Goal: Use online tool/utility: Utilize a website feature to perform a specific function

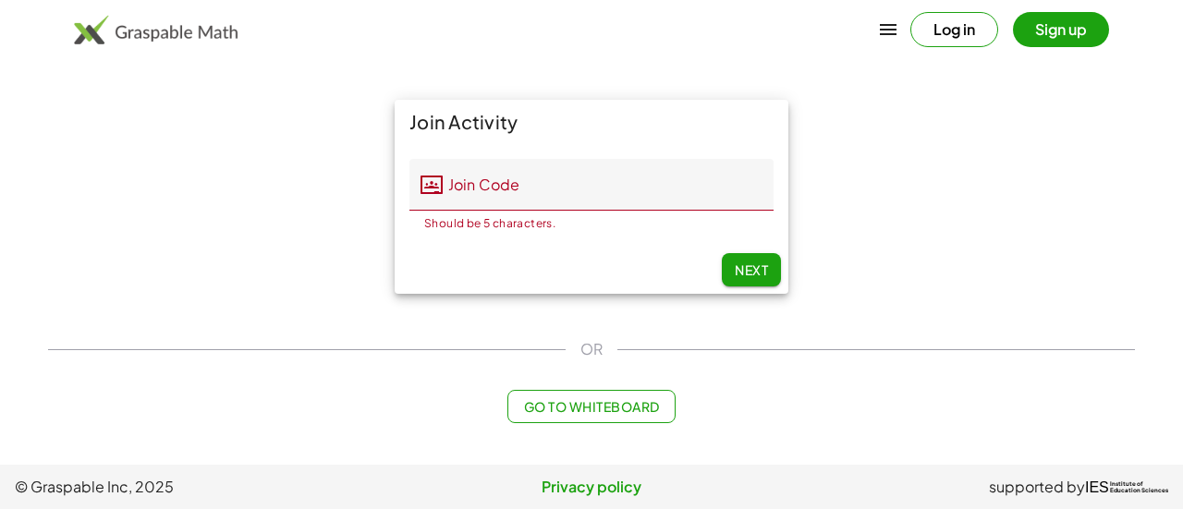
drag, startPoint x: 606, startPoint y: 408, endPoint x: 535, endPoint y: 411, distance: 71.3
click at [535, 411] on span "Go to Whiteboard" at bounding box center [591, 406] width 136 height 17
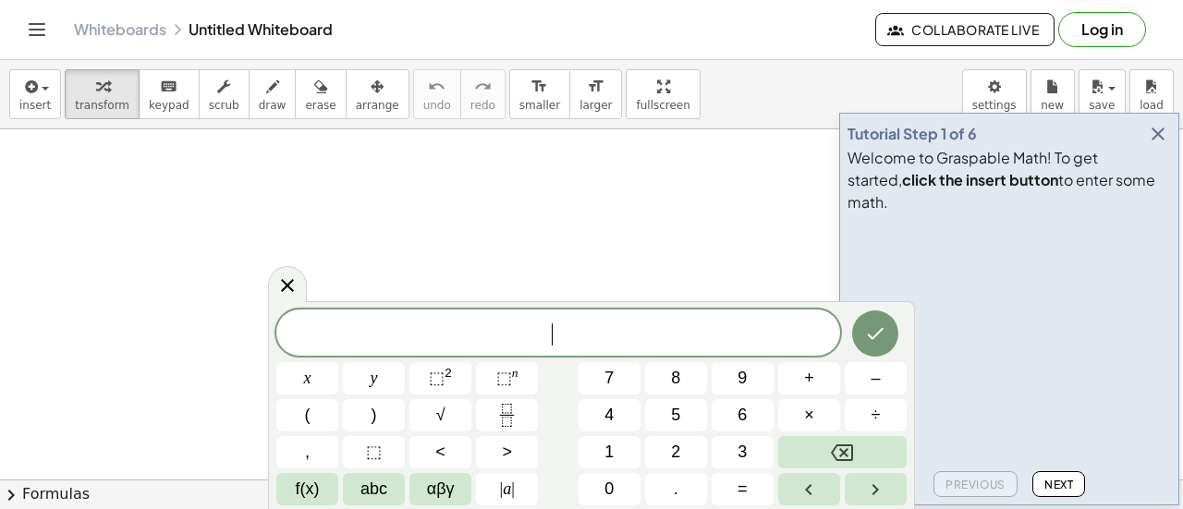
click at [1157, 145] on icon "button" at bounding box center [1158, 134] width 22 height 22
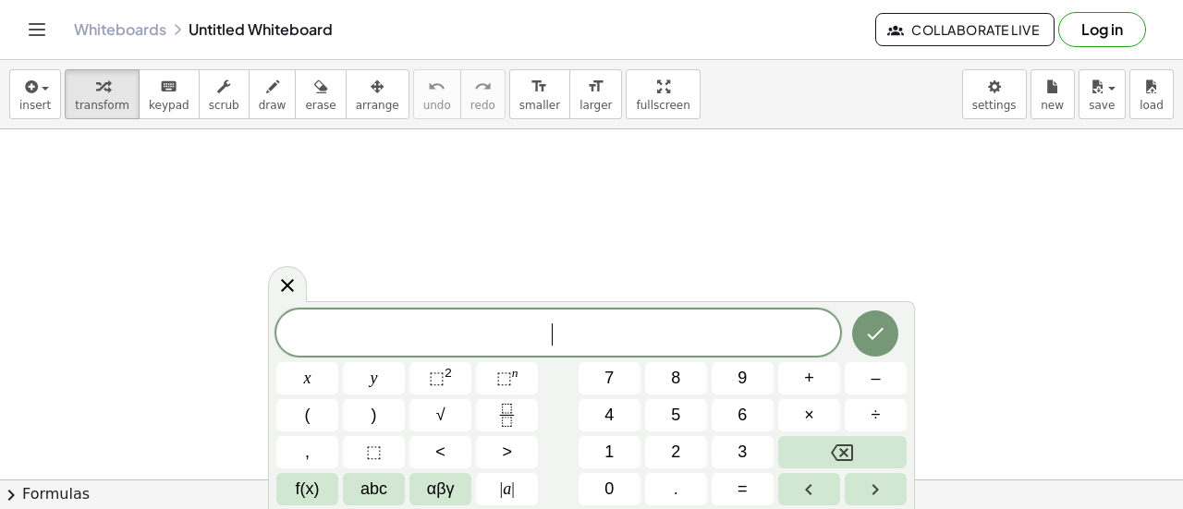
click at [511, 334] on span "​" at bounding box center [558, 335] width 564 height 26
click at [511, 334] on span "1 ​" at bounding box center [558, 335] width 564 height 26
click at [865, 418] on button "÷" at bounding box center [876, 415] width 62 height 32
click at [872, 336] on icon "Done" at bounding box center [875, 334] width 22 height 22
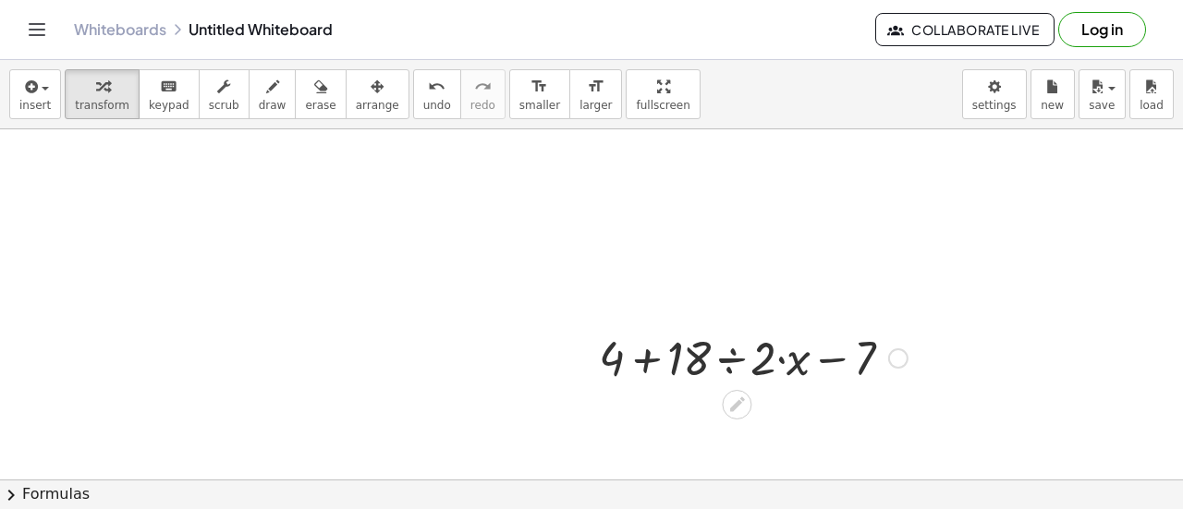
click at [644, 362] on div at bounding box center [753, 356] width 327 height 63
click at [727, 360] on div at bounding box center [753, 356] width 327 height 63
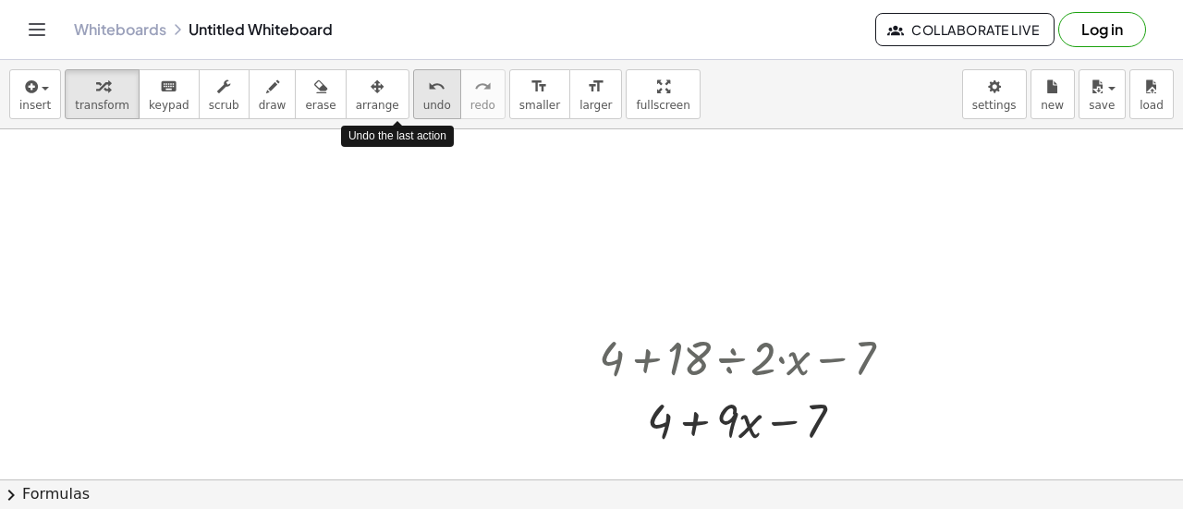
click at [423, 99] on span "undo" at bounding box center [437, 105] width 28 height 13
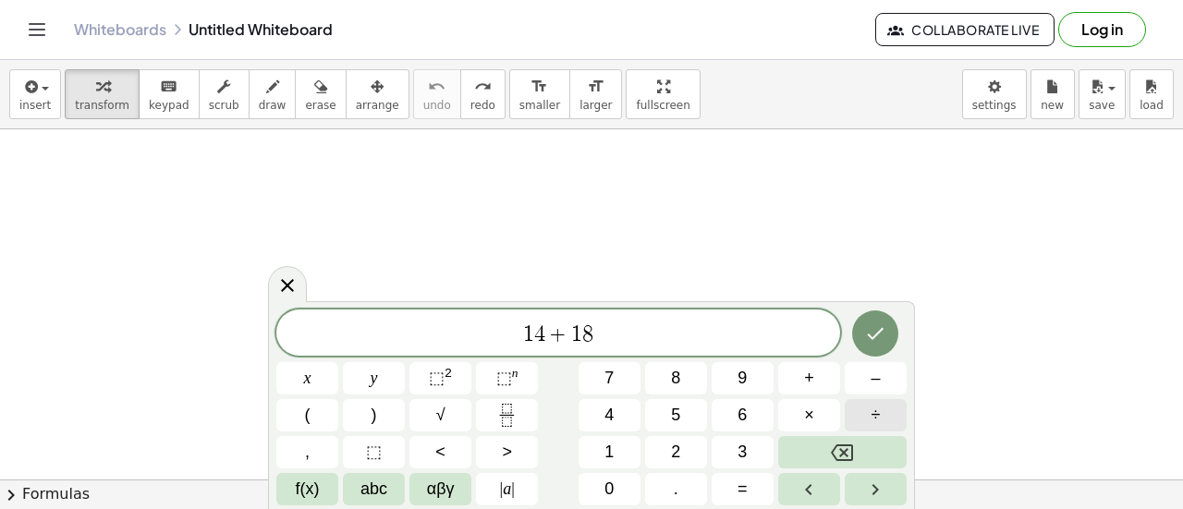
click at [882, 421] on button "÷" at bounding box center [876, 415] width 62 height 32
click at [865, 341] on icon "Done" at bounding box center [875, 334] width 22 height 22
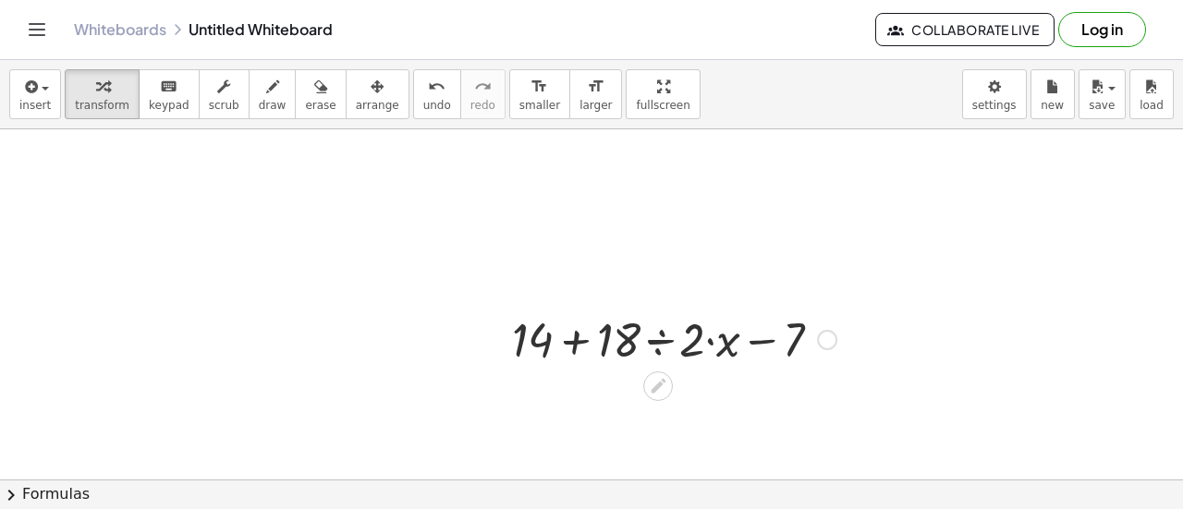
click at [572, 345] on div at bounding box center [674, 338] width 343 height 63
click at [653, 333] on div at bounding box center [674, 338] width 343 height 63
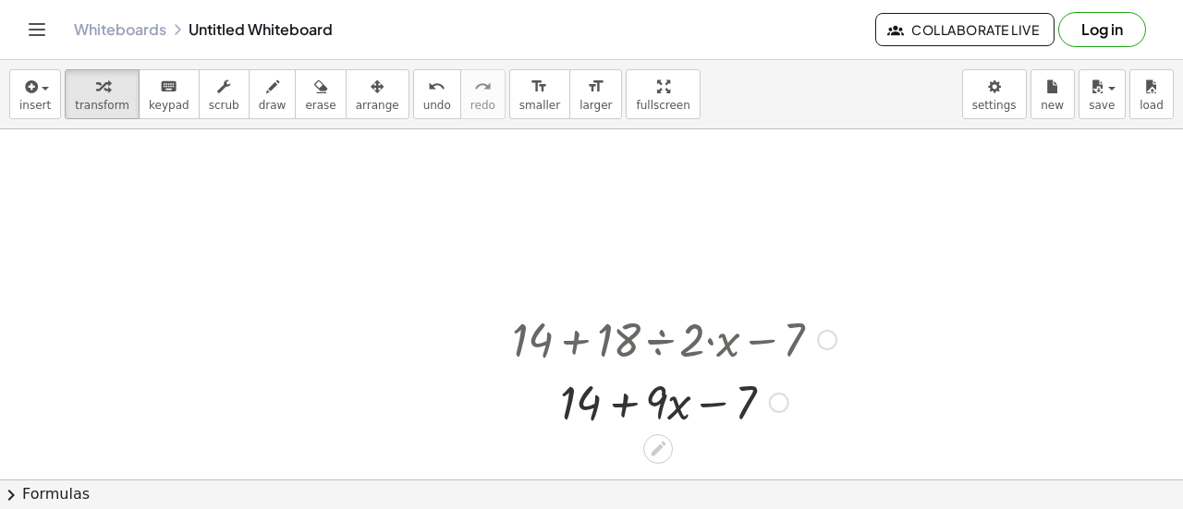
click at [680, 413] on div at bounding box center [674, 401] width 343 height 63
click at [624, 402] on div at bounding box center [674, 401] width 343 height 63
click at [714, 405] on div at bounding box center [674, 401] width 343 height 63
click at [658, 406] on div at bounding box center [674, 401] width 343 height 63
click at [575, 404] on div at bounding box center [674, 401] width 343 height 63
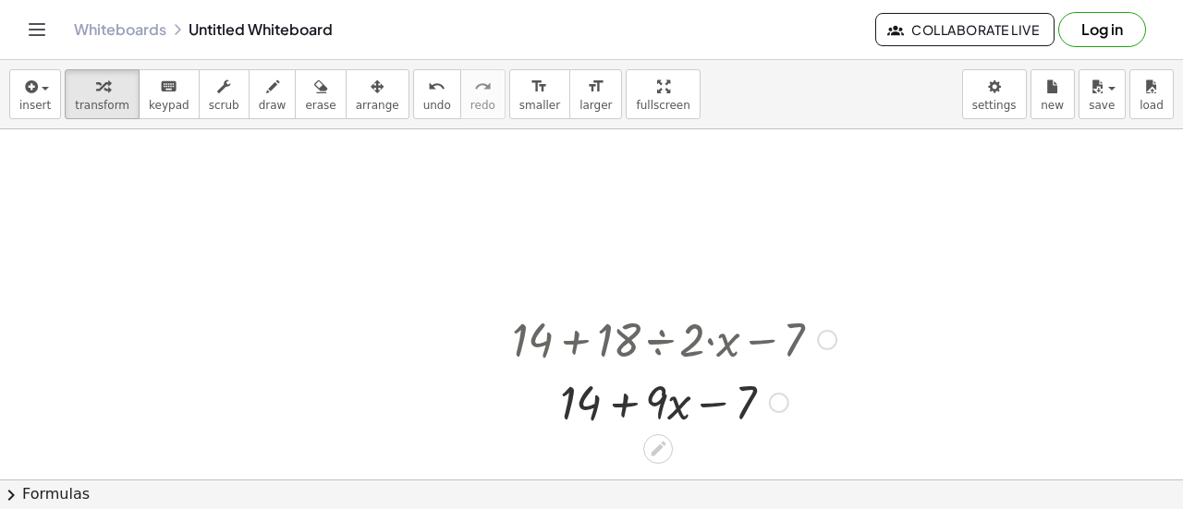
click at [622, 403] on div at bounding box center [674, 401] width 343 height 63
click at [707, 402] on div at bounding box center [674, 401] width 343 height 63
click at [673, 399] on div at bounding box center [674, 401] width 343 height 63
click at [586, 403] on div at bounding box center [674, 401] width 343 height 63
click at [568, 401] on div at bounding box center [674, 401] width 343 height 63
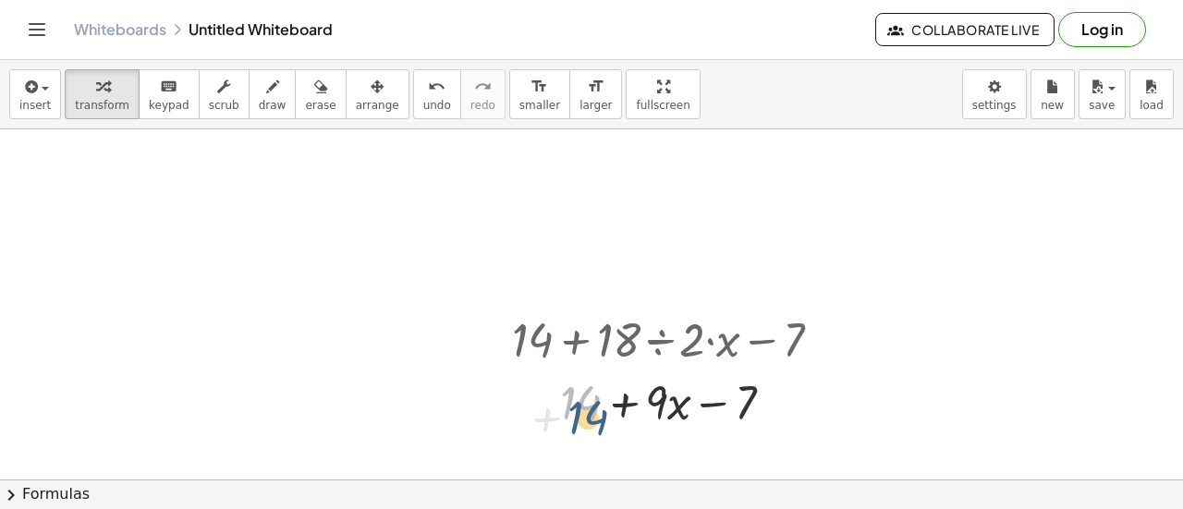
click at [581, 404] on div at bounding box center [674, 401] width 343 height 63
drag, startPoint x: 581, startPoint y: 404, endPoint x: 666, endPoint y: 408, distance: 84.2
click at [666, 408] on div at bounding box center [674, 401] width 343 height 63
drag, startPoint x: 656, startPoint y: 400, endPoint x: 666, endPoint y: 404, distance: 10.0
click at [666, 404] on div at bounding box center [674, 401] width 343 height 63
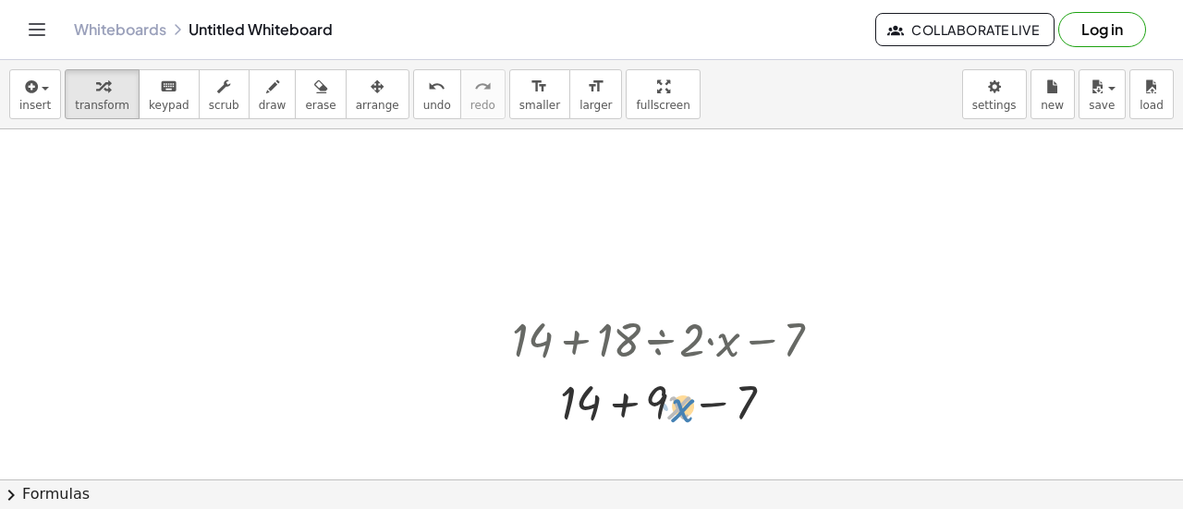
click at [675, 406] on div at bounding box center [674, 401] width 343 height 63
drag, startPoint x: 625, startPoint y: 400, endPoint x: 558, endPoint y: 398, distance: 66.6
click at [558, 398] on div at bounding box center [674, 401] width 343 height 63
drag, startPoint x: 625, startPoint y: 399, endPoint x: 709, endPoint y: 398, distance: 84.1
click at [709, 398] on div at bounding box center [674, 401] width 343 height 63
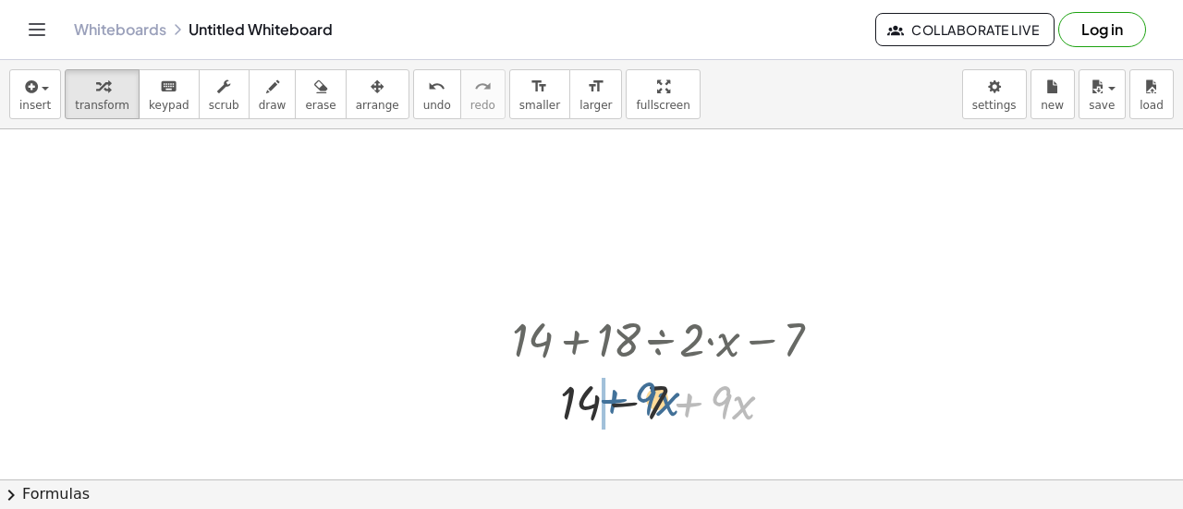
drag, startPoint x: 689, startPoint y: 406, endPoint x: 606, endPoint y: 402, distance: 82.3
click at [606, 402] on div at bounding box center [674, 401] width 343 height 63
click at [777, 400] on div at bounding box center [773, 403] width 20 height 20
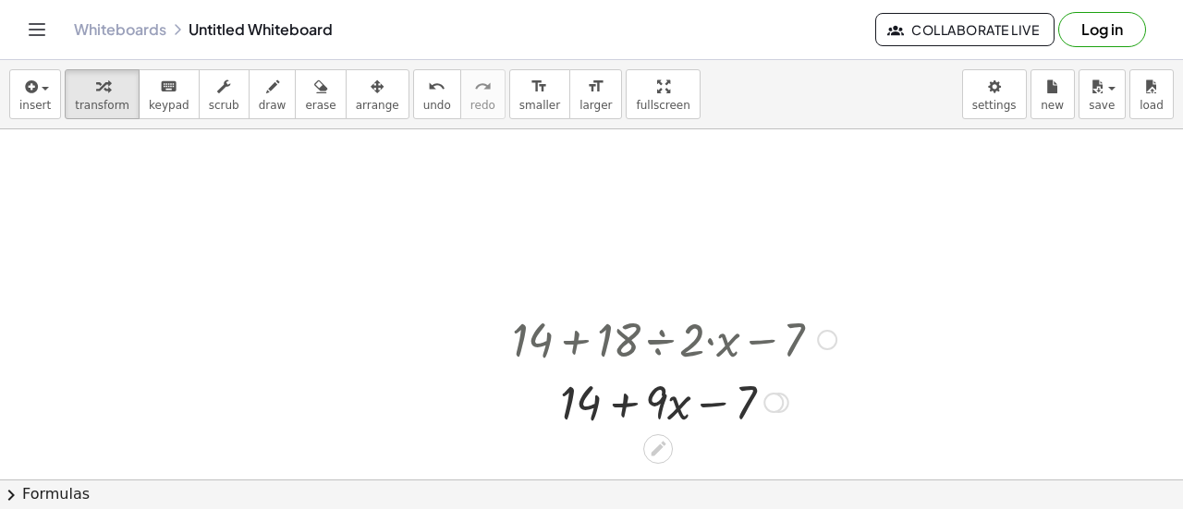
click at [771, 402] on div "Transform line Copy line as LaTeX Copy derivation as LaTeX Expand new lines: On" at bounding box center [773, 403] width 20 height 20
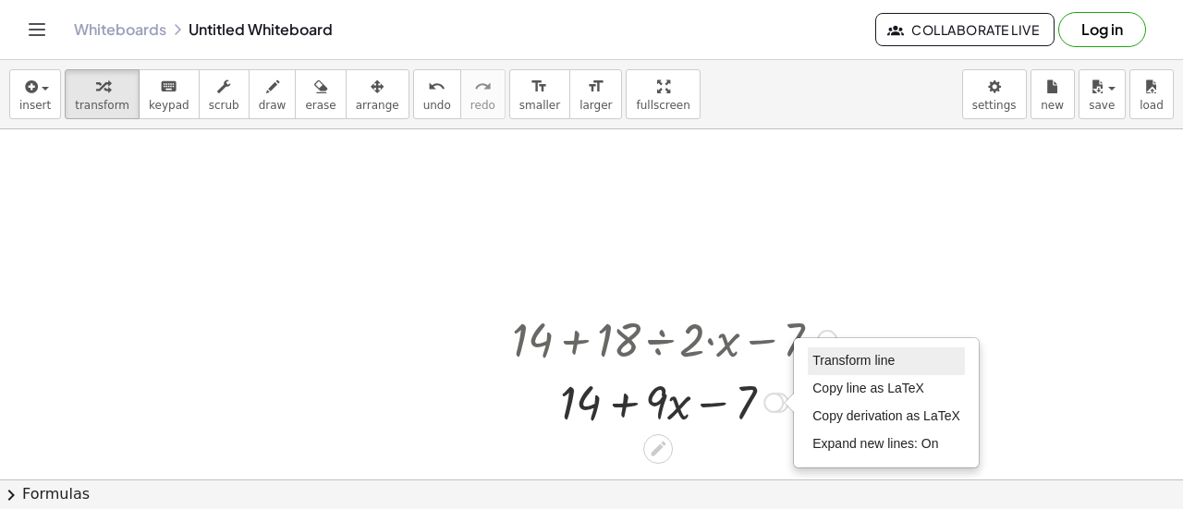
click at [852, 354] on span "Transform line" at bounding box center [853, 360] width 82 height 15
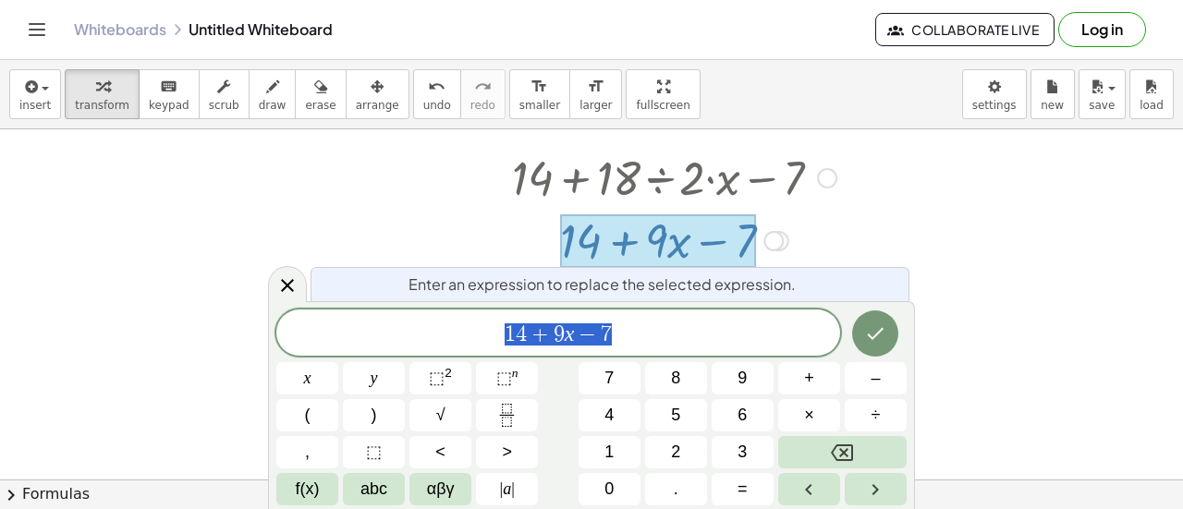
scroll to position [164, 0]
click at [886, 335] on icon "Done" at bounding box center [875, 334] width 22 height 22
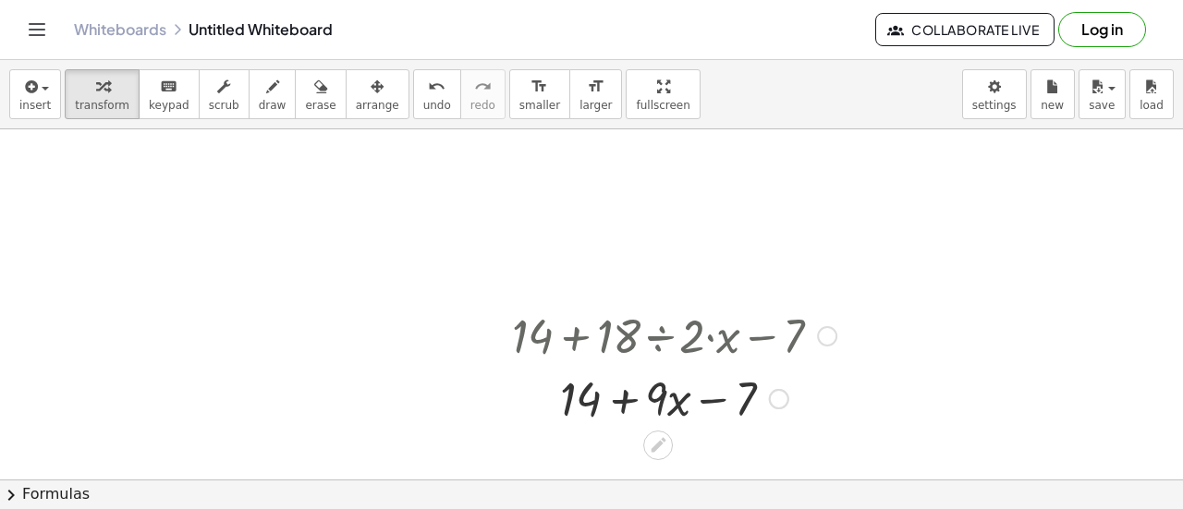
scroll to position [0, 0]
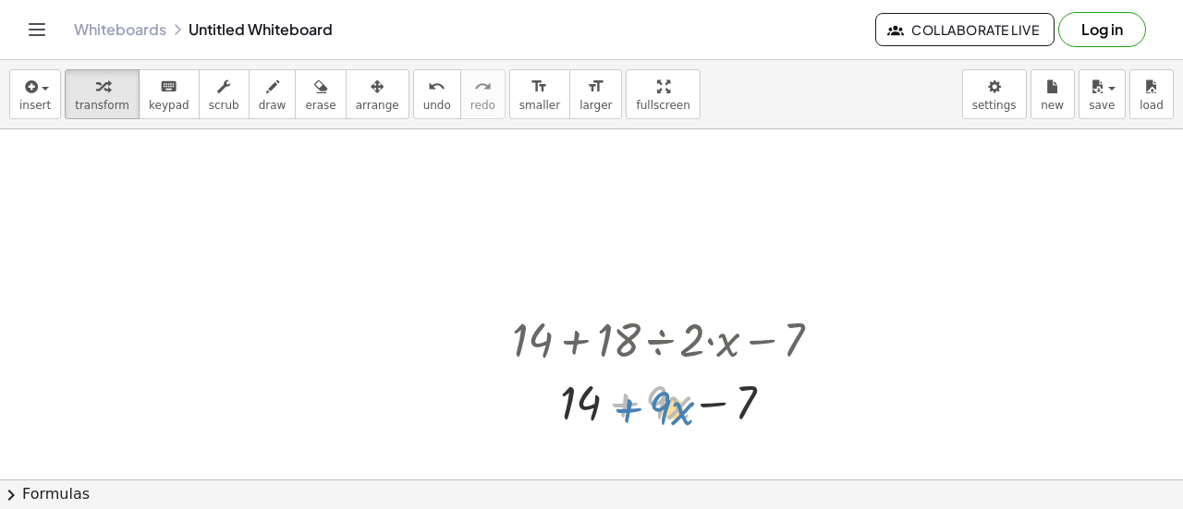
click at [620, 411] on div at bounding box center [674, 401] width 343 height 63
drag, startPoint x: 574, startPoint y: 400, endPoint x: 745, endPoint y: 408, distance: 171.2
click at [702, 401] on div at bounding box center [674, 401] width 343 height 63
drag, startPoint x: 702, startPoint y: 401, endPoint x: 699, endPoint y: 464, distance: 63.0
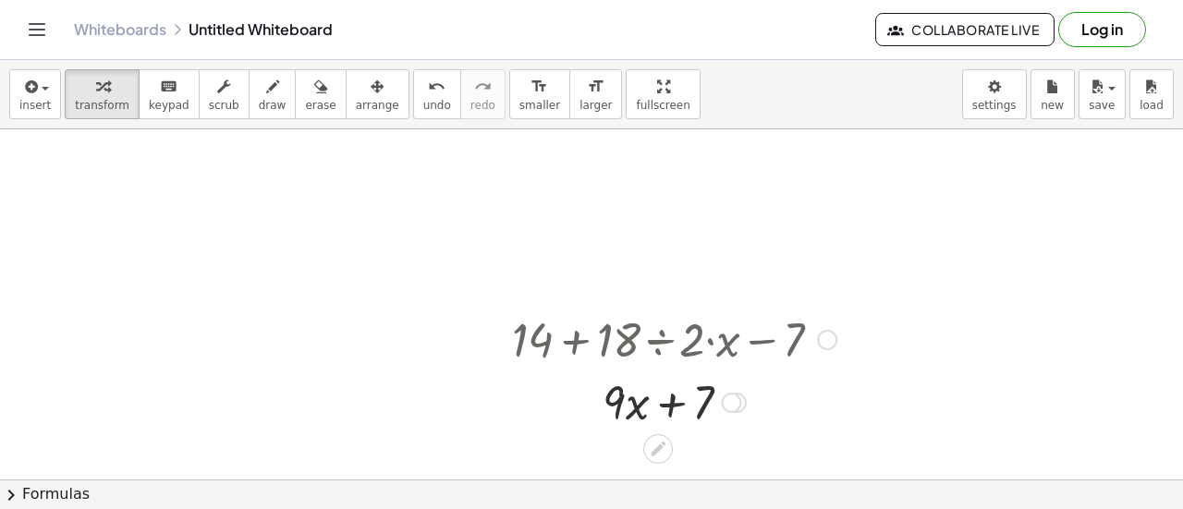
click at [701, 394] on div at bounding box center [674, 401] width 343 height 63
click at [710, 393] on div at bounding box center [674, 401] width 343 height 63
click at [675, 404] on div at bounding box center [674, 401] width 343 height 63
click at [625, 404] on div at bounding box center [674, 401] width 343 height 63
click at [601, 405] on div at bounding box center [674, 401] width 343 height 63
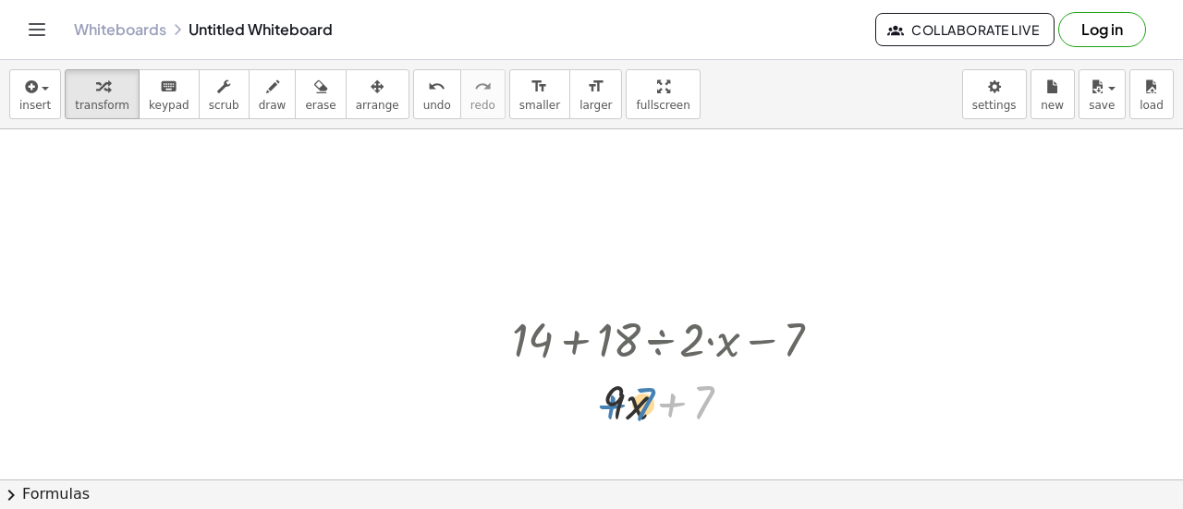
drag, startPoint x: 665, startPoint y: 397, endPoint x: 590, endPoint y: 402, distance: 75.1
click at [590, 402] on div at bounding box center [674, 401] width 343 height 63
drag, startPoint x: 617, startPoint y: 407, endPoint x: 710, endPoint y: 408, distance: 92.4
click at [710, 408] on div at bounding box center [674, 401] width 343 height 63
drag, startPoint x: 684, startPoint y: 408, endPoint x: 598, endPoint y: 406, distance: 86.0
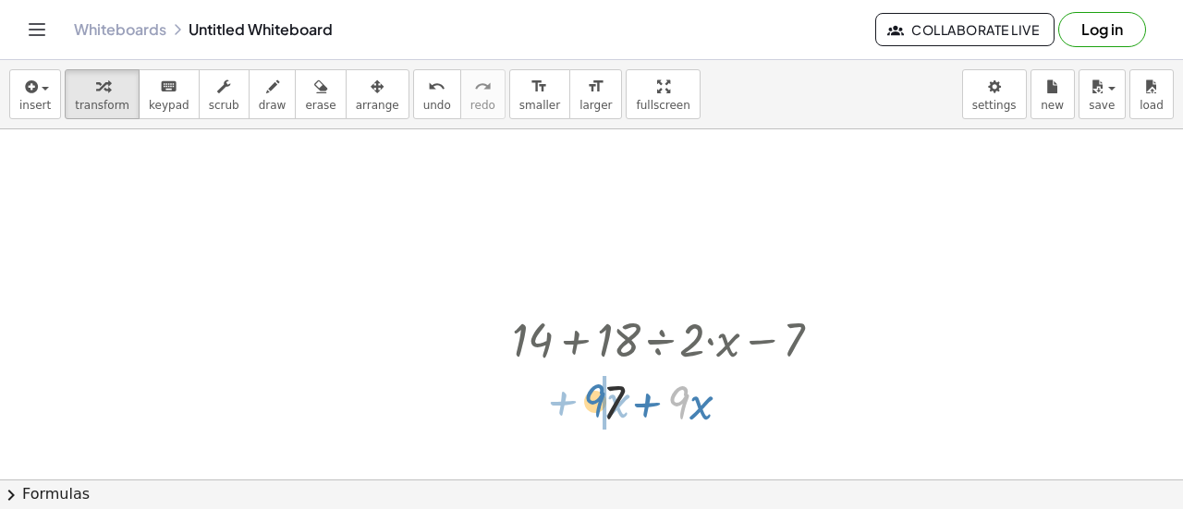
click at [598, 406] on div at bounding box center [674, 401] width 343 height 63
click at [669, 404] on div at bounding box center [674, 401] width 343 height 63
click at [649, 406] on div at bounding box center [674, 401] width 343 height 63
click at [629, 404] on div at bounding box center [674, 401] width 343 height 63
click at [701, 395] on div at bounding box center [674, 401] width 343 height 63
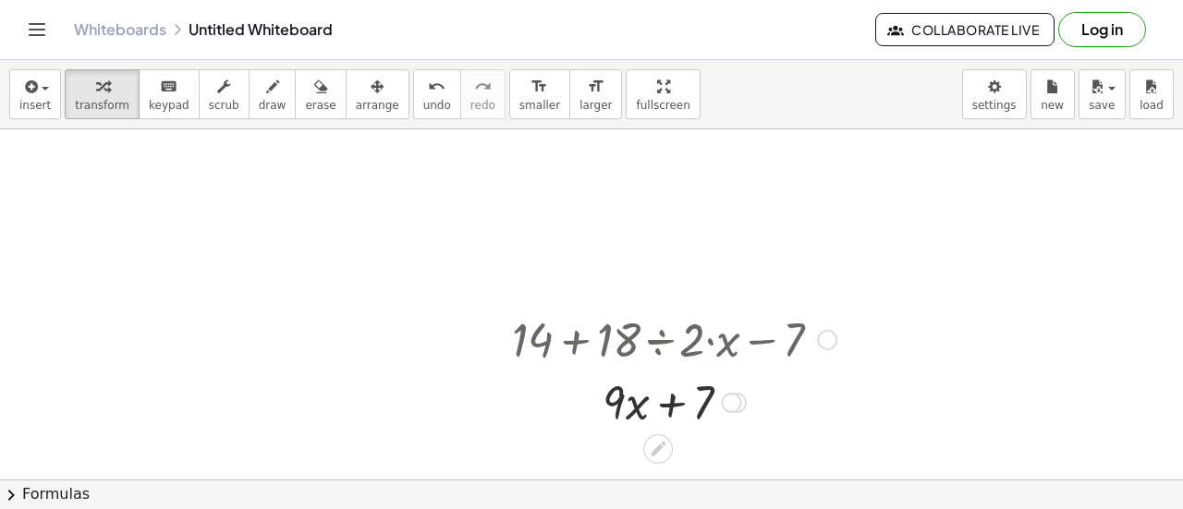
click at [712, 390] on div at bounding box center [674, 401] width 343 height 63
click at [620, 400] on div at bounding box center [674, 401] width 343 height 63
click at [618, 398] on div at bounding box center [674, 401] width 343 height 63
click at [641, 409] on div at bounding box center [674, 401] width 343 height 63
click at [638, 407] on div at bounding box center [674, 401] width 343 height 63
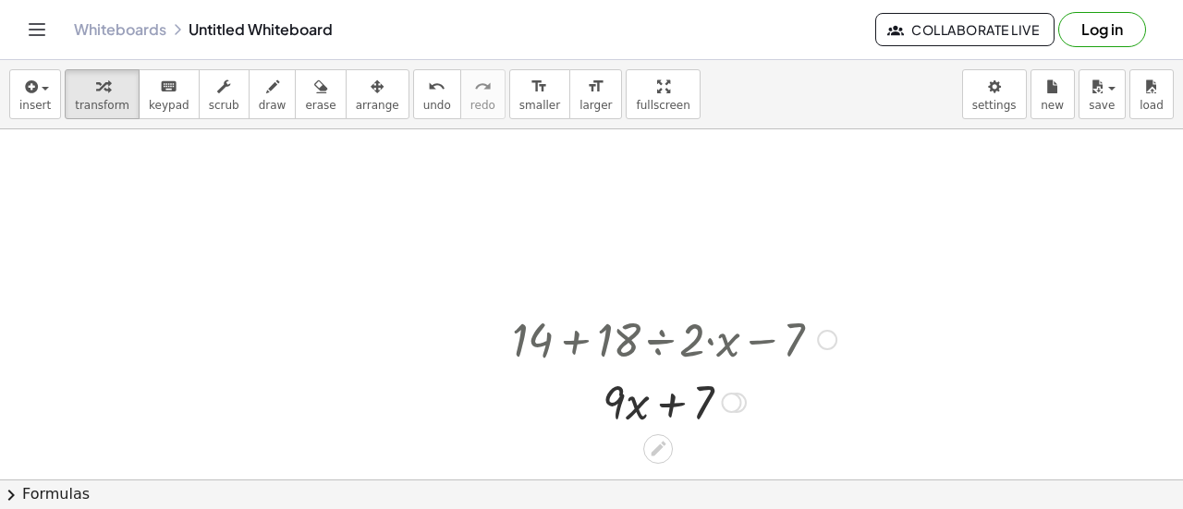
click at [665, 402] on div at bounding box center [674, 401] width 343 height 63
click at [672, 406] on div at bounding box center [674, 401] width 343 height 63
click at [731, 401] on div at bounding box center [731, 403] width 20 height 20
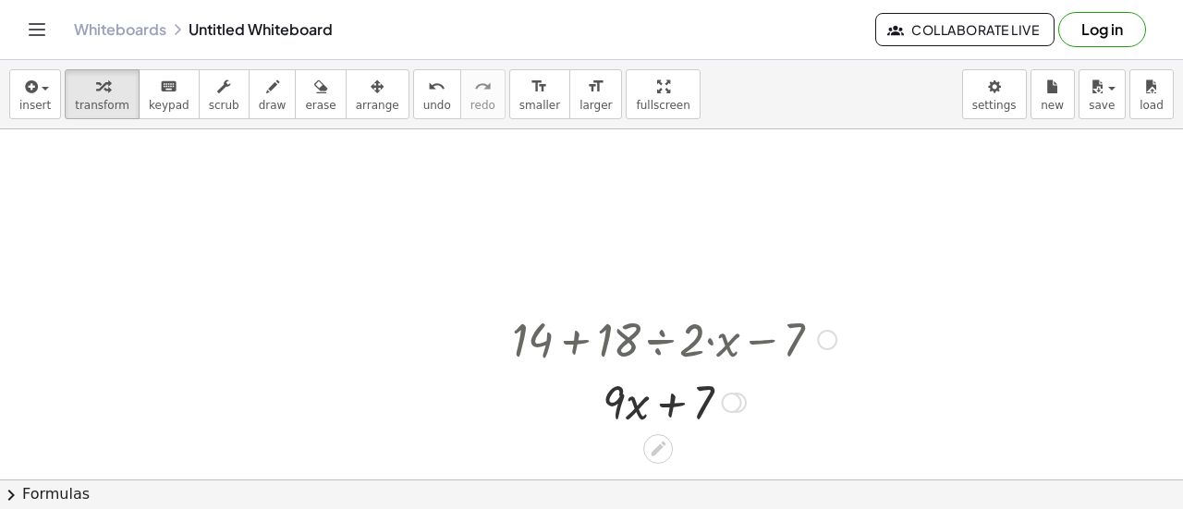
click at [741, 397] on div at bounding box center [737, 403] width 20 height 20
click at [661, 449] on icon at bounding box center [658, 448] width 19 height 19
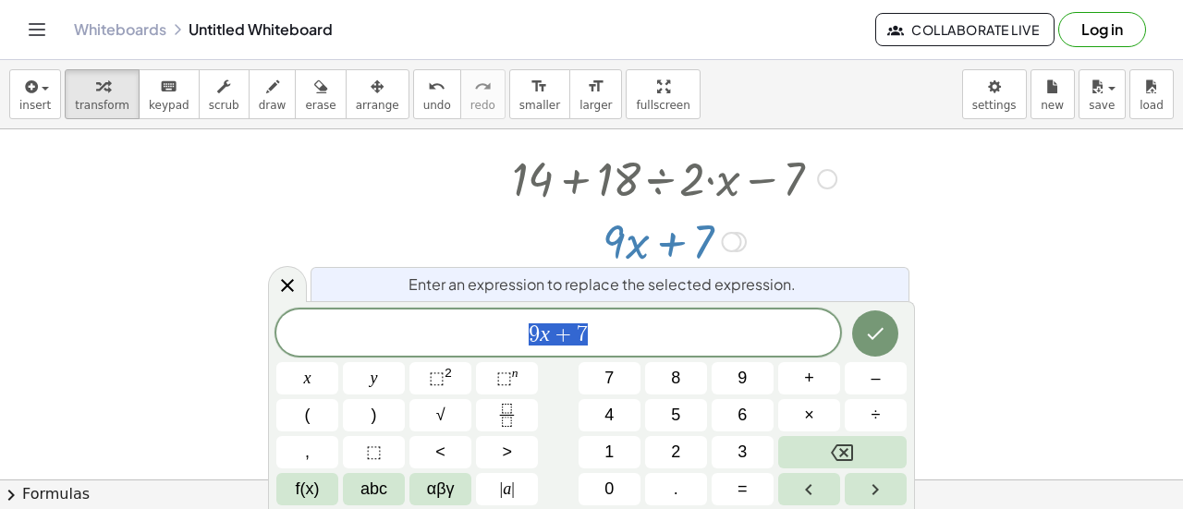
scroll to position [164, 0]
click at [861, 331] on button "Done" at bounding box center [875, 334] width 46 height 46
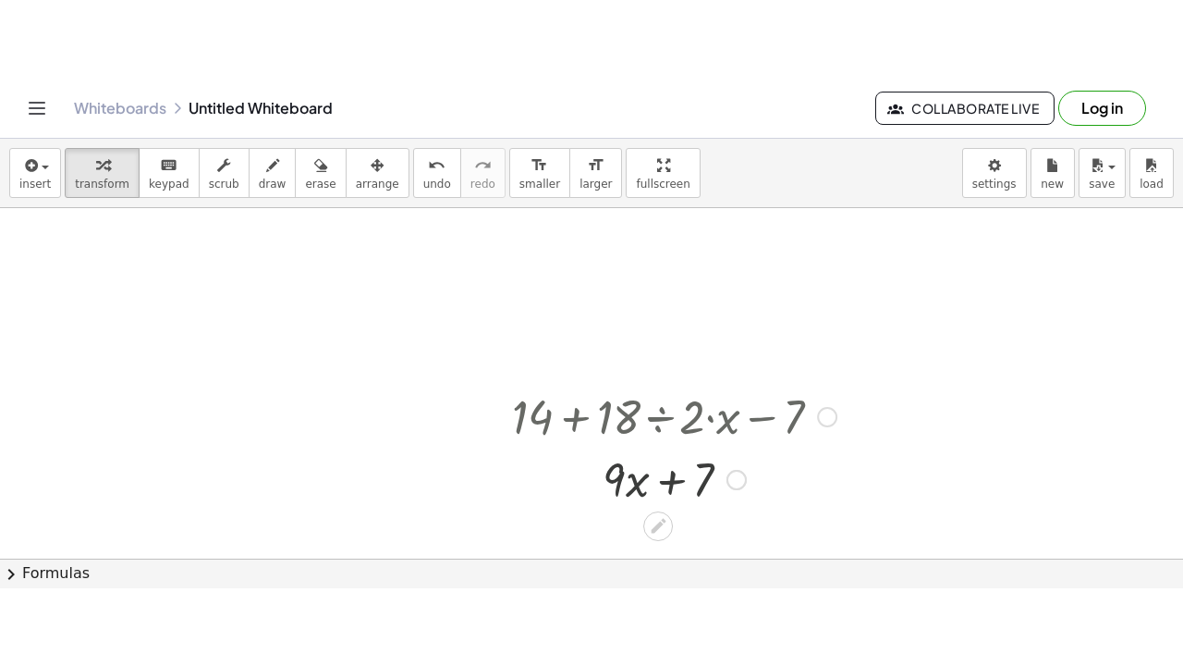
scroll to position [0, 0]
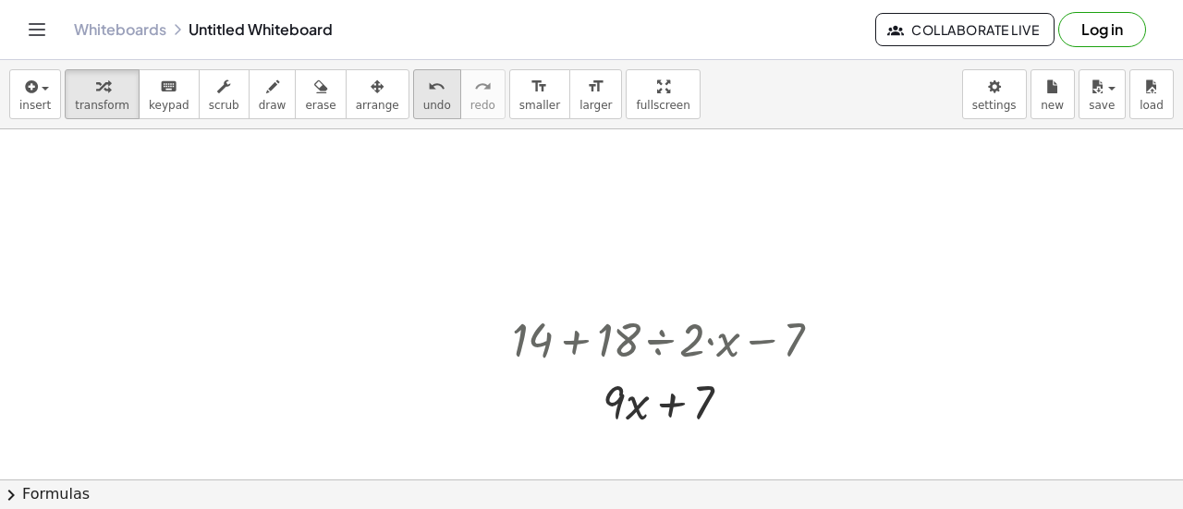
click at [428, 87] on icon "undo" at bounding box center [437, 87] width 18 height 22
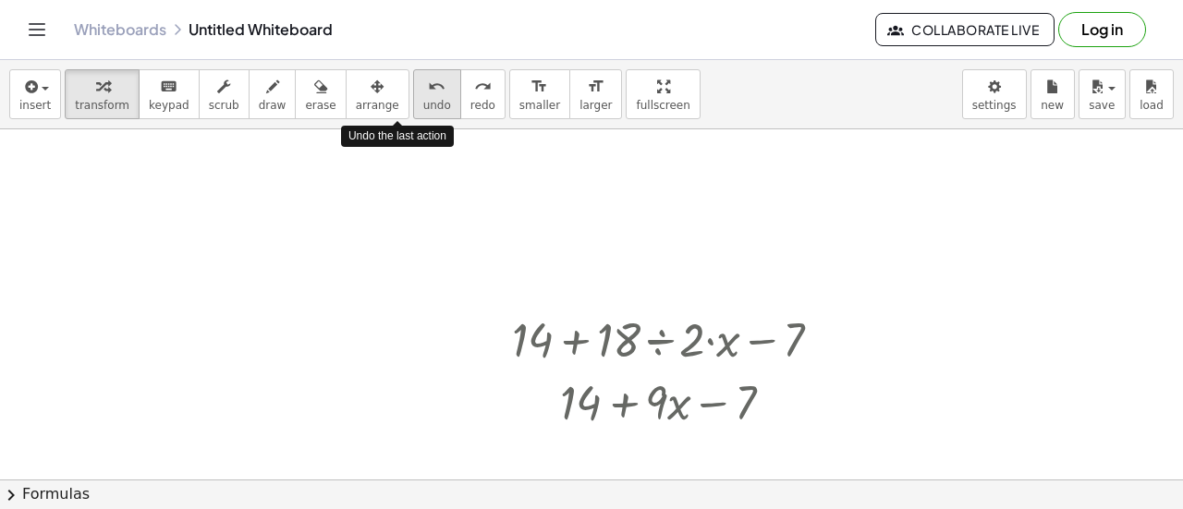
click at [428, 87] on icon "undo" at bounding box center [437, 87] width 18 height 22
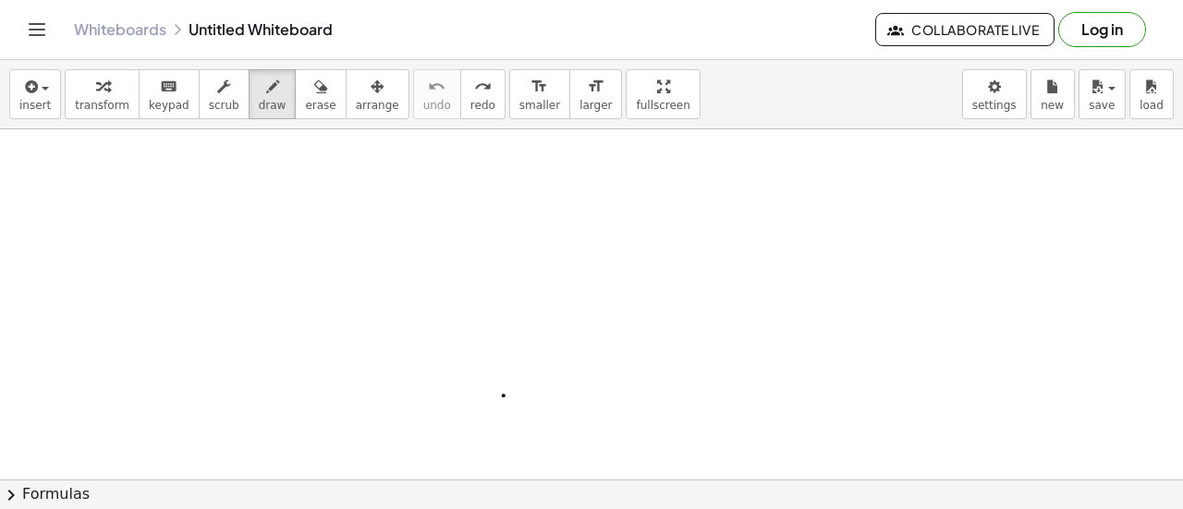
click at [104, 88] on div "button" at bounding box center [102, 86] width 55 height 22
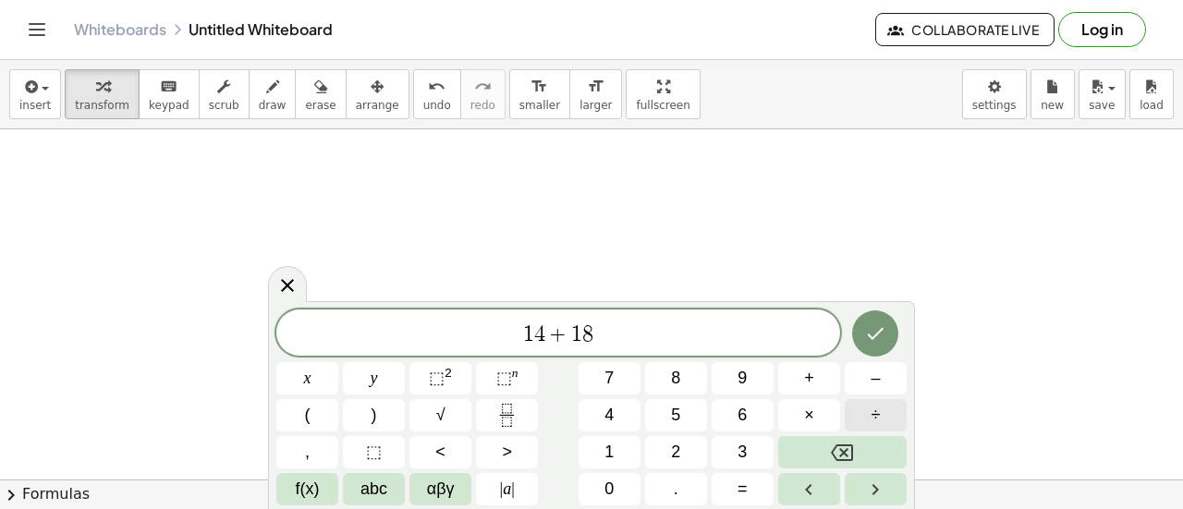
click at [898, 424] on button "÷" at bounding box center [876, 415] width 62 height 32
click at [873, 335] on icon "Done" at bounding box center [875, 334] width 22 height 22
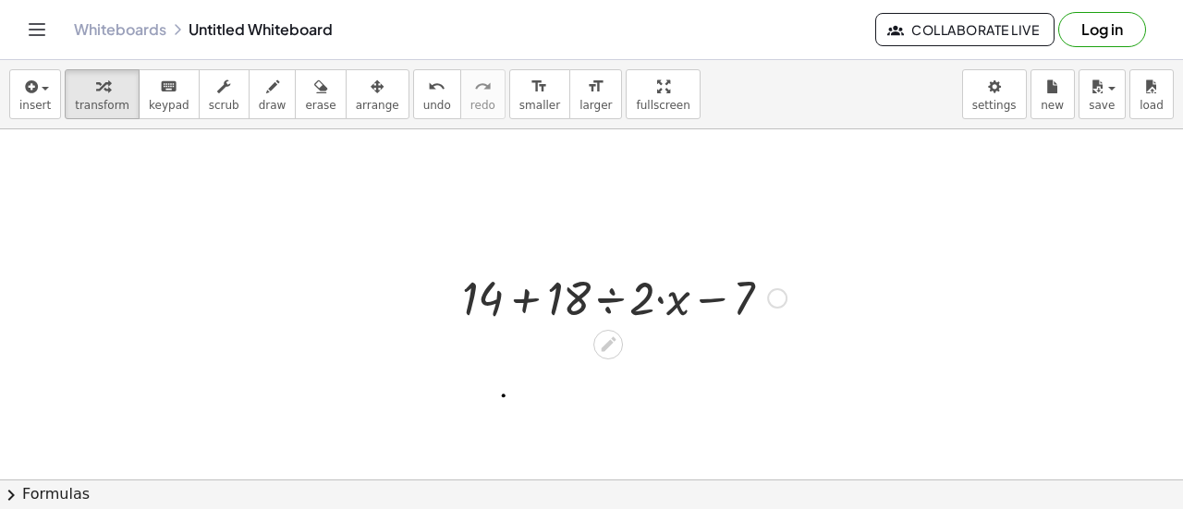
click at [611, 294] on div at bounding box center [624, 296] width 343 height 63
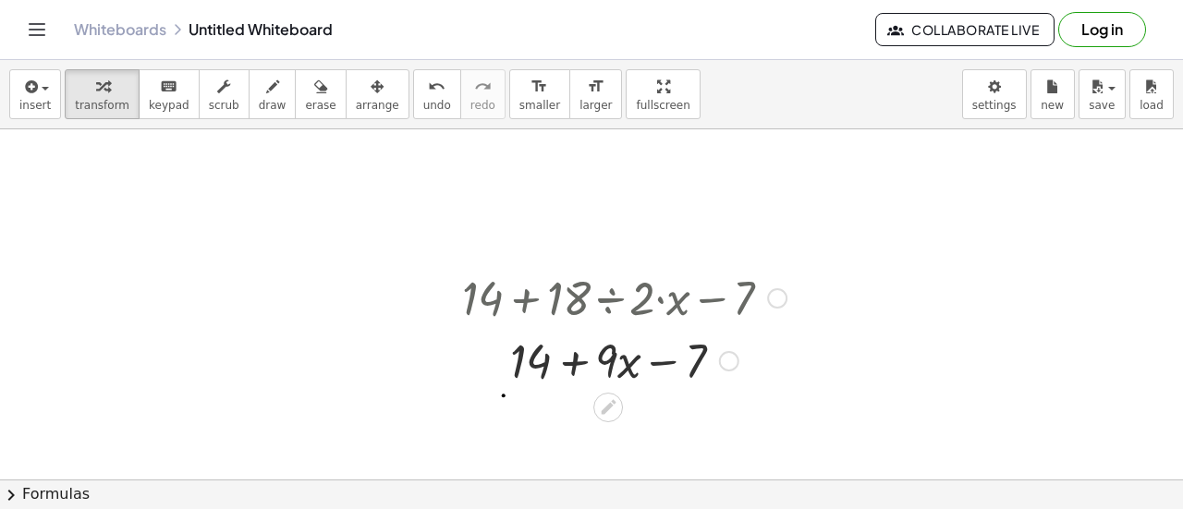
click at [657, 363] on div at bounding box center [624, 359] width 343 height 63
click at [570, 363] on div at bounding box center [624, 359] width 343 height 63
click at [608, 361] on div at bounding box center [624, 359] width 343 height 63
click at [660, 364] on div at bounding box center [624, 359] width 343 height 63
click at [533, 360] on div at bounding box center [624, 359] width 343 height 63
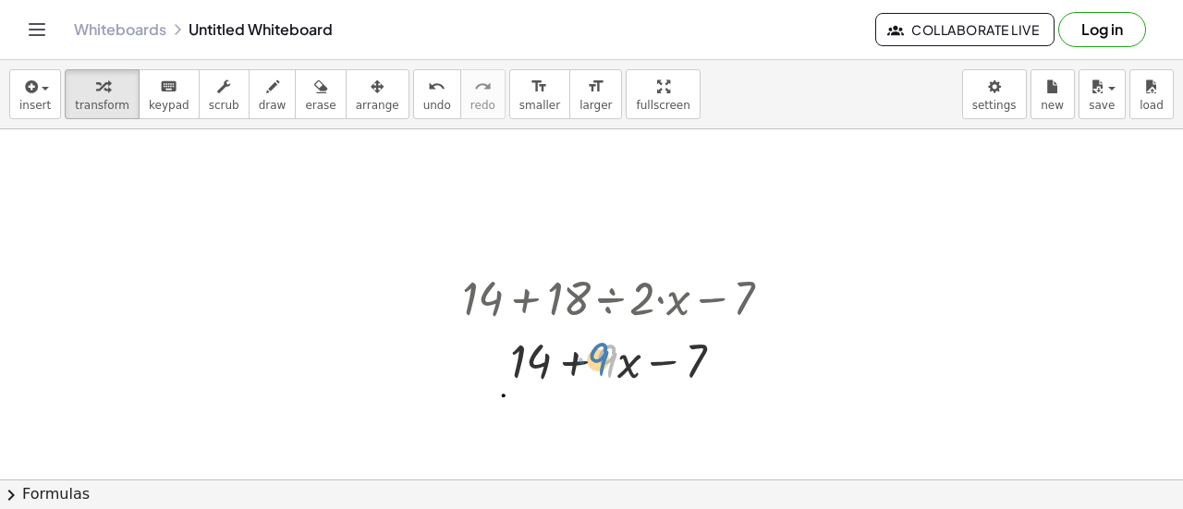
click at [593, 352] on div at bounding box center [624, 359] width 343 height 63
drag, startPoint x: 534, startPoint y: 358, endPoint x: 709, endPoint y: 358, distance: 174.7
click at [709, 358] on div at bounding box center [624, 359] width 343 height 63
click at [617, 424] on div at bounding box center [624, 422] width 343 height 63
click at [586, 423] on div at bounding box center [624, 422] width 343 height 63
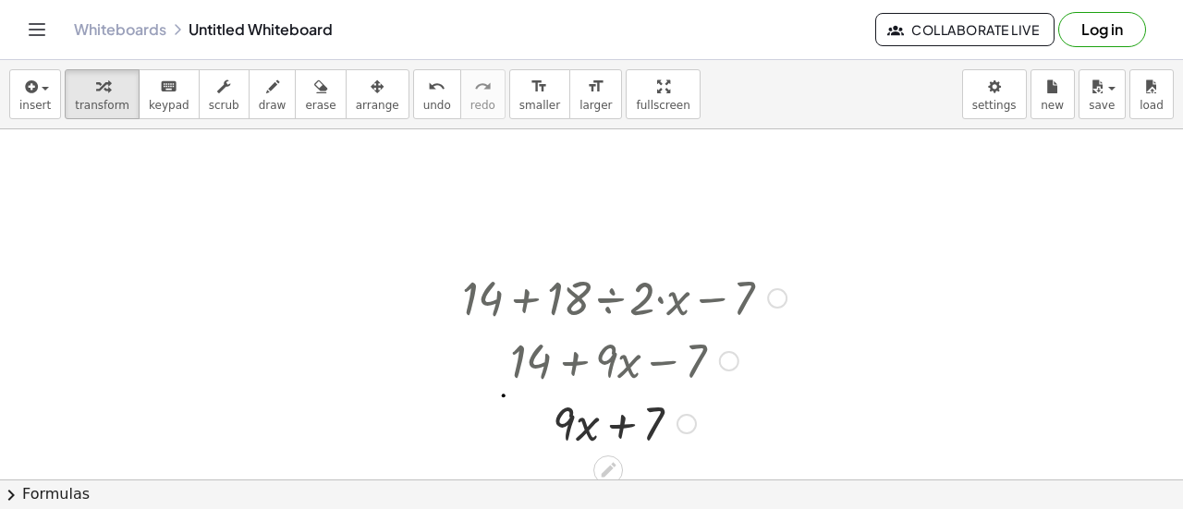
drag, startPoint x: 578, startPoint y: 421, endPoint x: 566, endPoint y: 420, distance: 12.1
drag, startPoint x: 566, startPoint y: 420, endPoint x: 441, endPoint y: 353, distance: 141.4
drag, startPoint x: 441, startPoint y: 353, endPoint x: 300, endPoint y: 382, distance: 143.4
click at [423, 102] on span "undo" at bounding box center [437, 105] width 28 height 13
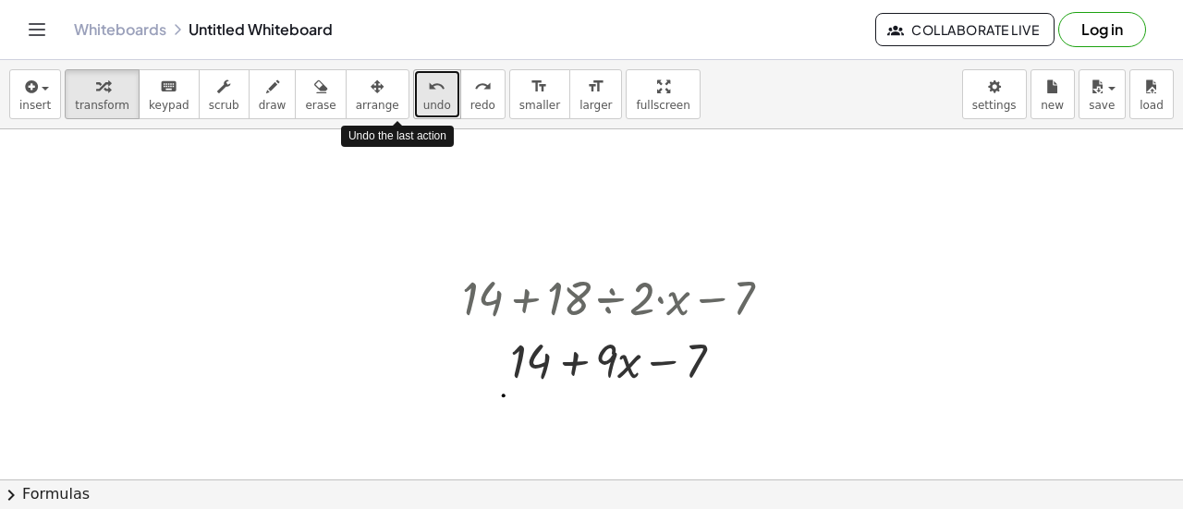
drag, startPoint x: 390, startPoint y: 93, endPoint x: 378, endPoint y: 82, distance: 16.4
click at [413, 82] on button "undo undo" at bounding box center [437, 94] width 48 height 50
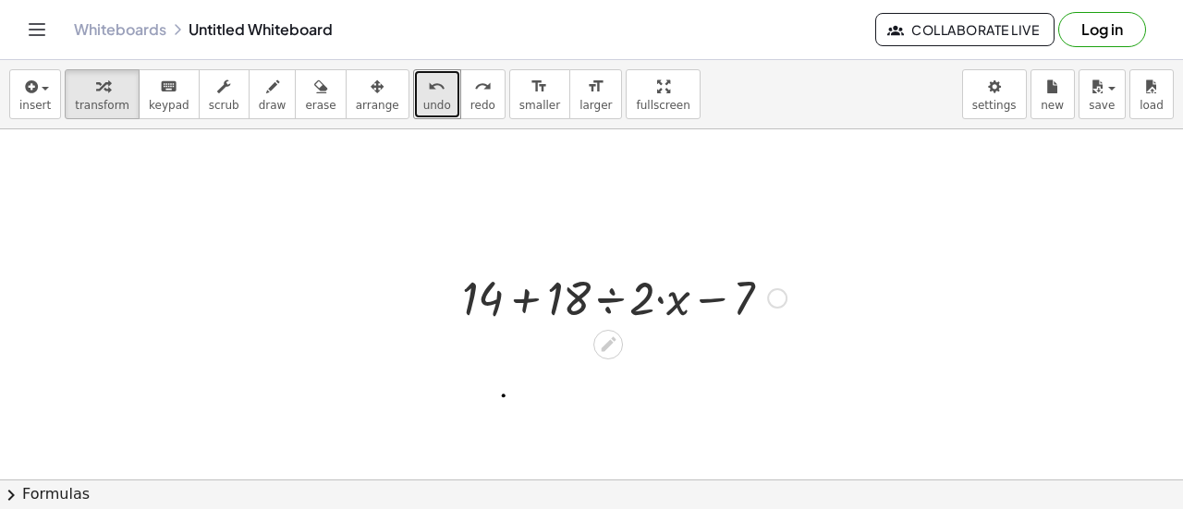
click at [525, 303] on div at bounding box center [624, 296] width 343 height 63
click at [699, 304] on div at bounding box center [624, 296] width 343 height 63
drag, startPoint x: 486, startPoint y: 300, endPoint x: 589, endPoint y: 304, distance: 102.7
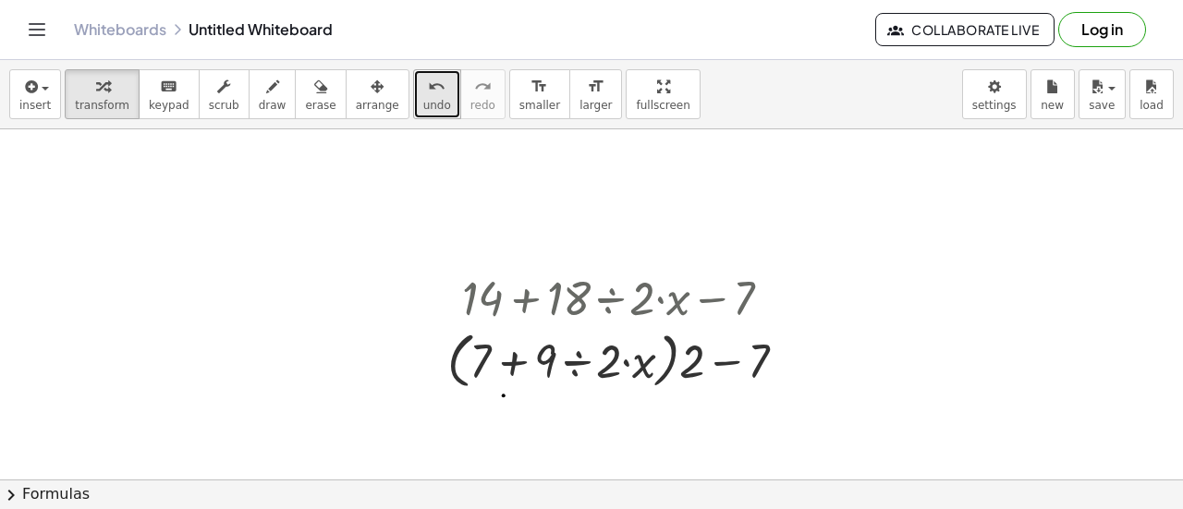
click at [428, 95] on icon "undo" at bounding box center [437, 87] width 18 height 22
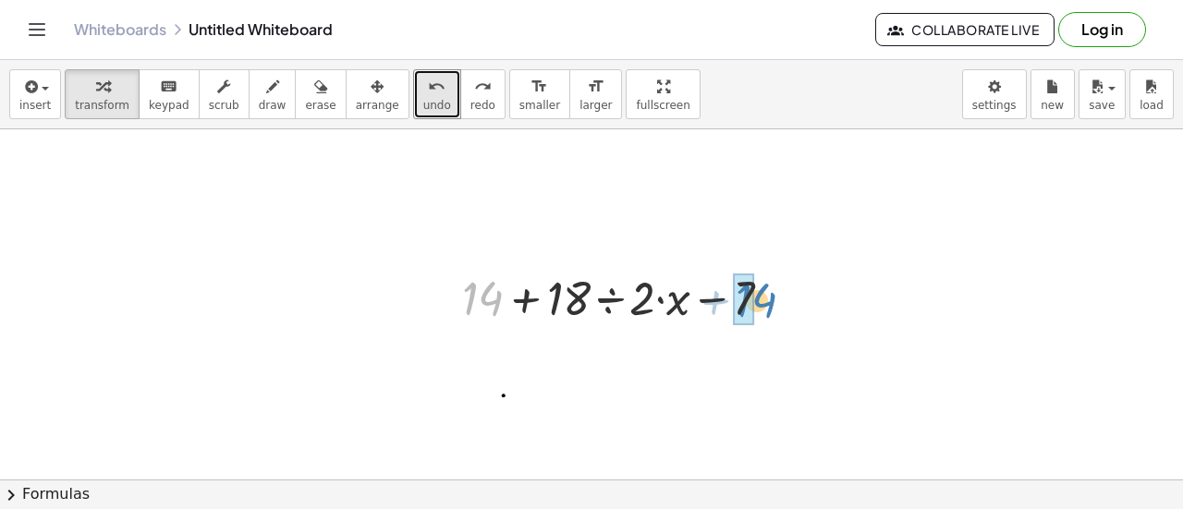
drag, startPoint x: 493, startPoint y: 293, endPoint x: 767, endPoint y: 295, distance: 274.5
click at [767, 295] on div at bounding box center [624, 296] width 343 height 63
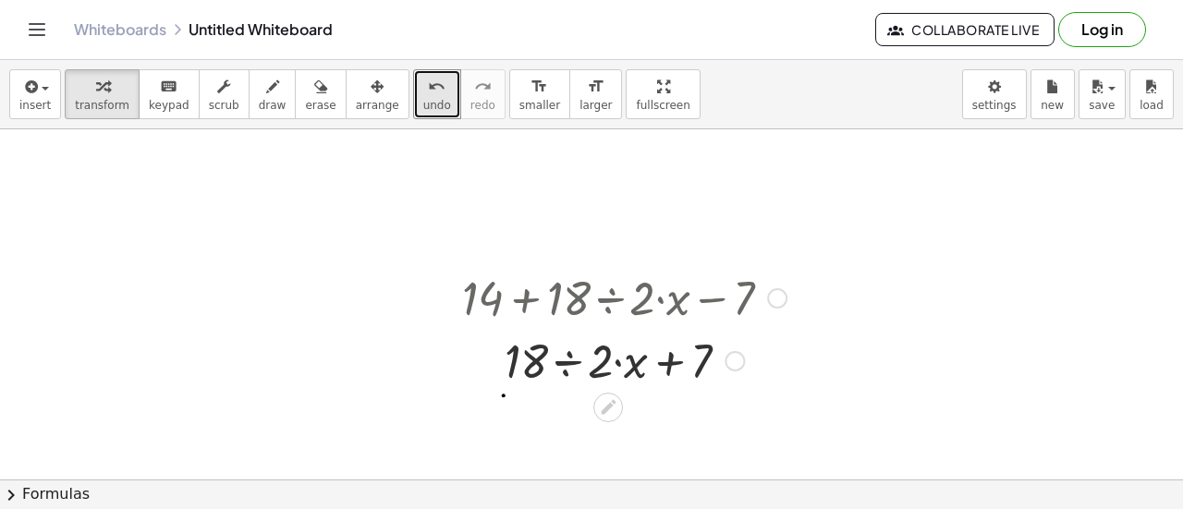
click at [566, 373] on div at bounding box center [624, 359] width 343 height 63
click at [423, 105] on span "undo" at bounding box center [437, 105] width 28 height 13
click at [635, 374] on div at bounding box center [625, 359] width 440 height 63
click at [686, 373] on div at bounding box center [625, 359] width 440 height 63
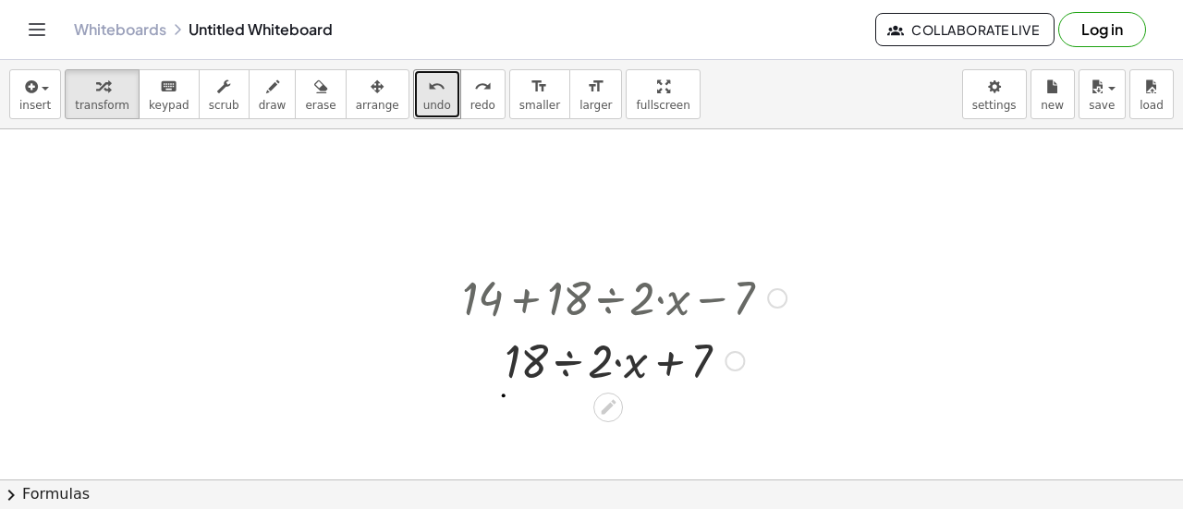
click at [675, 360] on div at bounding box center [625, 359] width 440 height 63
click at [640, 363] on div at bounding box center [625, 359] width 440 height 63
click at [627, 362] on div at bounding box center [625, 359] width 440 height 63
click at [598, 358] on div at bounding box center [625, 359] width 440 height 63
click at [428, 81] on icon "undo" at bounding box center [437, 87] width 18 height 22
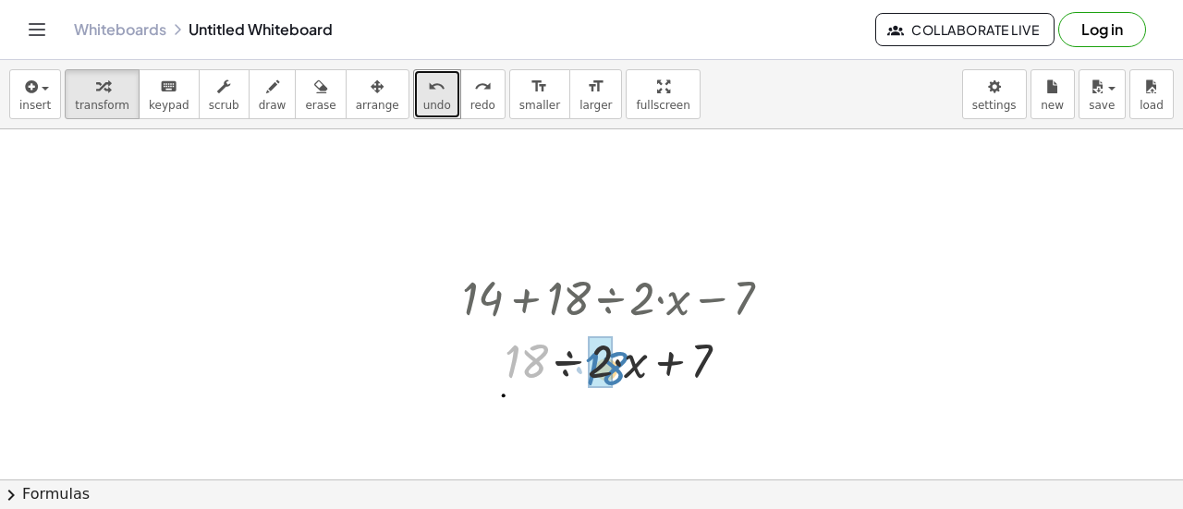
drag, startPoint x: 518, startPoint y: 352, endPoint x: 595, endPoint y: 360, distance: 78.0
click at [428, 76] on icon "undo" at bounding box center [437, 87] width 18 height 22
click at [673, 363] on div at bounding box center [624, 359] width 299 height 63
click at [711, 340] on div at bounding box center [624, 359] width 299 height 63
drag, startPoint x: 597, startPoint y: 86, endPoint x: 597, endPoint y: 198, distance: 111.8
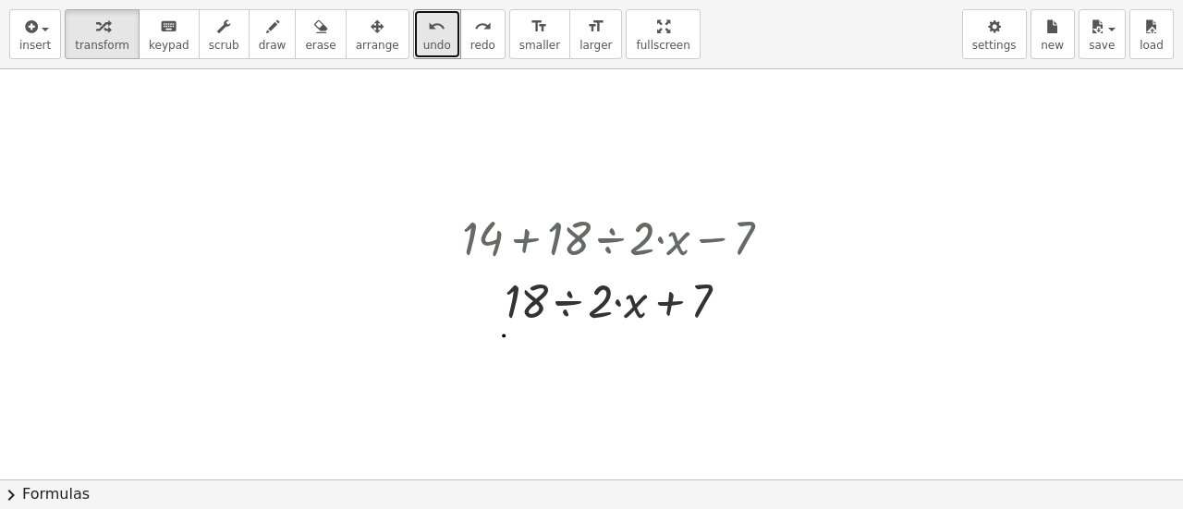
click at [597, 198] on div "insert select one: Math Expression Function Text Youtube Video Graphing Geometr…" at bounding box center [591, 254] width 1183 height 509
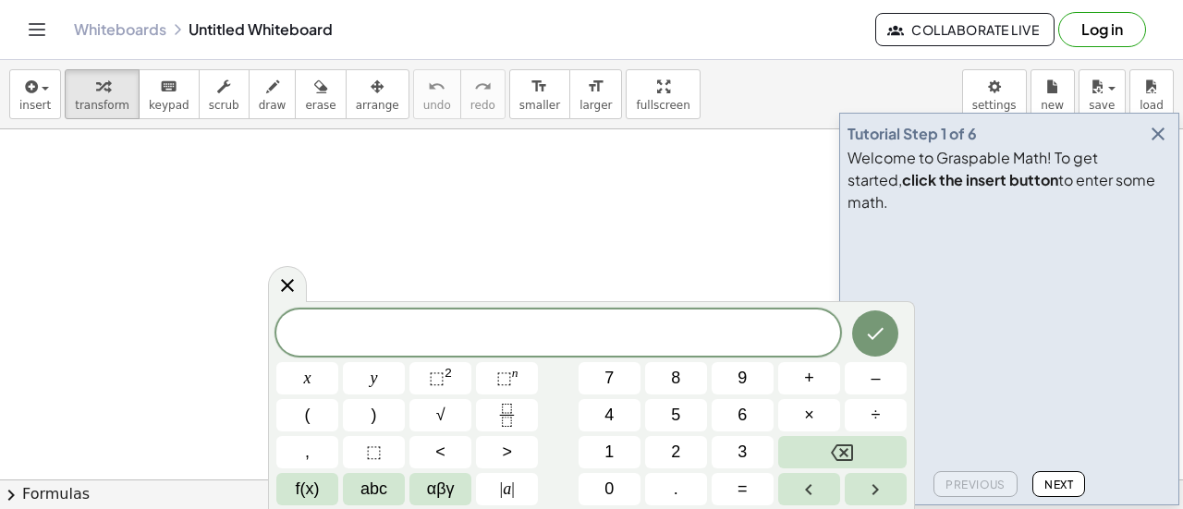
click at [1152, 145] on icon "button" at bounding box center [1158, 134] width 22 height 22
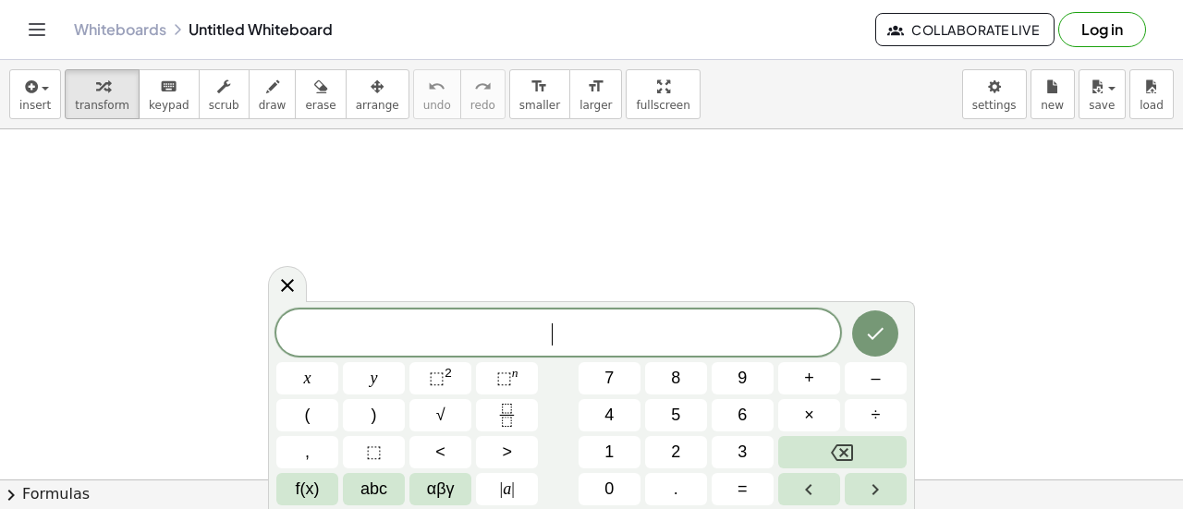
click at [697, 340] on span "​" at bounding box center [558, 335] width 564 height 26
click at [851, 406] on button "÷" at bounding box center [876, 415] width 62 height 32
click at [825, 406] on button "×" at bounding box center [809, 415] width 62 height 32
click at [551, 337] on span "1 0 − 9 x ​ 2 4 ÷ 8 · 6" at bounding box center [558, 335] width 564 height 26
click at [823, 415] on button "×" at bounding box center [809, 415] width 62 height 32
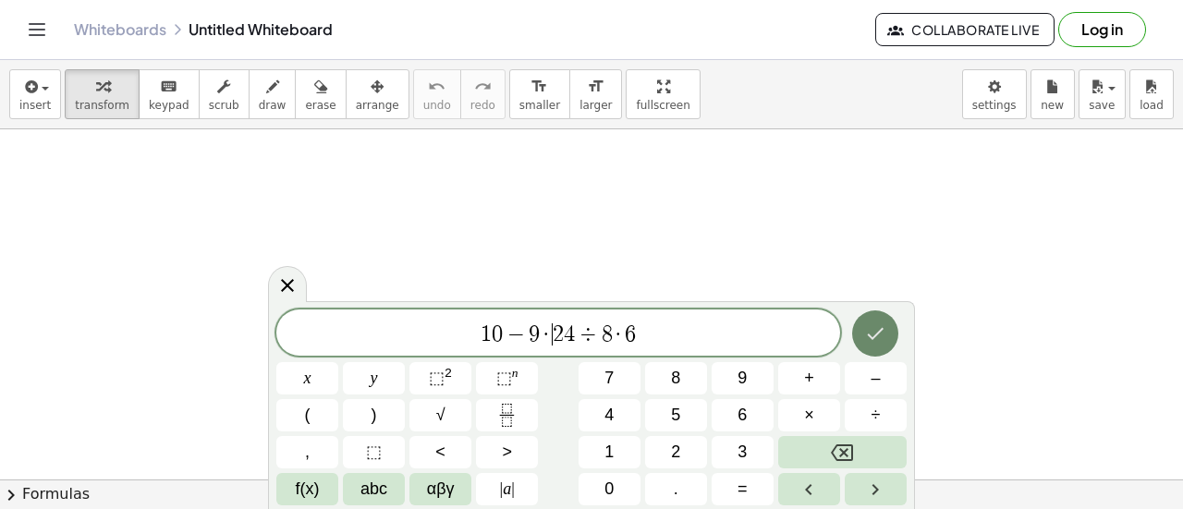
click at [874, 345] on button "Done" at bounding box center [875, 334] width 46 height 46
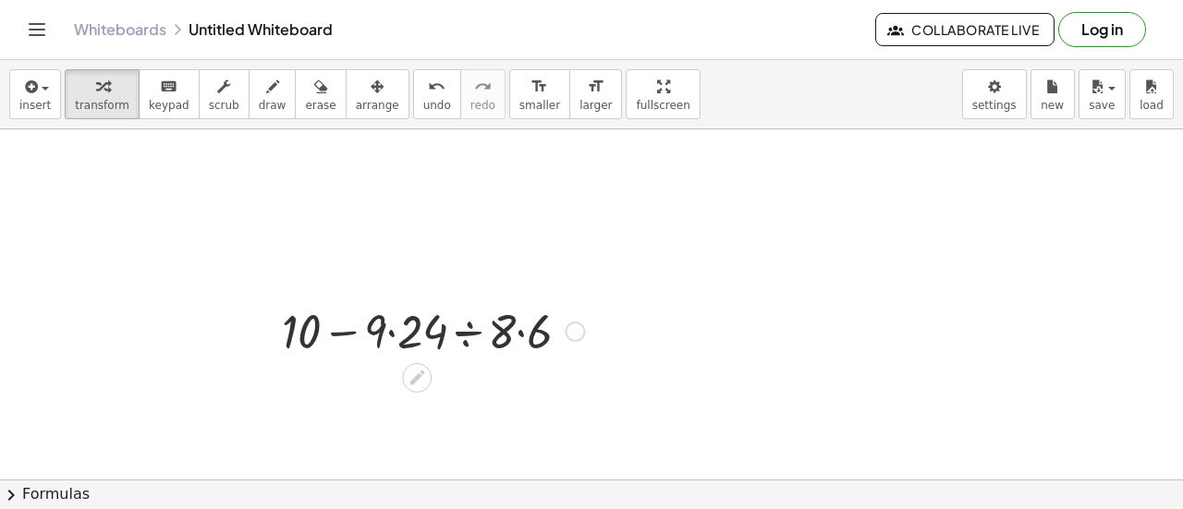
click at [344, 330] on div at bounding box center [433, 330] width 321 height 63
click at [419, 337] on div at bounding box center [433, 330] width 321 height 63
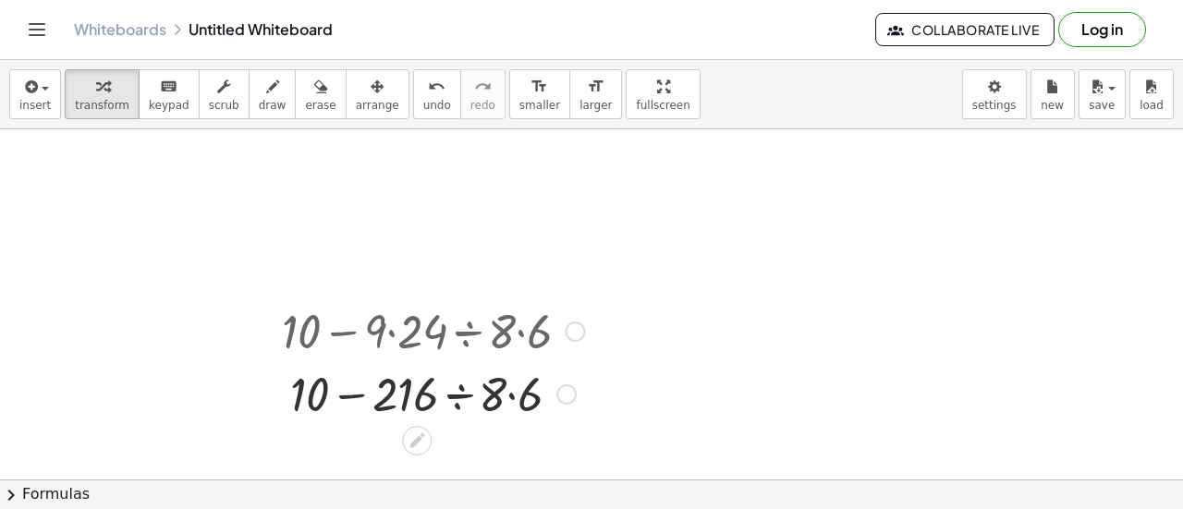
click at [311, 393] on div at bounding box center [433, 392] width 321 height 63
click at [405, 392] on div at bounding box center [433, 392] width 321 height 63
click at [500, 388] on div at bounding box center [433, 392] width 321 height 63
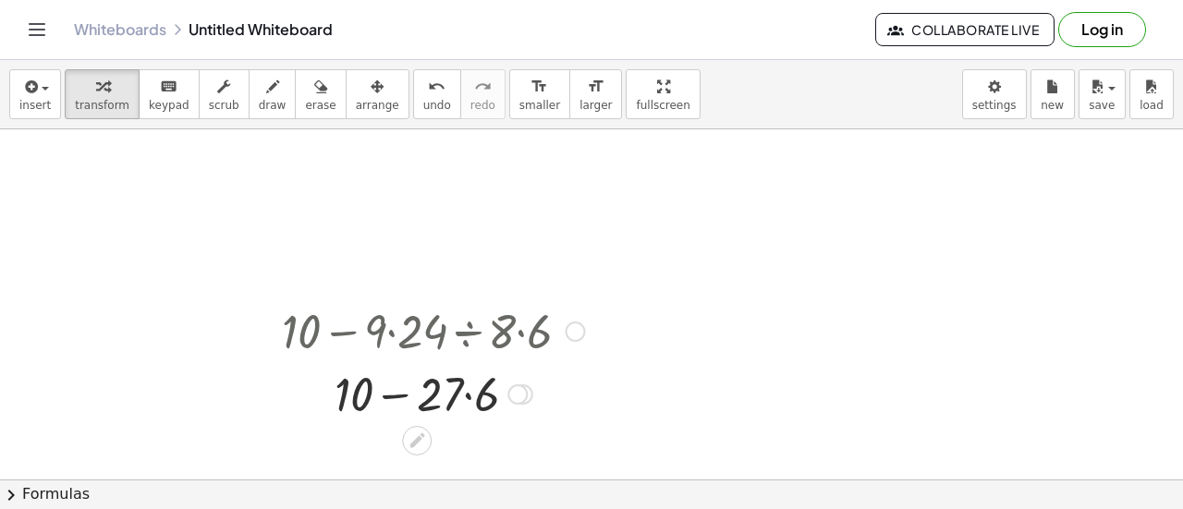
click at [447, 400] on div at bounding box center [433, 392] width 321 height 63
click at [480, 393] on div at bounding box center [433, 392] width 321 height 63
click at [469, 402] on div at bounding box center [433, 392] width 321 height 63
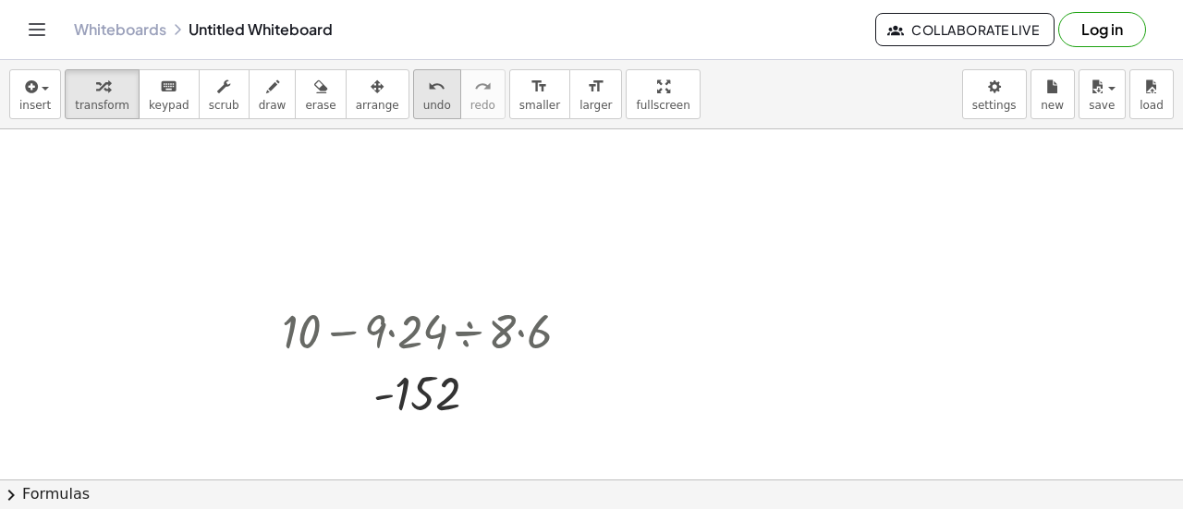
click at [428, 90] on icon "undo" at bounding box center [437, 87] width 18 height 22
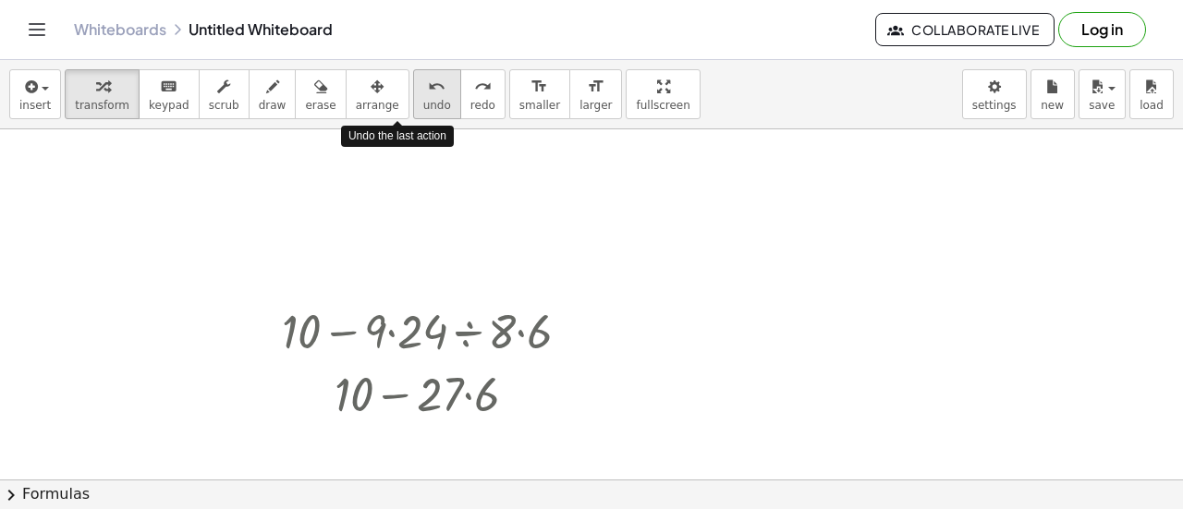
click at [428, 90] on icon "undo" at bounding box center [437, 87] width 18 height 22
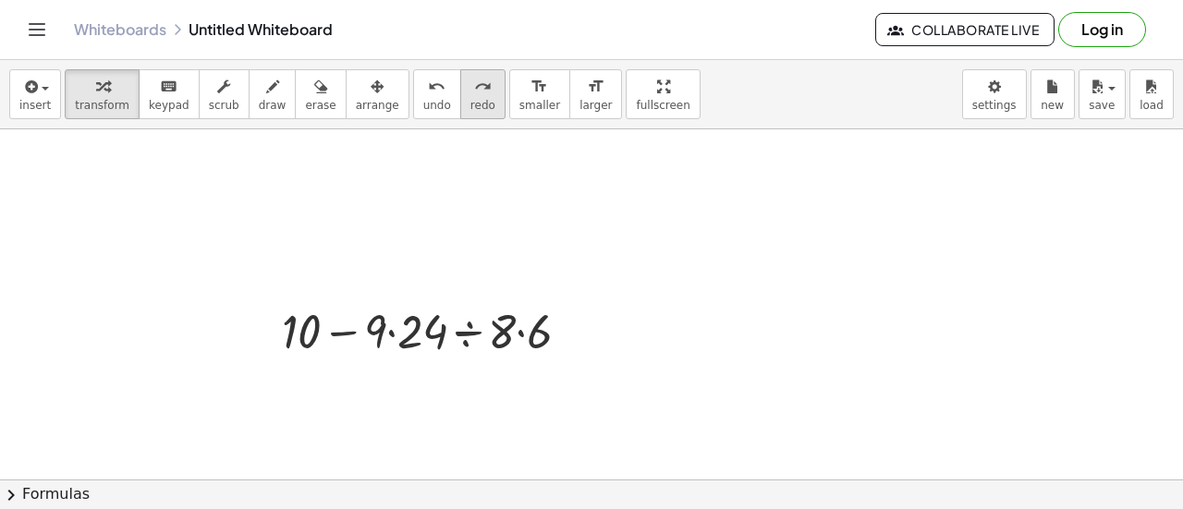
click at [474, 88] on icon "redo" at bounding box center [483, 87] width 18 height 22
click at [467, 337] on div at bounding box center [433, 330] width 321 height 63
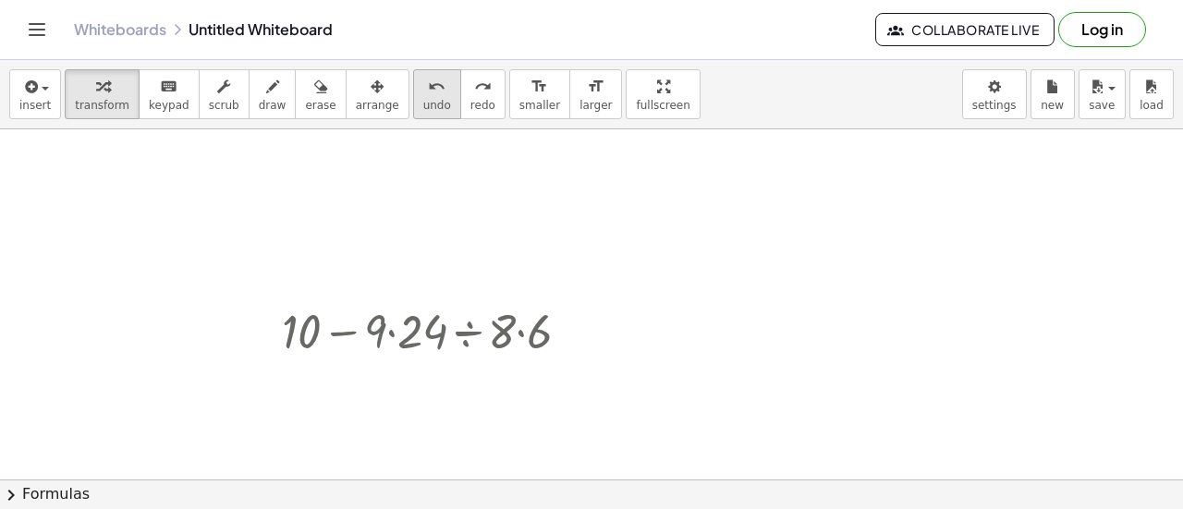
click at [423, 103] on span "undo" at bounding box center [437, 105] width 28 height 13
click at [462, 336] on div at bounding box center [433, 330] width 321 height 63
click at [423, 101] on span "undo" at bounding box center [437, 105] width 28 height 13
click at [468, 331] on div at bounding box center [433, 330] width 321 height 63
click at [423, 99] on span "undo" at bounding box center [437, 105] width 28 height 13
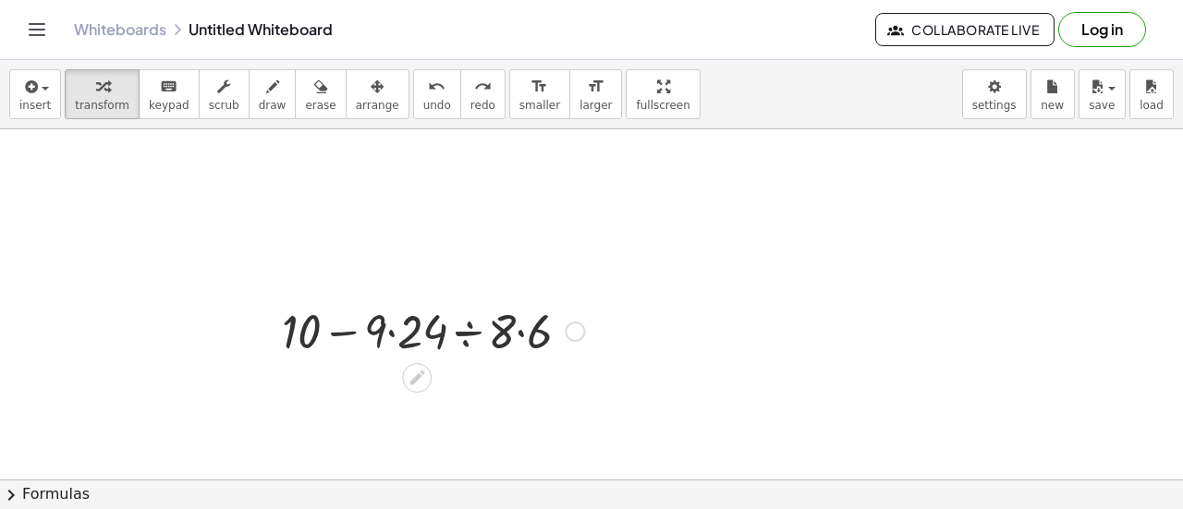
click at [473, 332] on div at bounding box center [433, 330] width 321 height 63
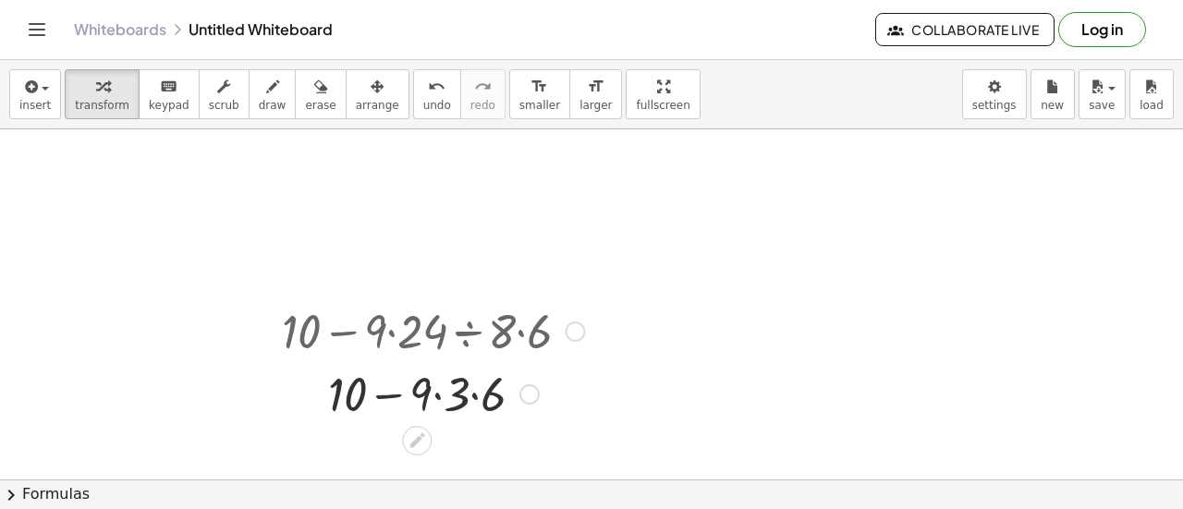
click at [458, 398] on div at bounding box center [433, 392] width 321 height 63
click at [459, 399] on div at bounding box center [433, 392] width 321 height 63
click at [463, 397] on div at bounding box center [433, 392] width 321 height 63
click at [464, 398] on div at bounding box center [433, 392] width 321 height 63
click at [457, 401] on div at bounding box center [433, 392] width 321 height 63
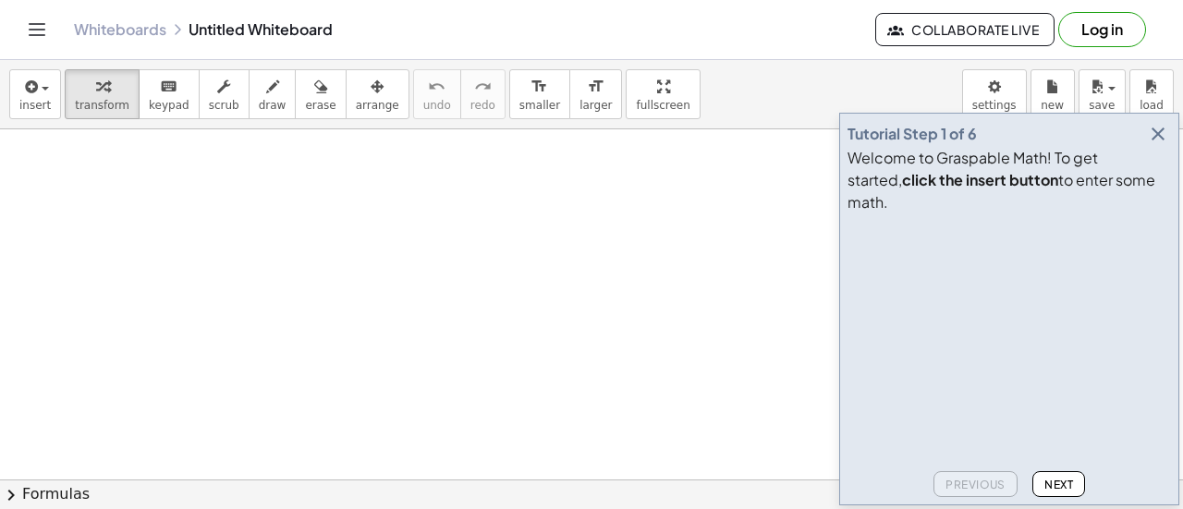
click at [1149, 145] on icon "button" at bounding box center [1158, 134] width 22 height 22
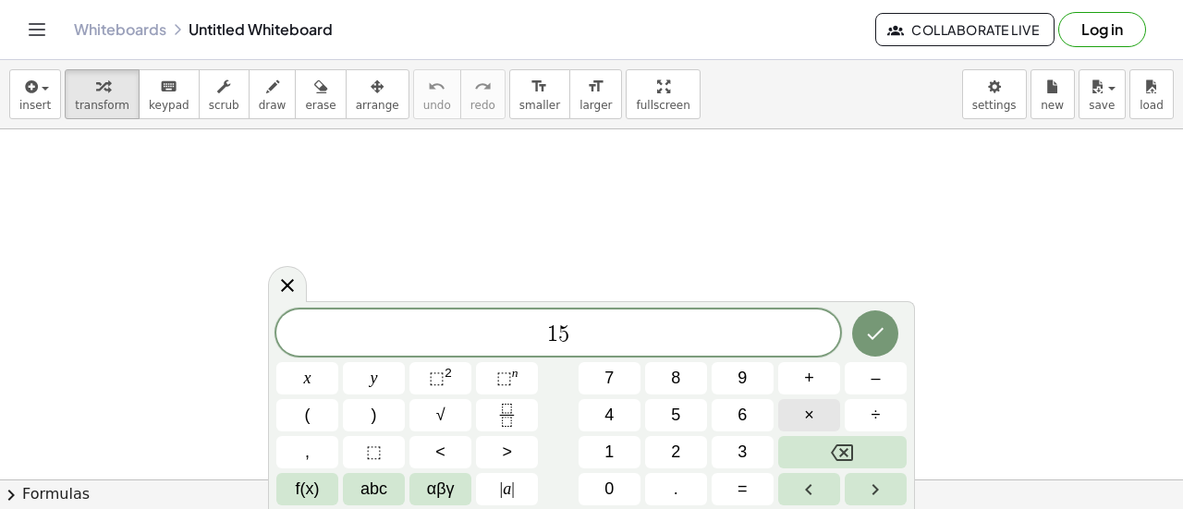
click at [812, 413] on span "×" at bounding box center [809, 415] width 10 height 25
click at [802, 389] on button "+" at bounding box center [809, 378] width 62 height 32
click at [868, 421] on button "÷" at bounding box center [876, 415] width 62 height 32
click at [832, 382] on button "+" at bounding box center [809, 378] width 62 height 32
click at [867, 342] on icon "Done" at bounding box center [875, 334] width 22 height 22
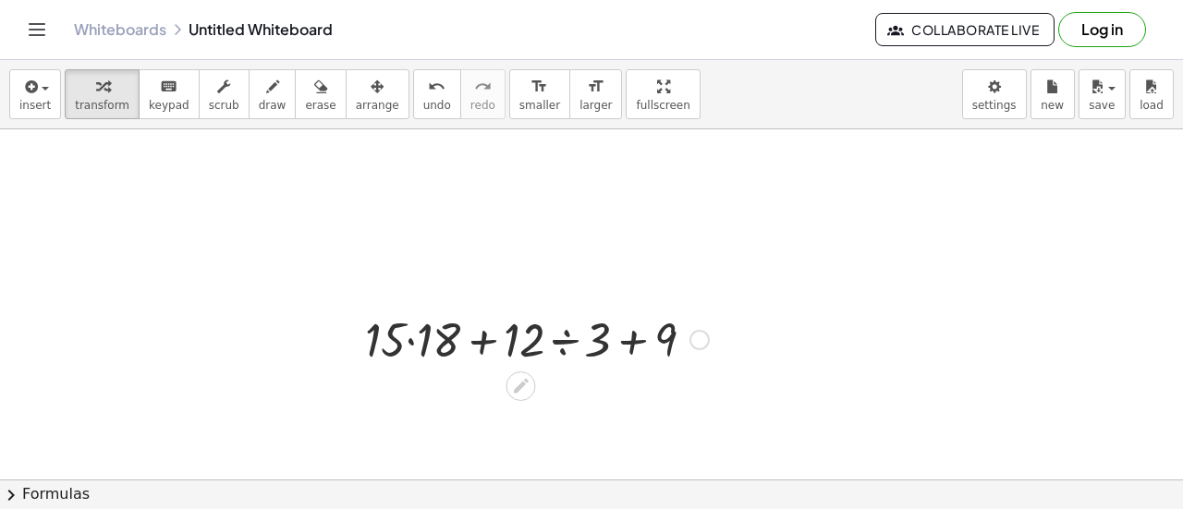
click at [476, 343] on div at bounding box center [537, 338] width 362 height 63
click at [567, 339] on div at bounding box center [537, 338] width 362 height 63
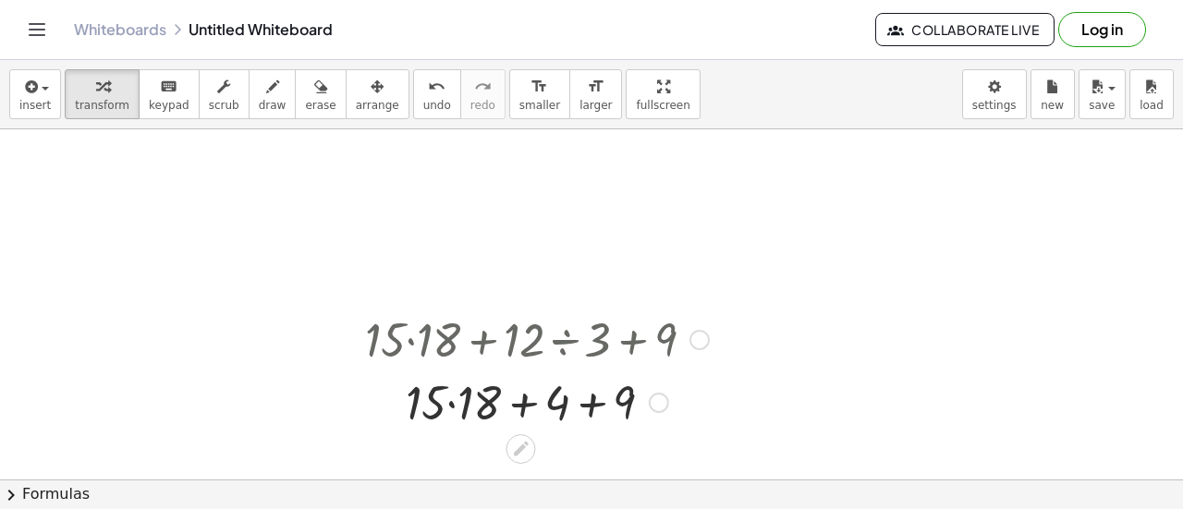
click at [517, 406] on div at bounding box center [537, 401] width 362 height 63
click at [602, 401] on div at bounding box center [537, 401] width 362 height 63
click at [538, 406] on div at bounding box center [537, 401] width 362 height 63
click at [477, 406] on div at bounding box center [537, 401] width 362 height 63
click at [531, 397] on div at bounding box center [537, 401] width 362 height 63
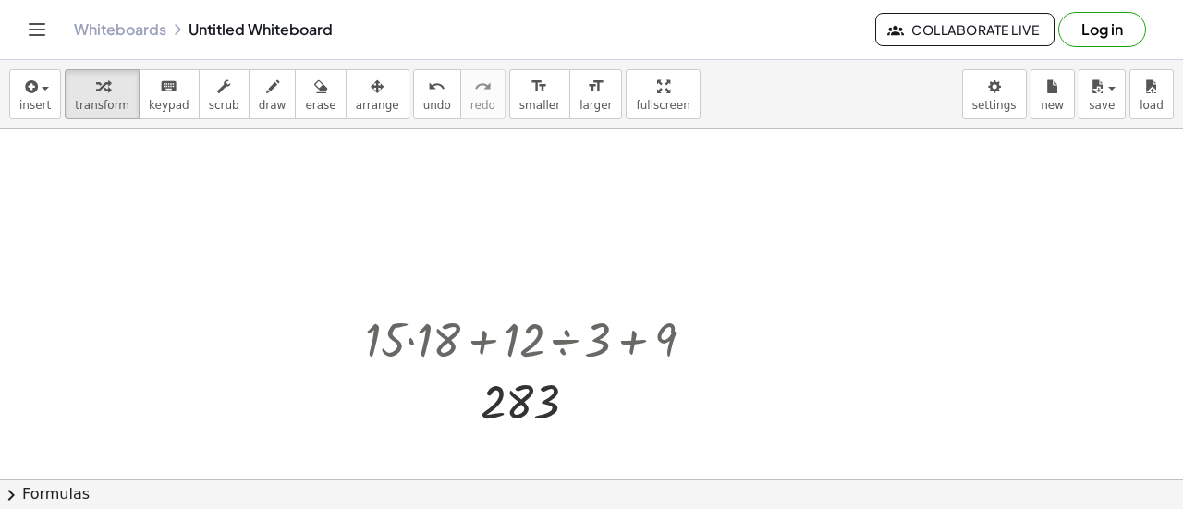
drag, startPoint x: 484, startPoint y: 4, endPoint x: 806, endPoint y: 38, distance: 323.5
click at [806, 38] on div "Whiteboards Untitled Whiteboard" at bounding box center [474, 29] width 801 height 18
click at [428, 92] on icon "undo" at bounding box center [437, 87] width 18 height 22
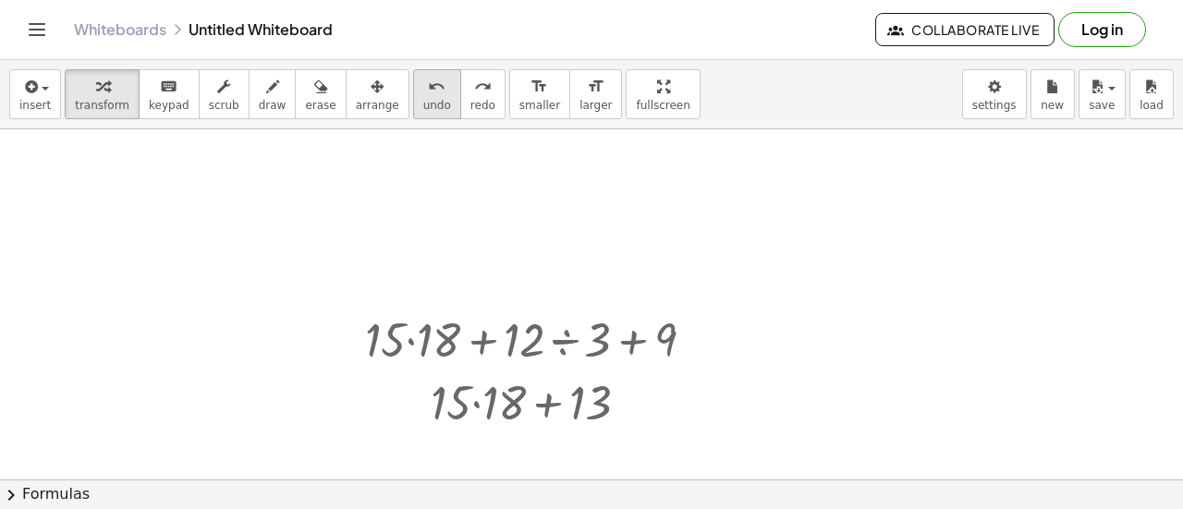
click at [428, 92] on icon "undo" at bounding box center [437, 87] width 18 height 22
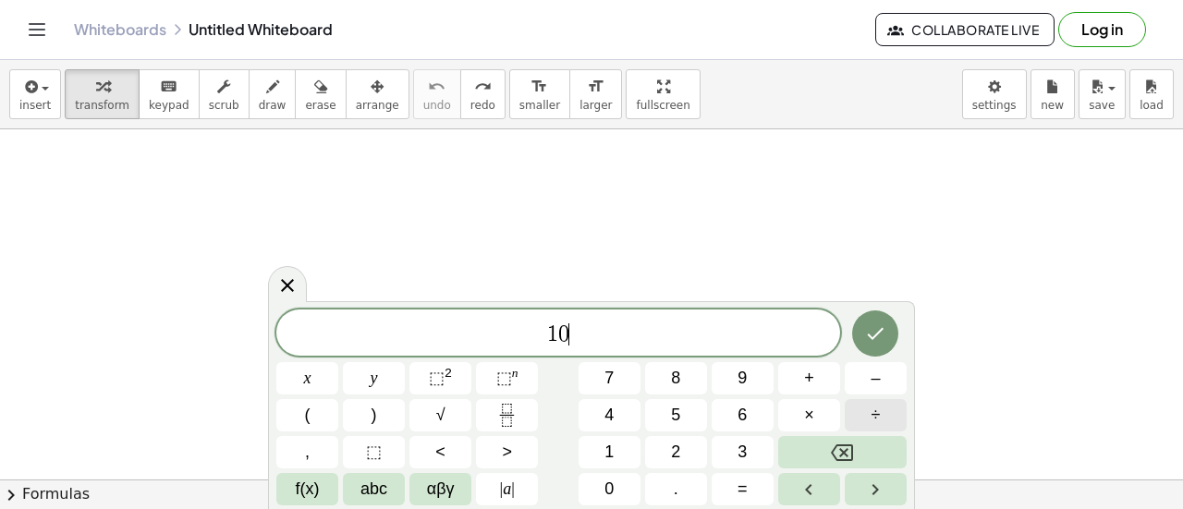
click at [898, 411] on button "÷" at bounding box center [876, 415] width 62 height 32
click at [793, 411] on button "×" at bounding box center [809, 415] width 62 height 32
click at [882, 348] on button "Done" at bounding box center [875, 334] width 46 height 46
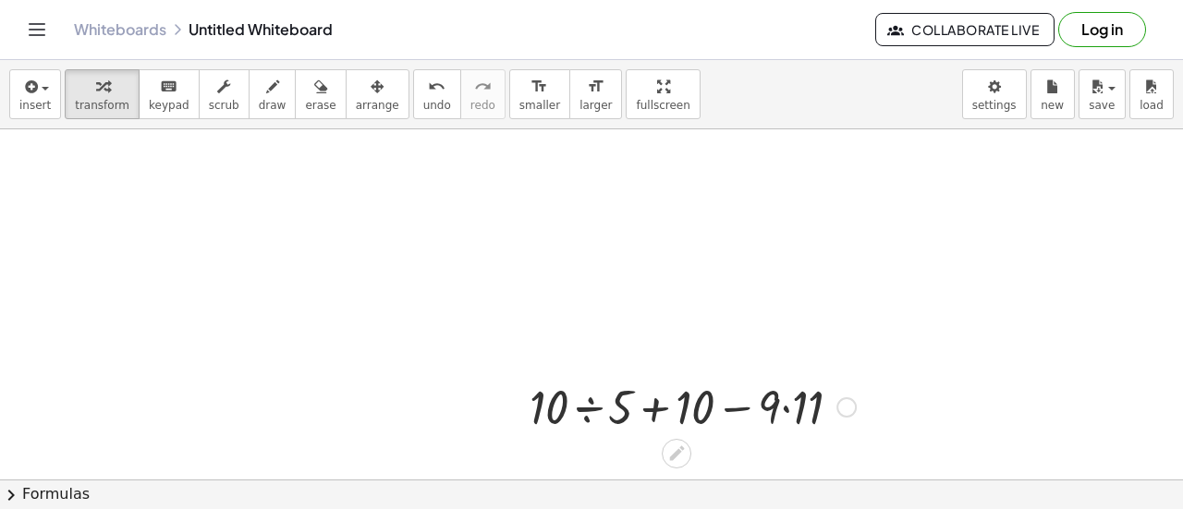
click at [653, 411] on div at bounding box center [692, 405] width 345 height 63
click at [735, 407] on div at bounding box center [692, 405] width 345 height 63
click at [782, 407] on div at bounding box center [692, 405] width 345 height 63
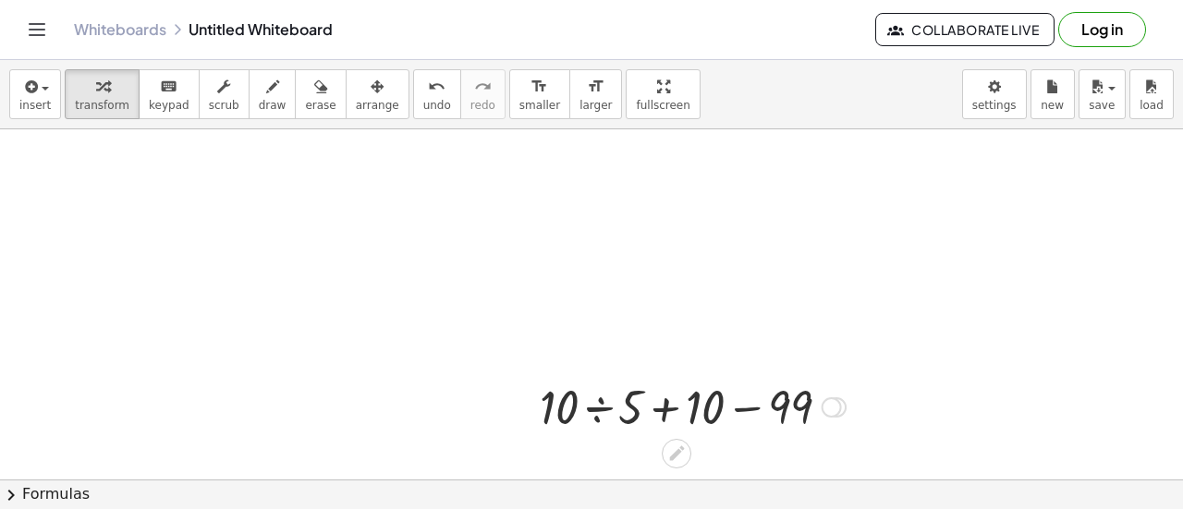
click at [751, 408] on div at bounding box center [693, 405] width 324 height 63
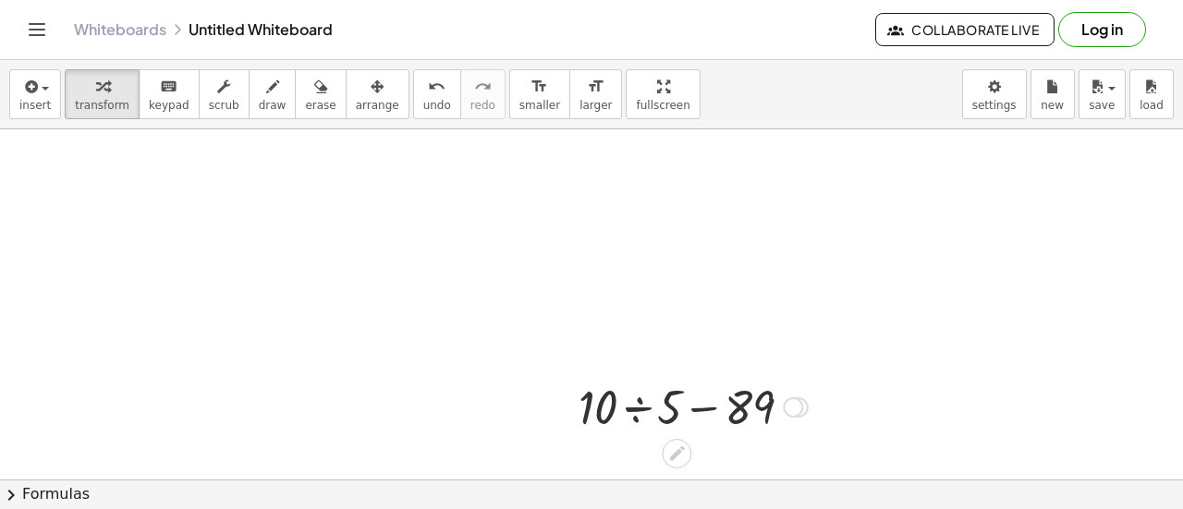
click at [714, 403] on div at bounding box center [693, 405] width 248 height 63
click at [638, 408] on div at bounding box center [693, 405] width 248 height 63
click at [664, 409] on div at bounding box center [693, 405] width 170 height 63
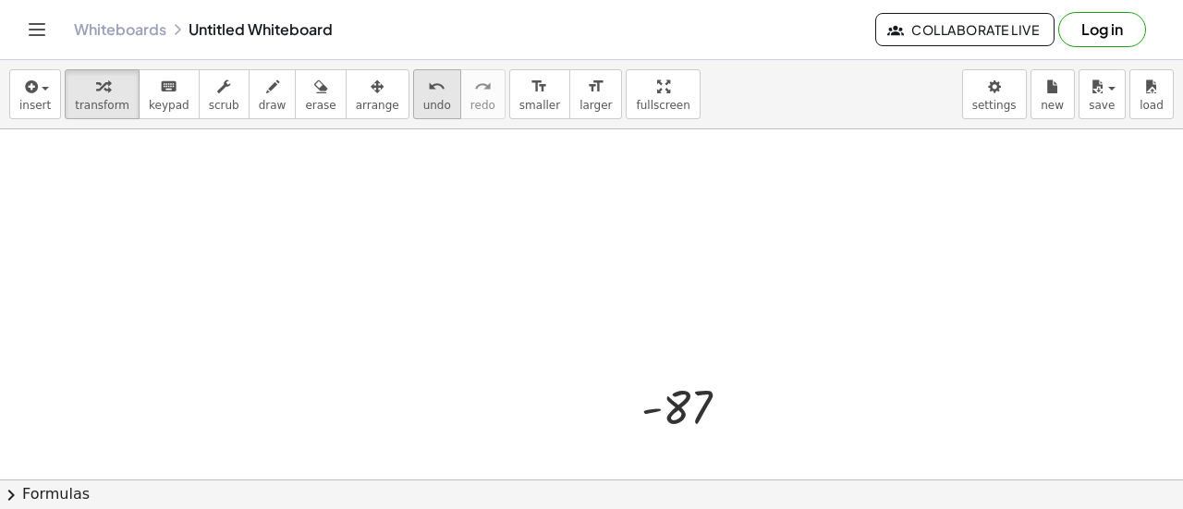
click at [428, 89] on icon "undo" at bounding box center [437, 87] width 18 height 22
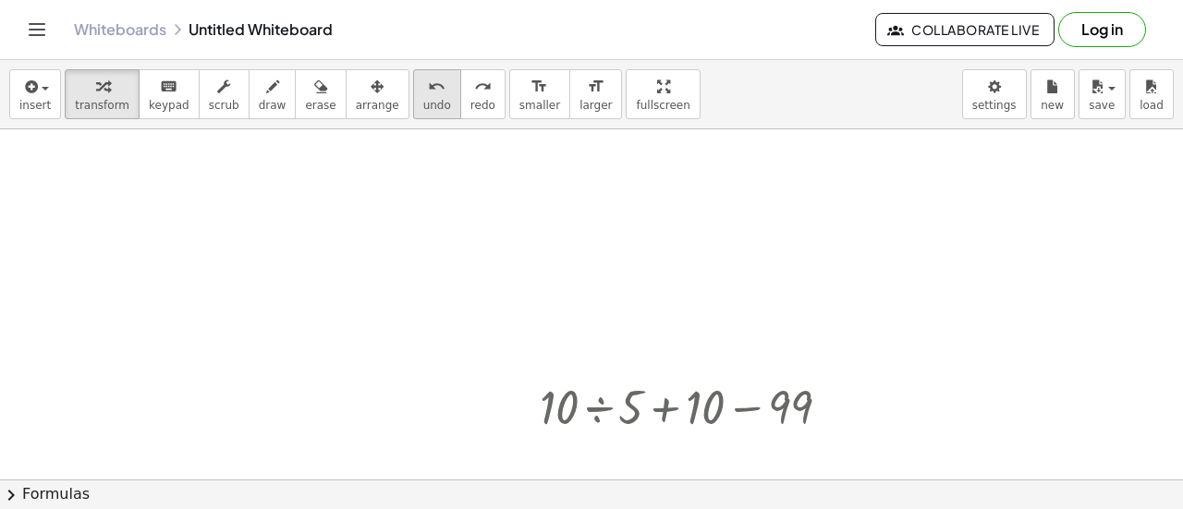
click at [428, 89] on icon "undo" at bounding box center [437, 87] width 18 height 22
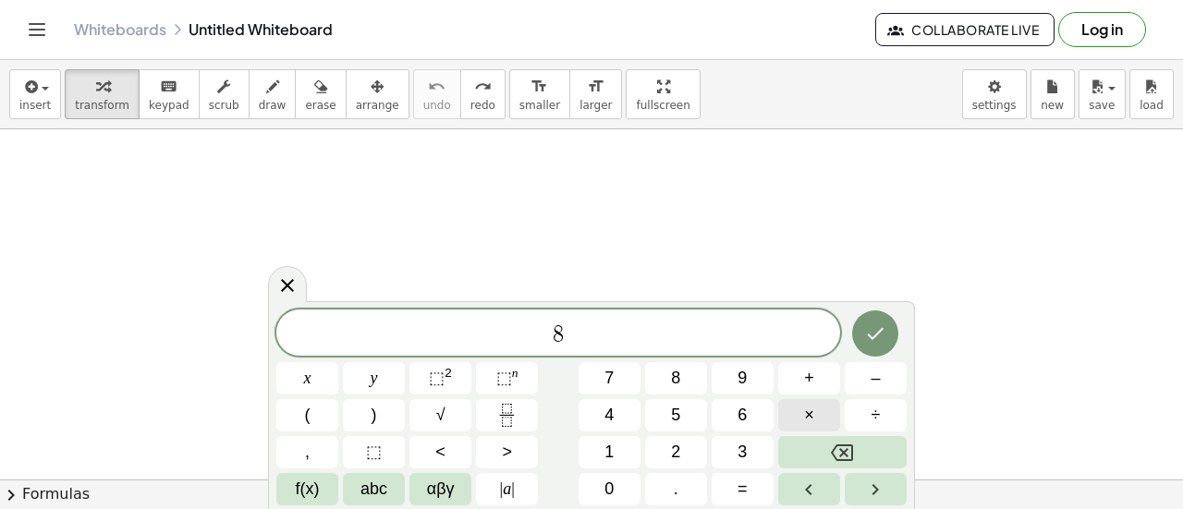
click at [817, 420] on button "×" at bounding box center [809, 415] width 62 height 32
click at [827, 380] on button "+" at bounding box center [809, 378] width 62 height 32
click at [872, 381] on span "–" at bounding box center [875, 378] width 9 height 25
click at [813, 369] on span "+" at bounding box center [809, 378] width 10 height 25
click at [884, 350] on button "Done" at bounding box center [875, 334] width 46 height 46
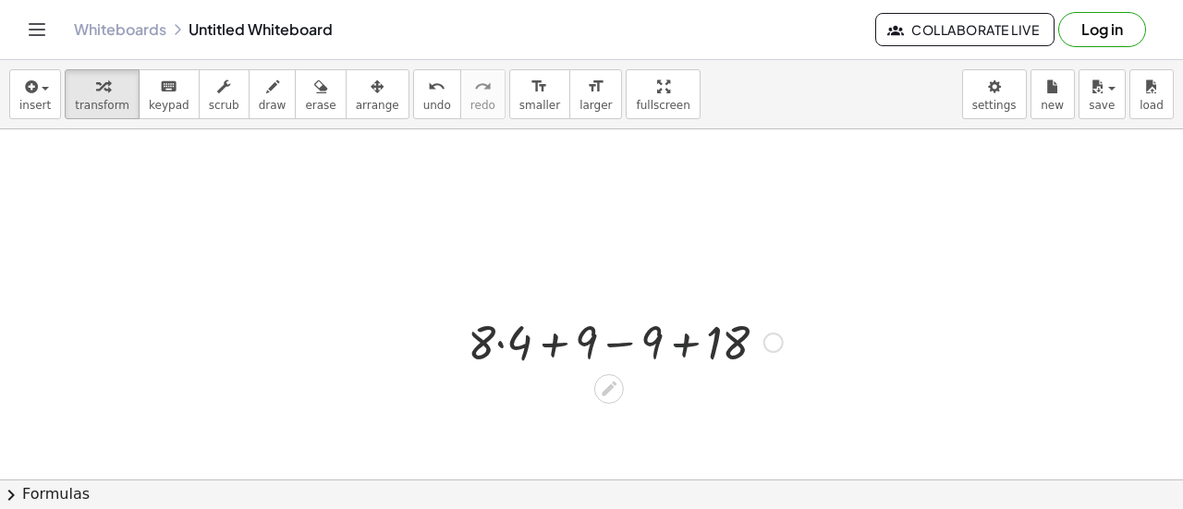
click at [690, 347] on div at bounding box center [625, 341] width 334 height 63
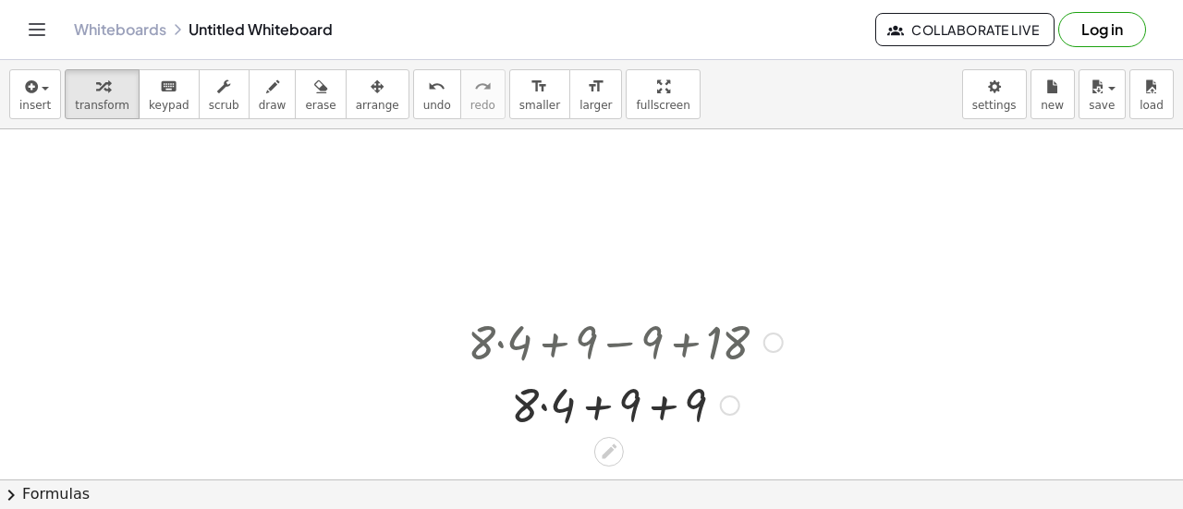
click at [660, 416] on div at bounding box center [625, 404] width 334 height 63
click at [615, 409] on div at bounding box center [625, 404] width 334 height 63
click at [656, 409] on div at bounding box center [625, 404] width 334 height 63
click at [567, 404] on div at bounding box center [625, 404] width 334 height 63
click at [610, 409] on div at bounding box center [625, 404] width 334 height 63
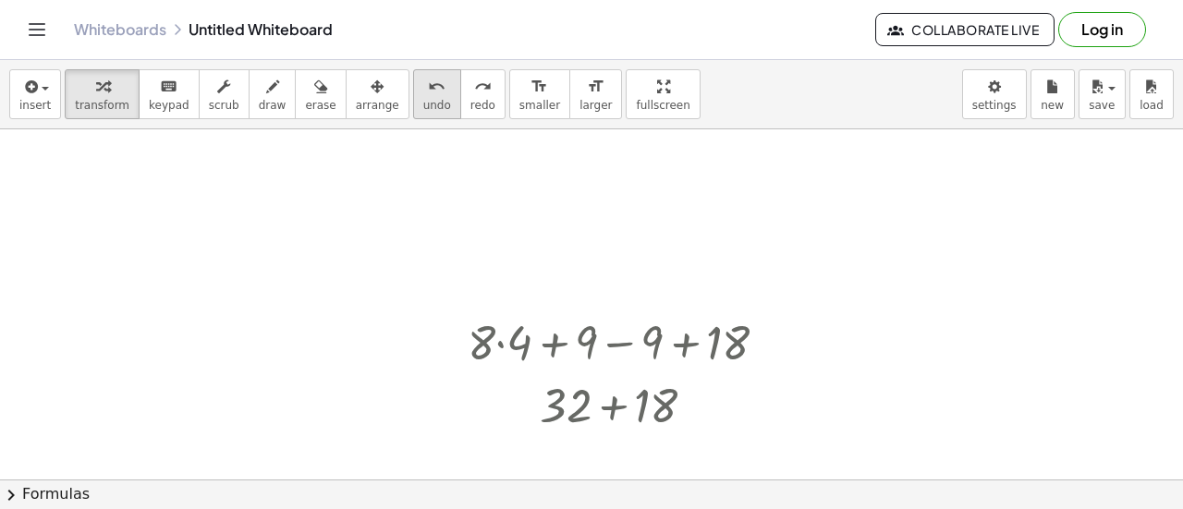
click at [413, 71] on button "undo undo" at bounding box center [437, 94] width 48 height 50
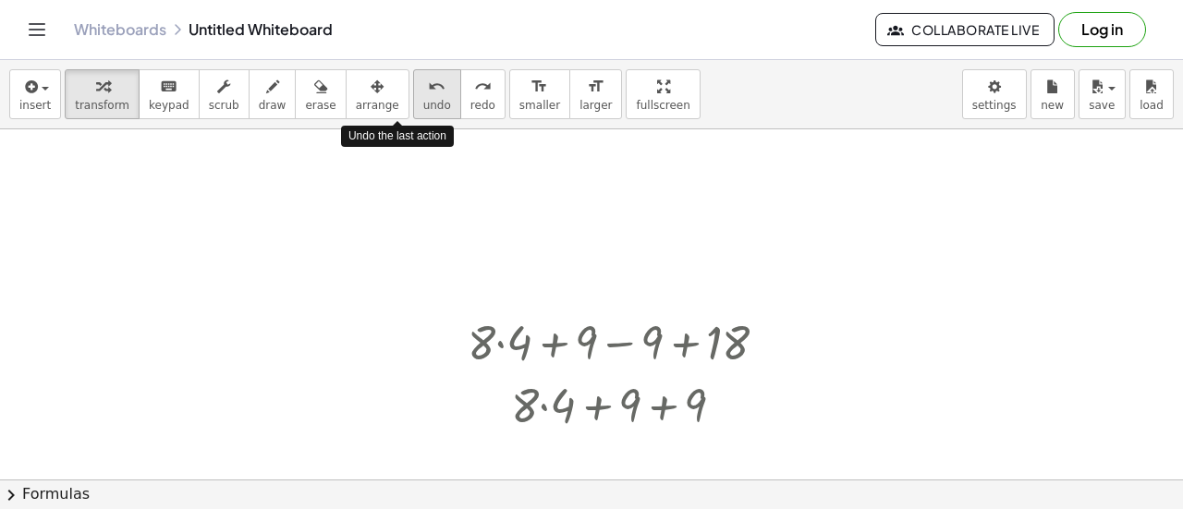
click at [413, 71] on button "undo undo" at bounding box center [437, 94] width 48 height 50
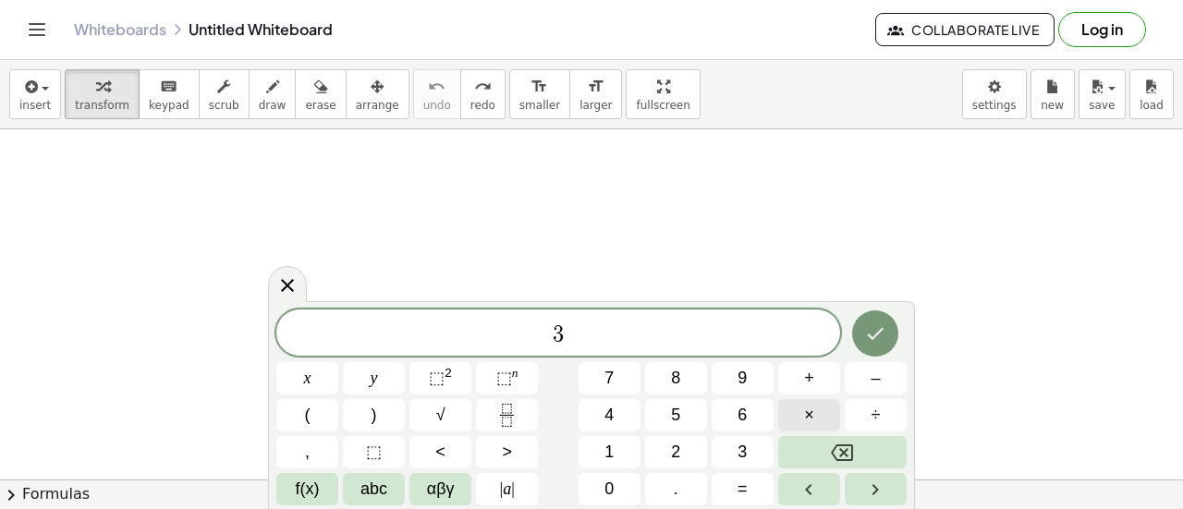
click at [798, 412] on button "×" at bounding box center [809, 415] width 62 height 32
click at [795, 409] on button "×" at bounding box center [809, 415] width 62 height 32
click at [803, 369] on div "3 · 1 9 · 1 4 ​ x y ⬚ 2 ⬚ n 7 8 9 + – ( ) √ 4 5 6 × ÷ , ⬚ < > 1 2 3 f(x) abc αβ…" at bounding box center [591, 408] width 630 height 196
click at [804, 370] on span "+" at bounding box center [809, 378] width 10 height 25
click at [890, 419] on button "÷" at bounding box center [876, 415] width 62 height 32
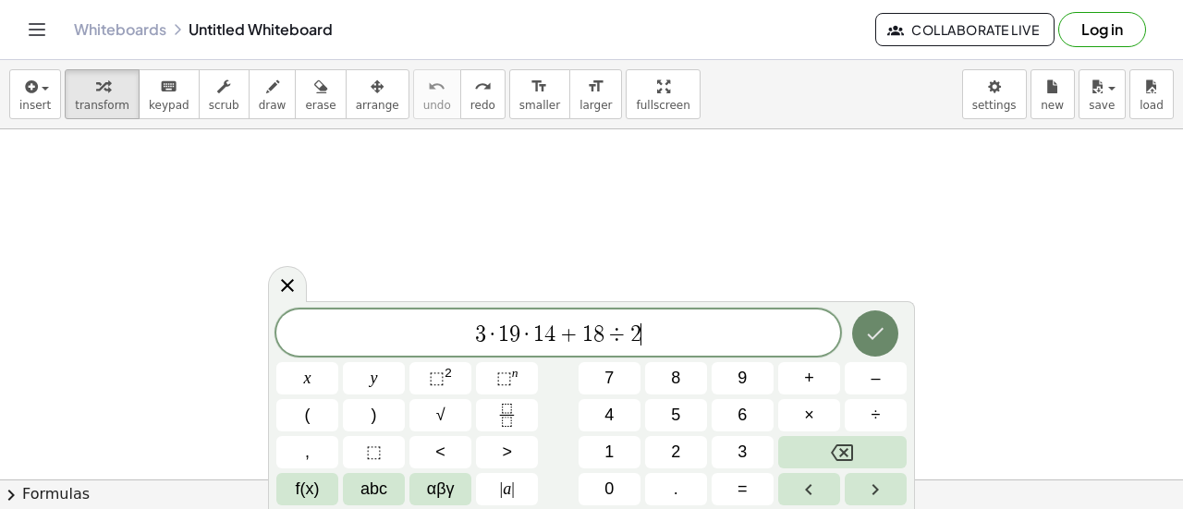
click at [886, 339] on icon "Done" at bounding box center [875, 334] width 22 height 22
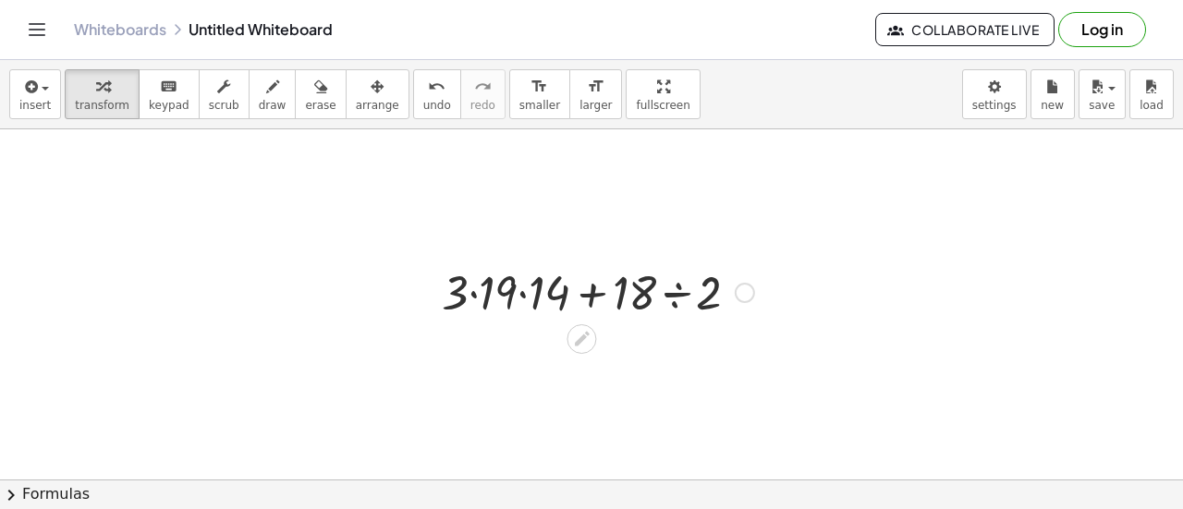
click at [675, 296] on div at bounding box center [598, 291] width 331 height 63
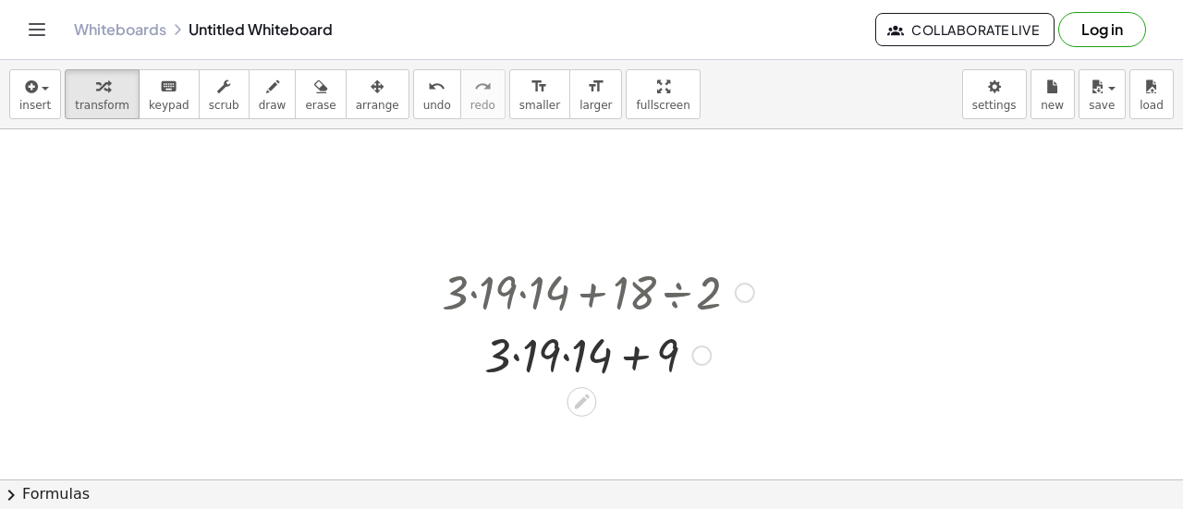
click at [639, 358] on div at bounding box center [598, 354] width 331 height 63
click at [561, 357] on div at bounding box center [598, 354] width 331 height 63
click at [522, 354] on div at bounding box center [598, 354] width 331 height 63
click at [610, 359] on div at bounding box center [598, 354] width 331 height 63
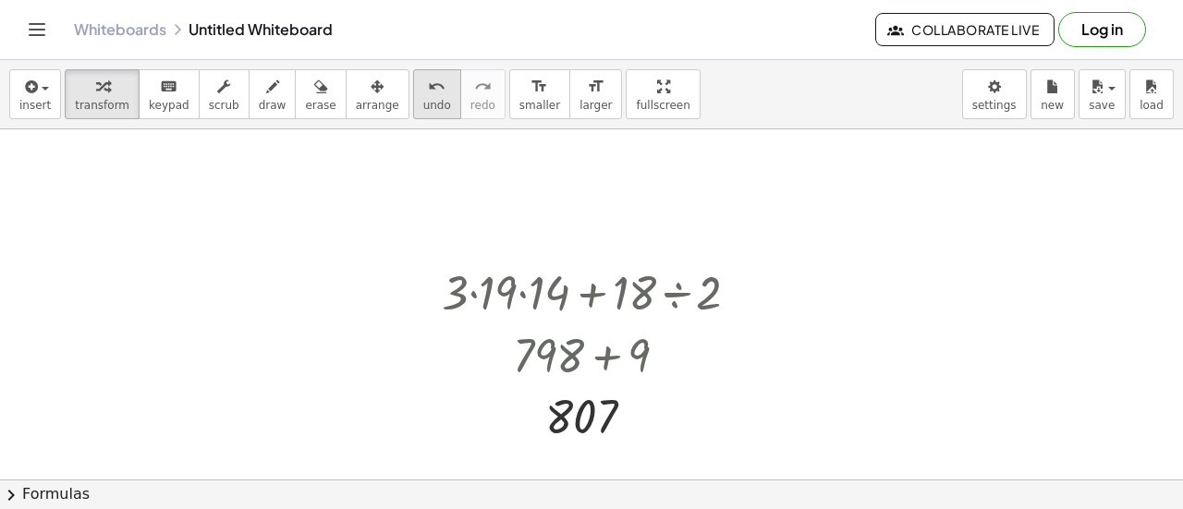
click at [428, 77] on icon "undo" at bounding box center [437, 87] width 18 height 22
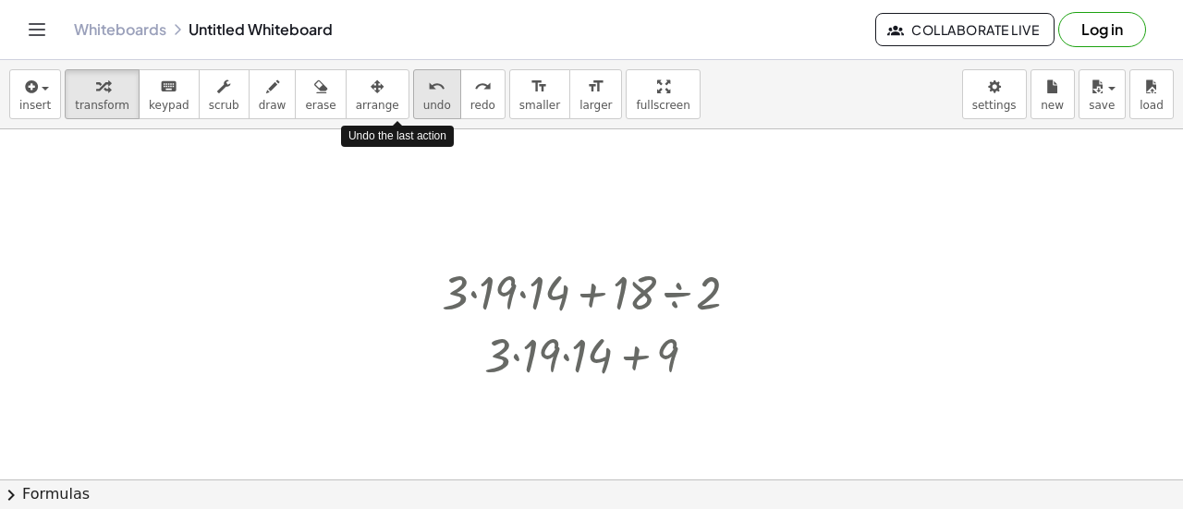
click at [428, 77] on icon "undo" at bounding box center [437, 87] width 18 height 22
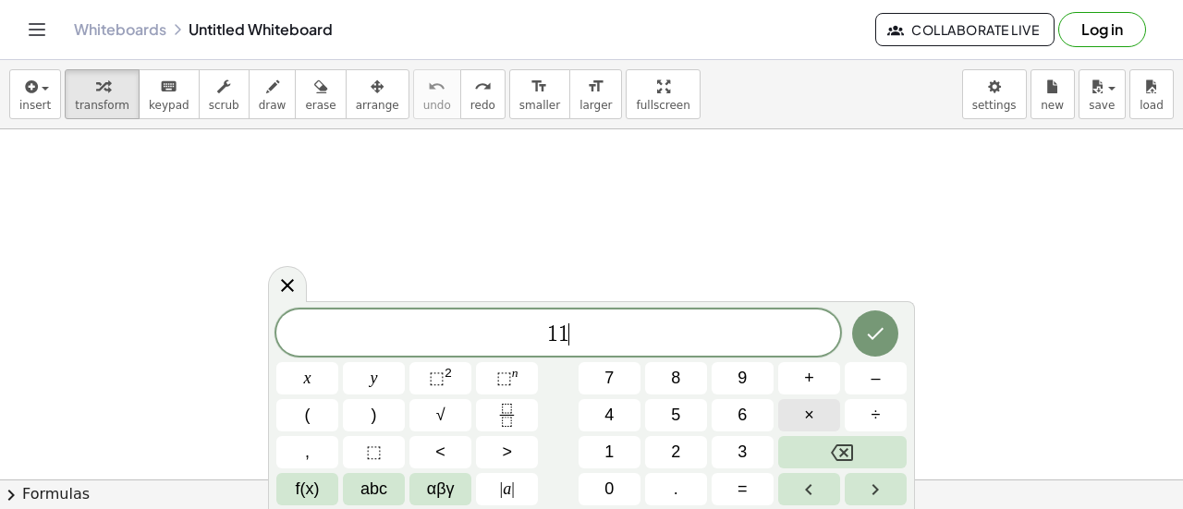
click at [818, 415] on button "×" at bounding box center [809, 415] width 62 height 32
click at [821, 418] on button "×" at bounding box center [809, 415] width 62 height 32
click at [802, 370] on button "+" at bounding box center [809, 378] width 62 height 32
click at [881, 318] on button "Done" at bounding box center [875, 334] width 46 height 46
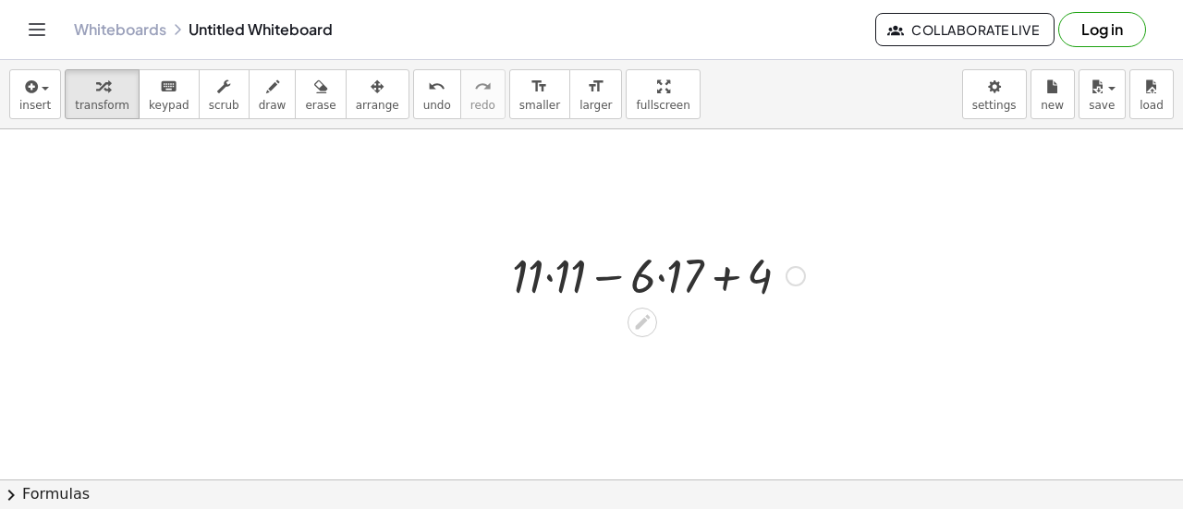
click at [727, 279] on div at bounding box center [658, 274] width 311 height 63
click at [662, 276] on div at bounding box center [658, 274] width 311 height 63
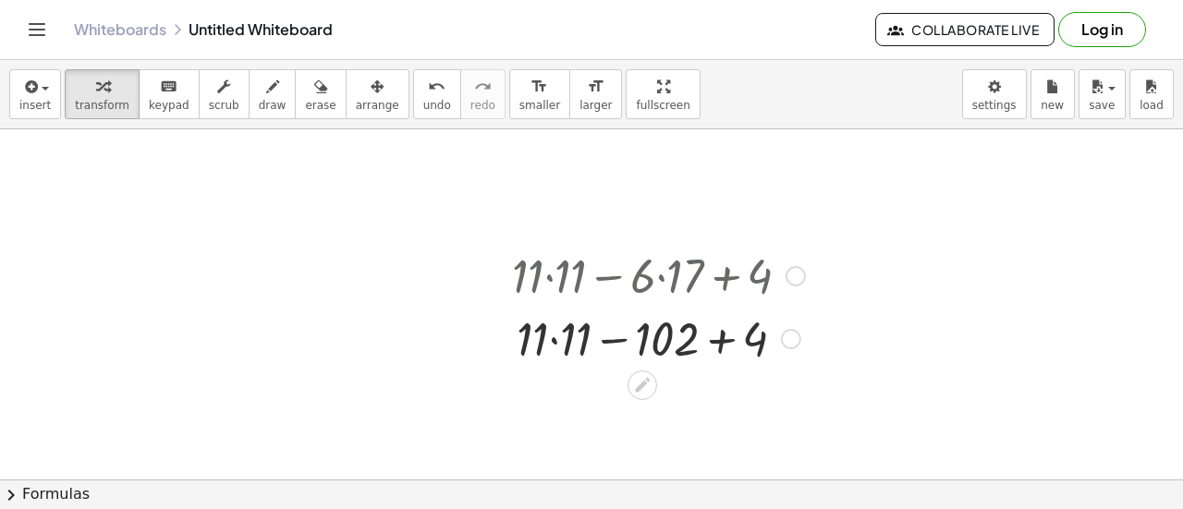
click at [715, 347] on div at bounding box center [658, 337] width 311 height 63
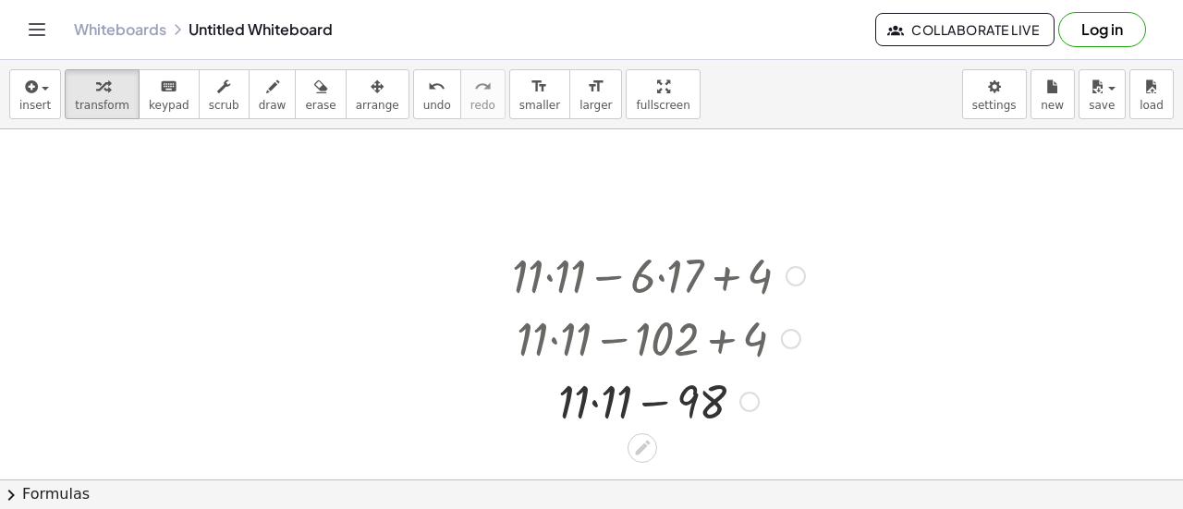
click at [590, 397] on div at bounding box center [658, 400] width 311 height 63
click at [592, 404] on div at bounding box center [658, 400] width 311 height 63
drag, startPoint x: 655, startPoint y: 399, endPoint x: 638, endPoint y: 403, distance: 17.9
click at [638, 403] on div at bounding box center [658, 400] width 311 height 63
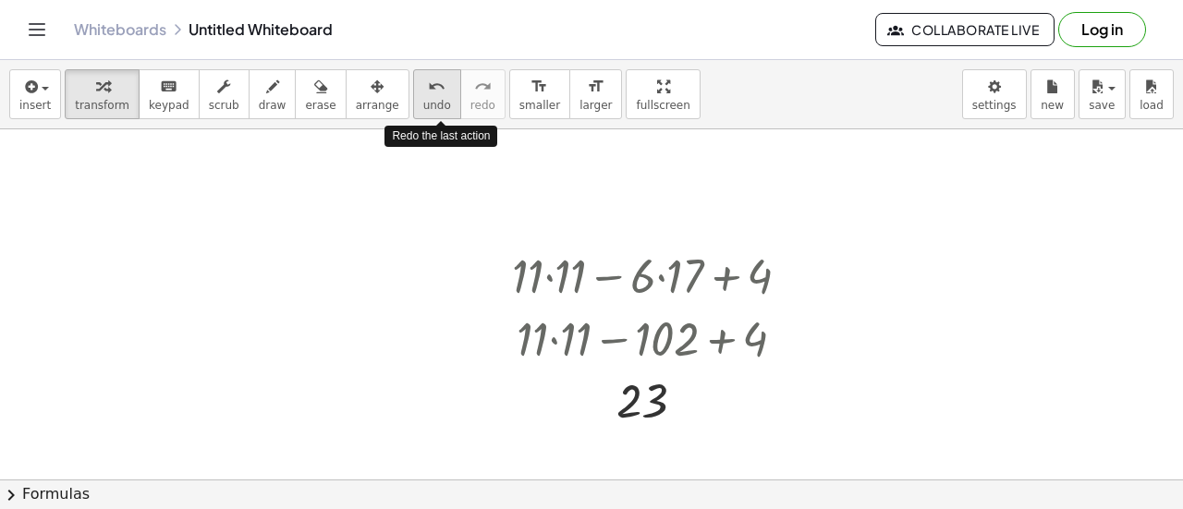
click at [413, 100] on button "undo undo" at bounding box center [437, 94] width 48 height 50
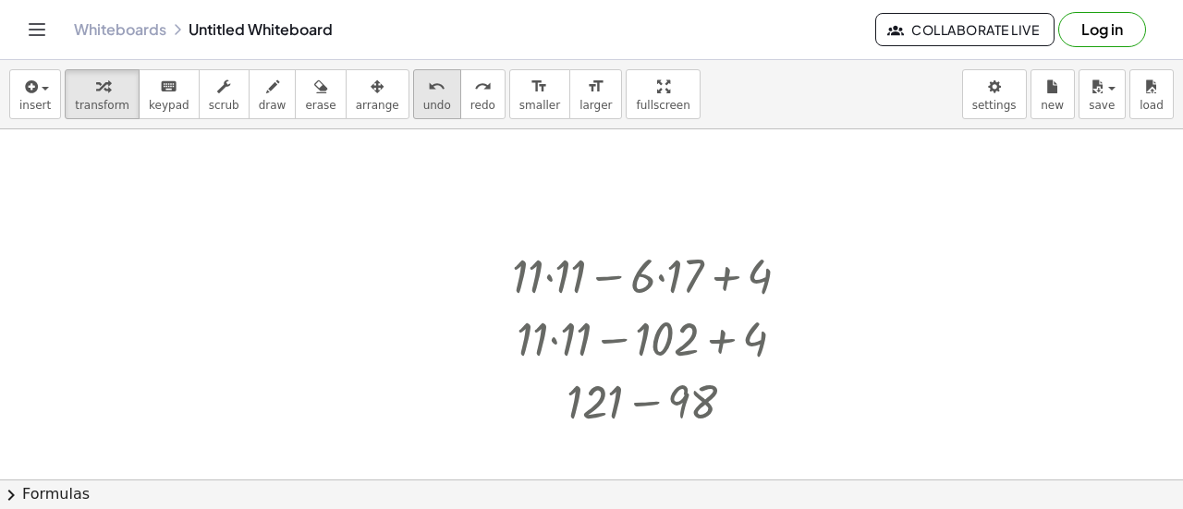
click at [413, 100] on button "undo undo" at bounding box center [437, 94] width 48 height 50
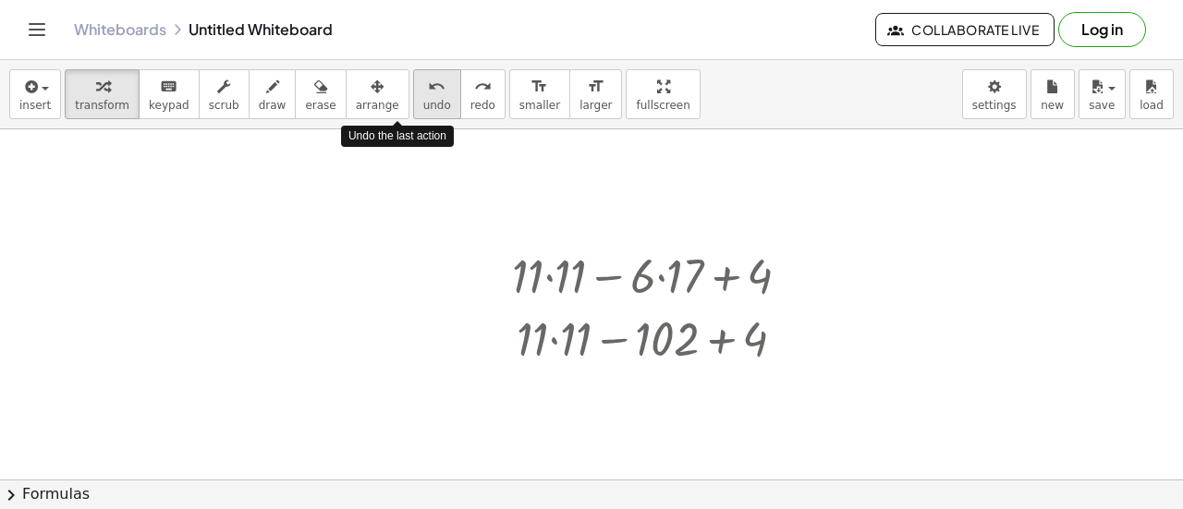
click at [413, 100] on button "undo undo" at bounding box center [437, 94] width 48 height 50
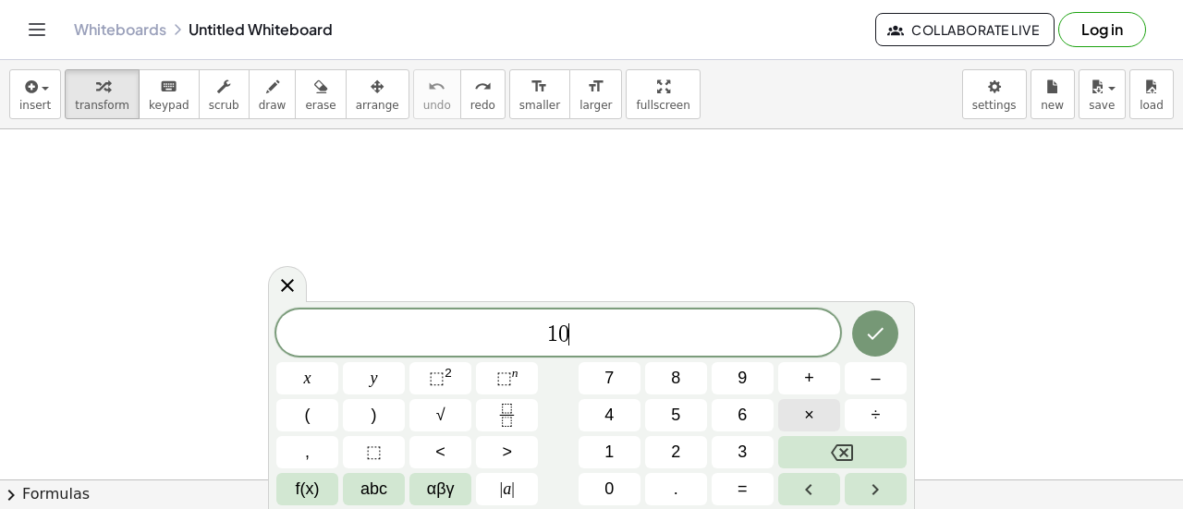
click at [817, 411] on button "×" at bounding box center [809, 415] width 62 height 32
click at [814, 409] on button "×" at bounding box center [809, 415] width 62 height 32
click at [885, 458] on button "Backspace" at bounding box center [842, 452] width 128 height 32
click at [873, 385] on span "–" at bounding box center [875, 378] width 9 height 25
click at [863, 408] on button "÷" at bounding box center [876, 415] width 62 height 32
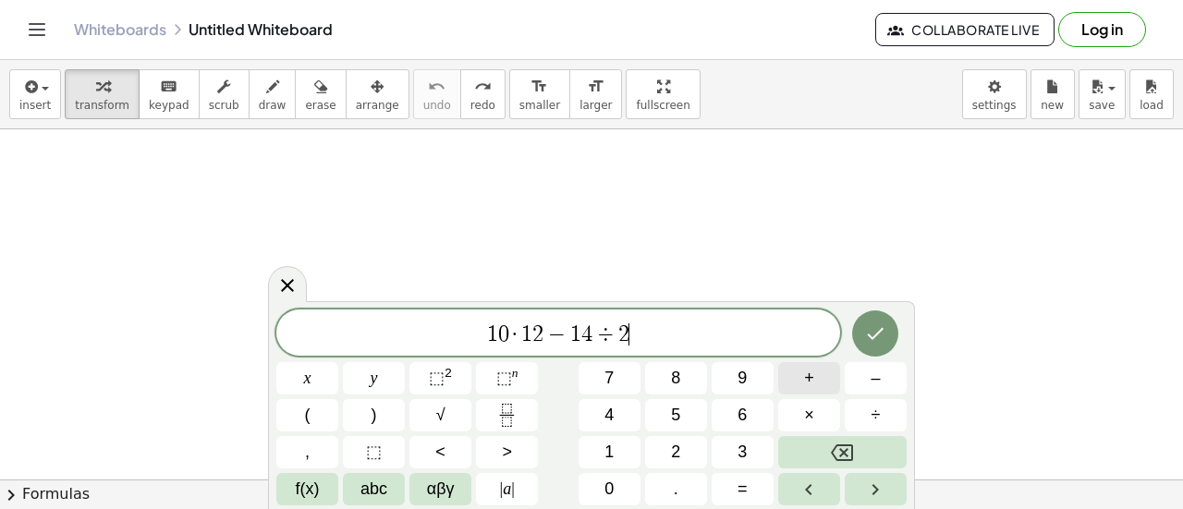
click at [812, 374] on span "+" at bounding box center [809, 378] width 10 height 25
click at [886, 323] on icon "Done" at bounding box center [875, 334] width 22 height 22
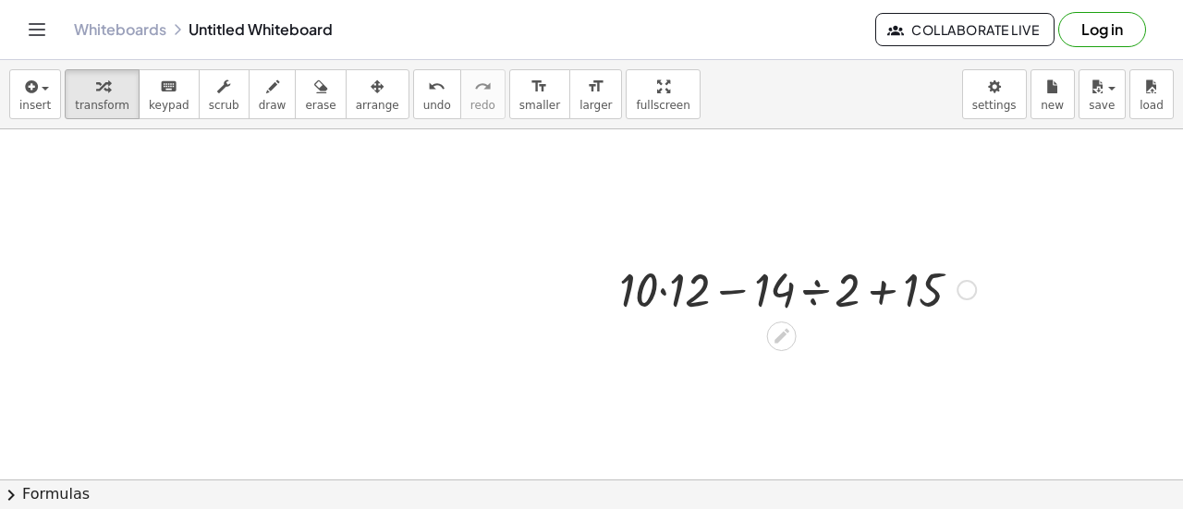
click at [884, 300] on div at bounding box center [797, 288] width 375 height 63
click at [815, 289] on div at bounding box center [797, 288] width 375 height 63
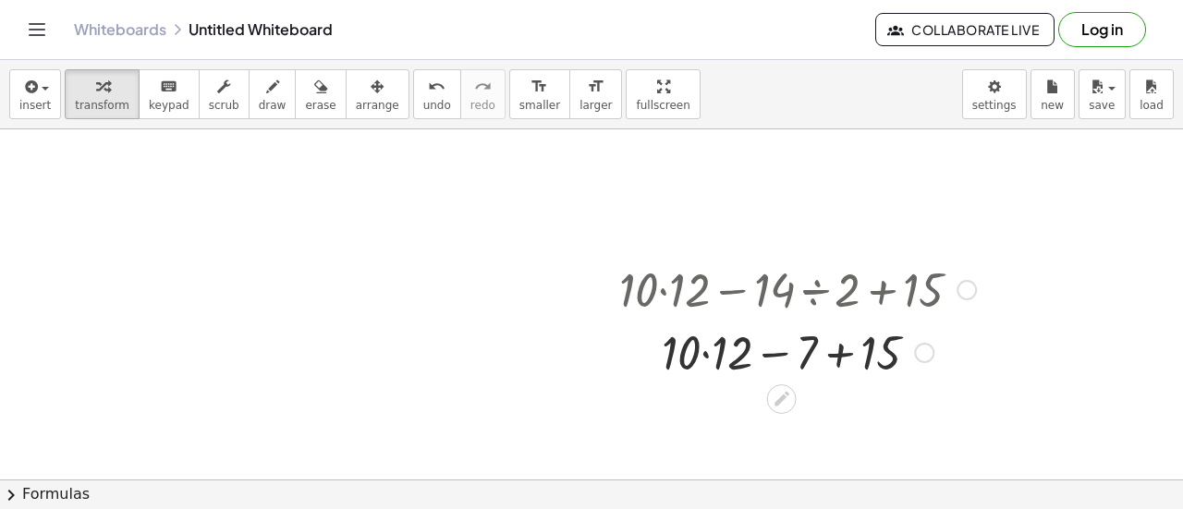
click at [832, 348] on div at bounding box center [797, 351] width 375 height 63
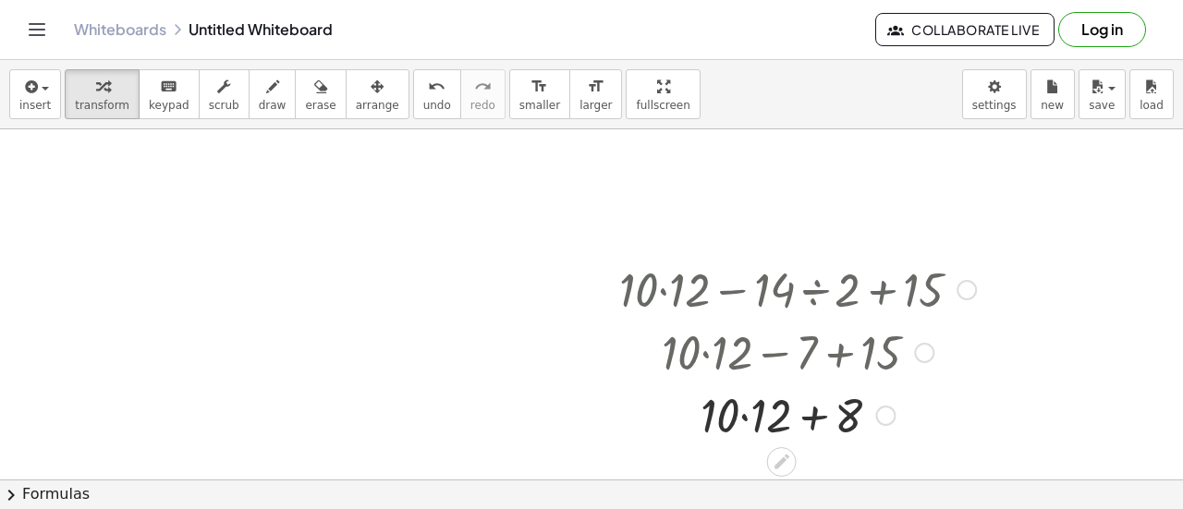
click at [806, 417] on div at bounding box center [797, 414] width 375 height 63
click at [742, 418] on div at bounding box center [797, 414] width 375 height 63
click at [803, 417] on div at bounding box center [797, 414] width 375 height 63
click at [423, 104] on span "undo" at bounding box center [437, 105] width 28 height 13
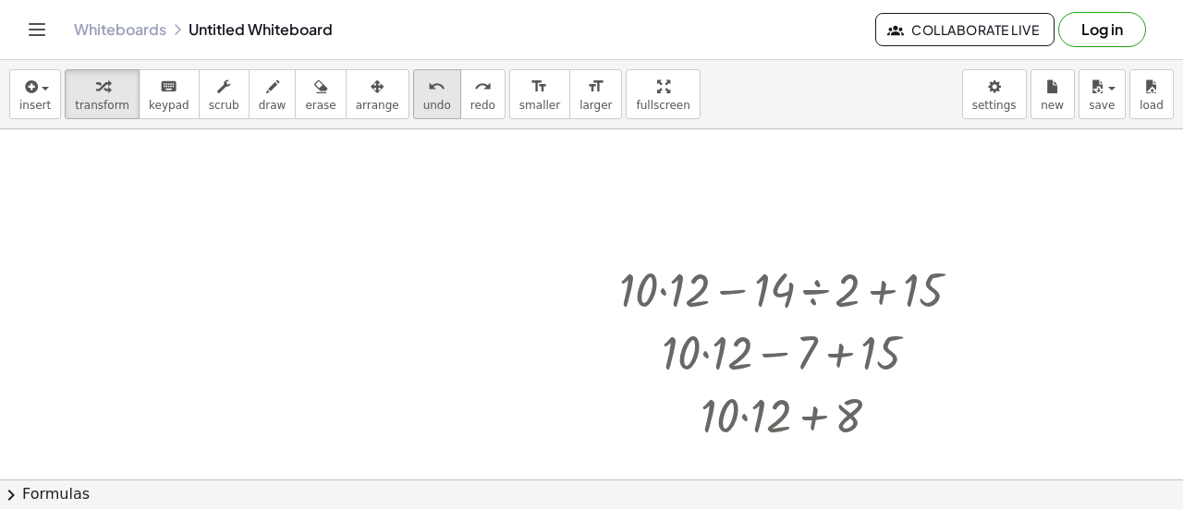
click at [423, 104] on span "undo" at bounding box center [437, 105] width 28 height 13
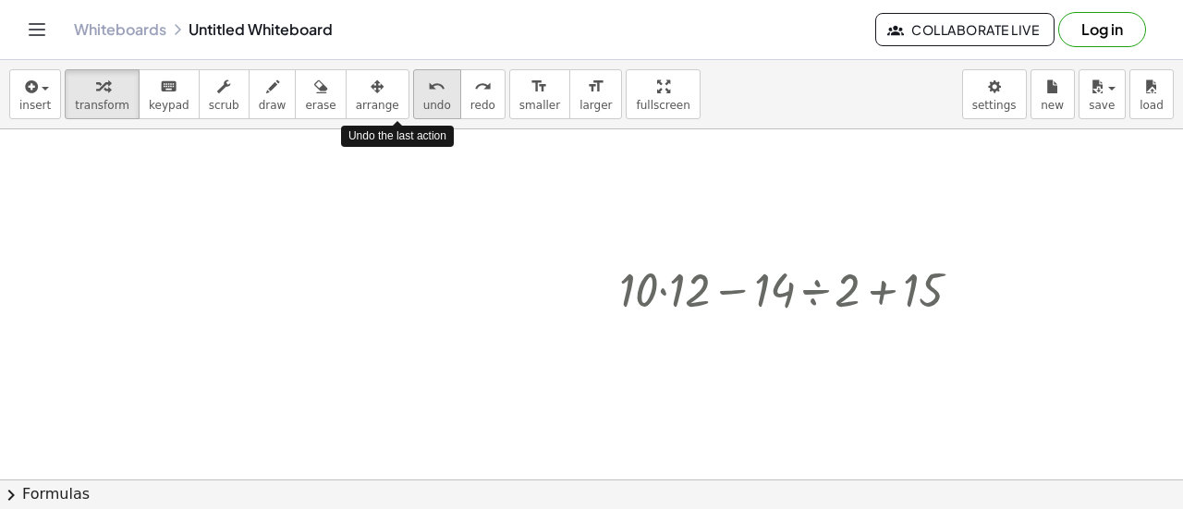
click at [423, 104] on span "undo" at bounding box center [437, 105] width 28 height 13
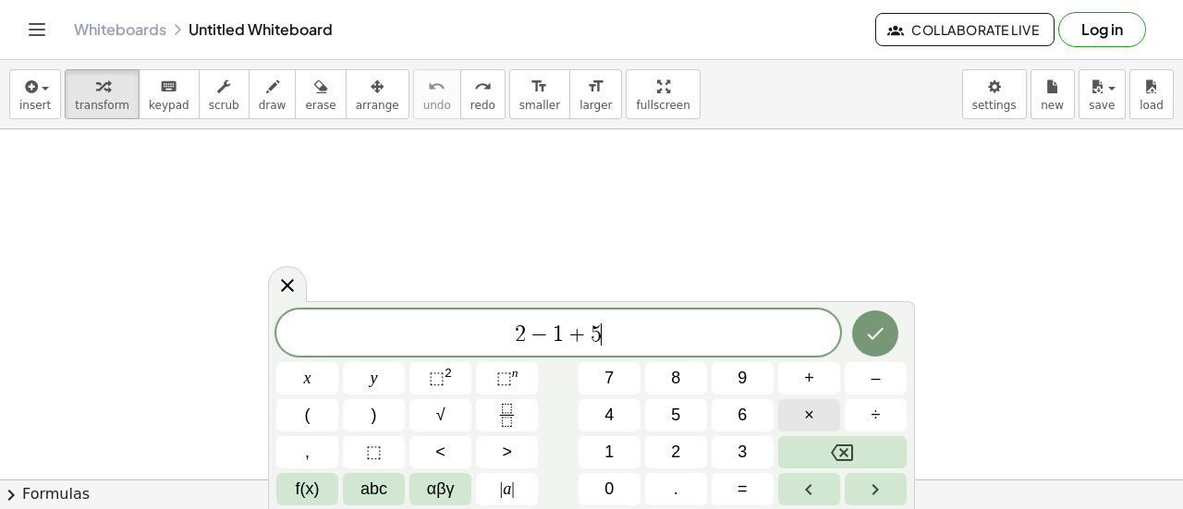
click at [802, 421] on button "×" at bounding box center [809, 415] width 62 height 32
click at [816, 421] on button "×" at bounding box center [809, 415] width 62 height 32
click at [873, 341] on icon "Done" at bounding box center [875, 334] width 22 height 22
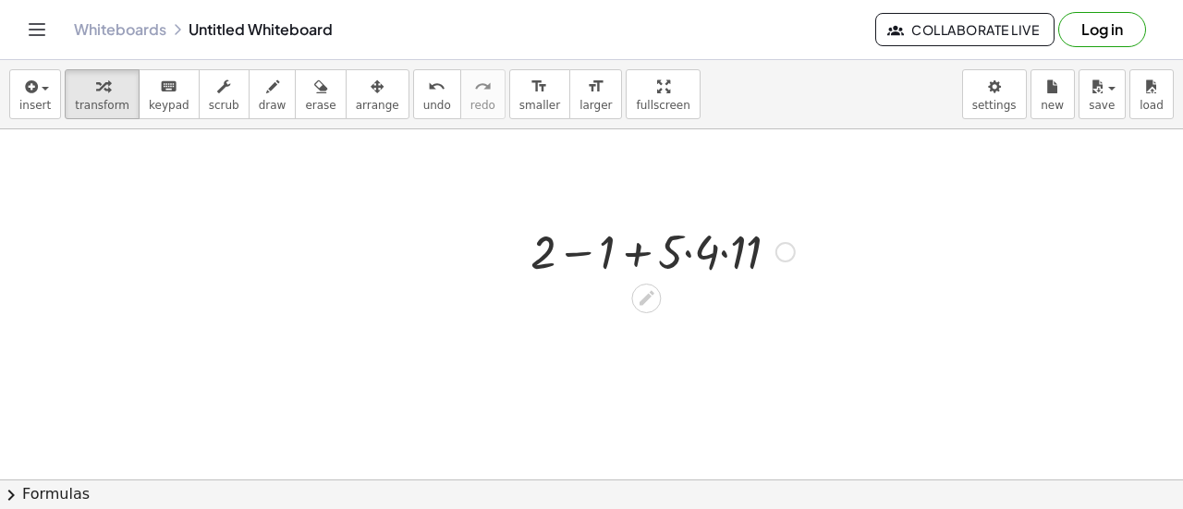
click at [688, 255] on div at bounding box center [662, 250] width 283 height 63
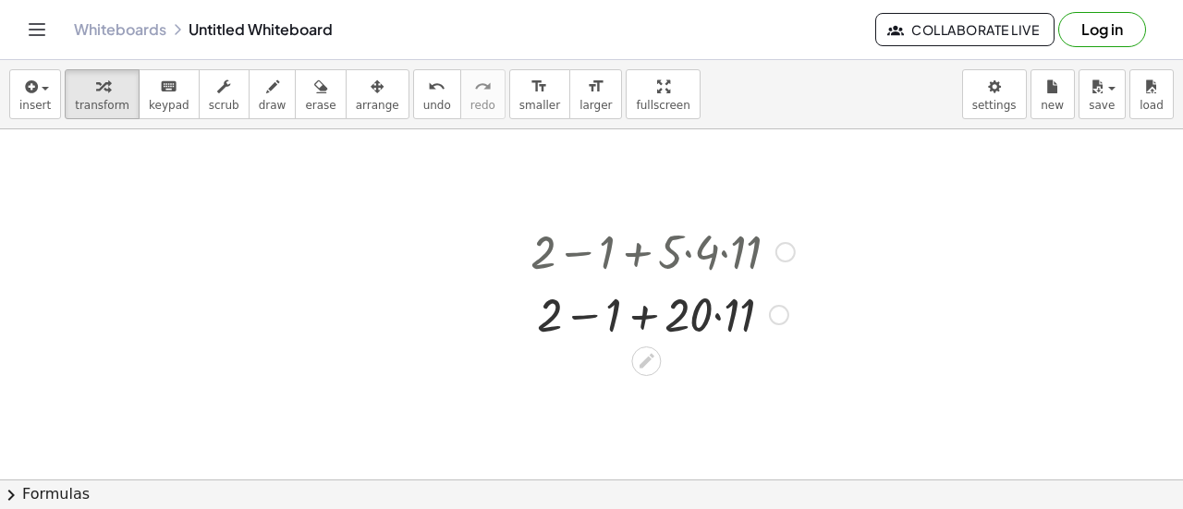
click at [716, 311] on div at bounding box center [662, 313] width 283 height 63
click at [593, 316] on div at bounding box center [662, 313] width 283 height 63
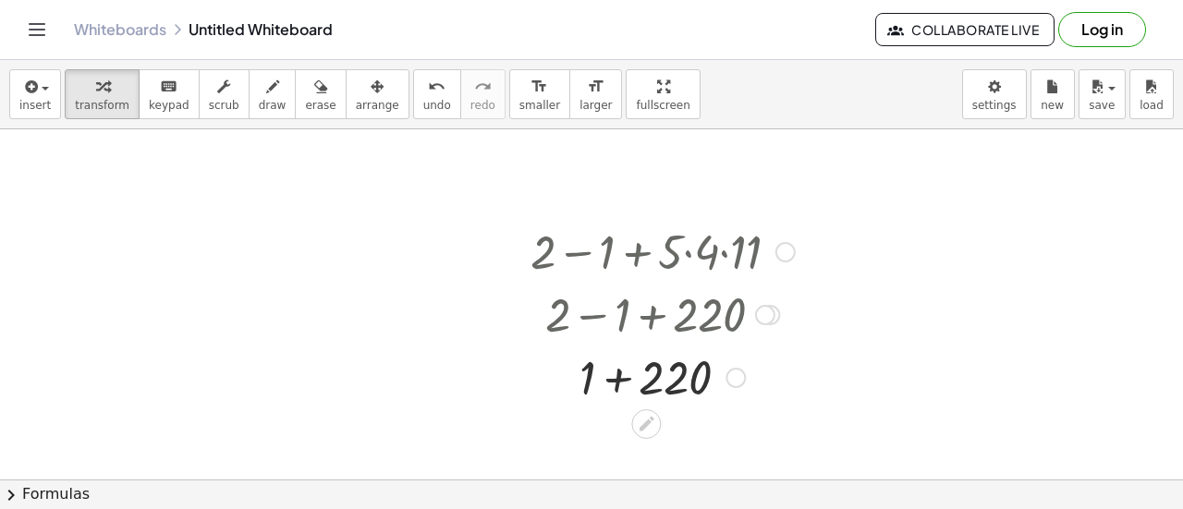
click at [610, 382] on div at bounding box center [662, 376] width 283 height 63
click at [423, 99] on span "undo" at bounding box center [437, 105] width 28 height 13
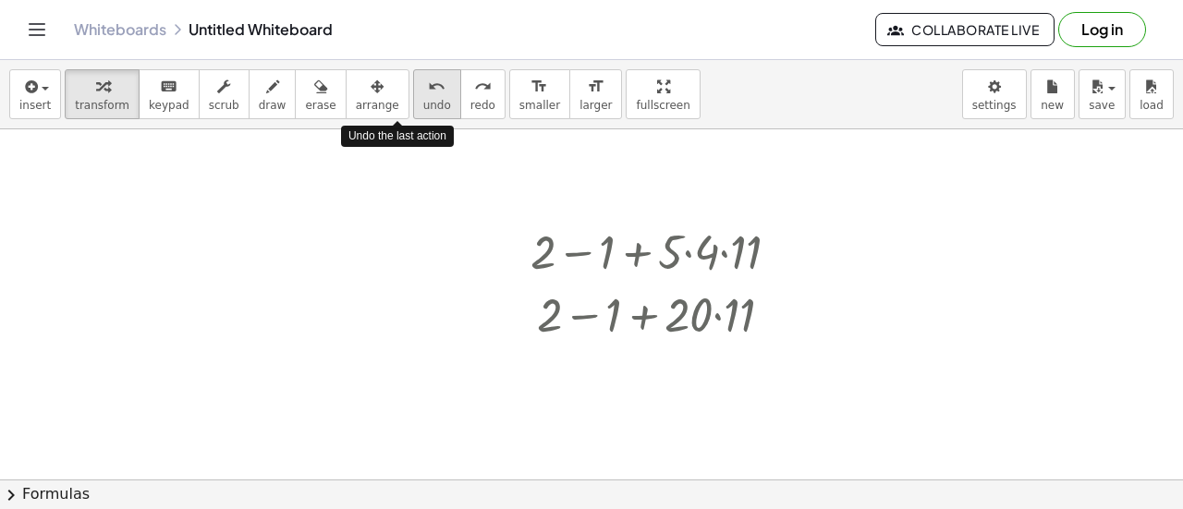
click at [423, 99] on span "undo" at bounding box center [437, 105] width 28 height 13
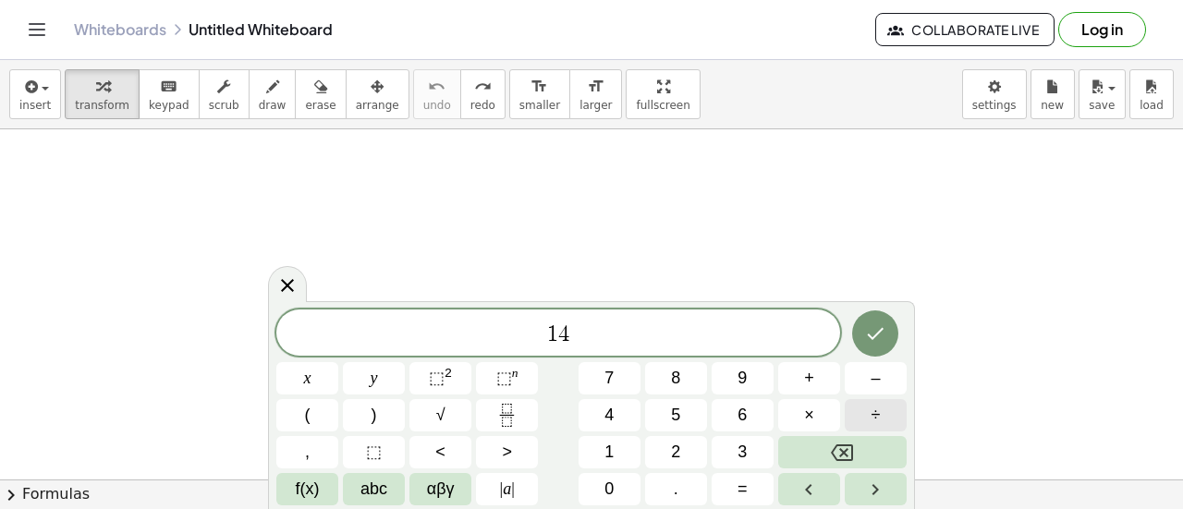
click at [892, 418] on button "÷" at bounding box center [876, 415] width 62 height 32
click at [876, 374] on span "–" at bounding box center [875, 378] width 9 height 25
click at [812, 382] on span "+" at bounding box center [809, 378] width 10 height 25
click at [877, 339] on icon "Done" at bounding box center [875, 334] width 22 height 22
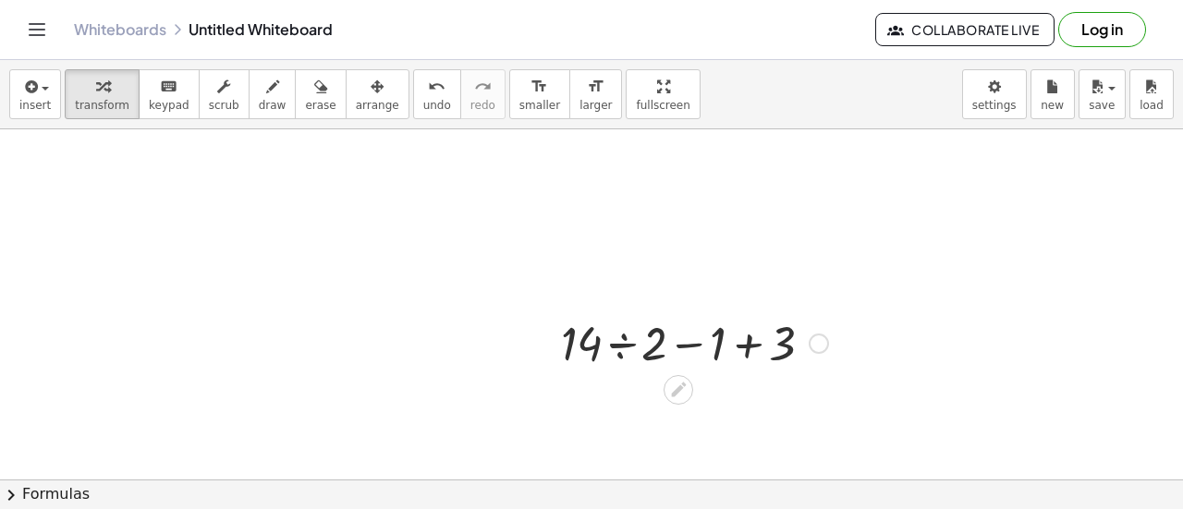
click at [745, 350] on div at bounding box center [695, 342] width 286 height 63
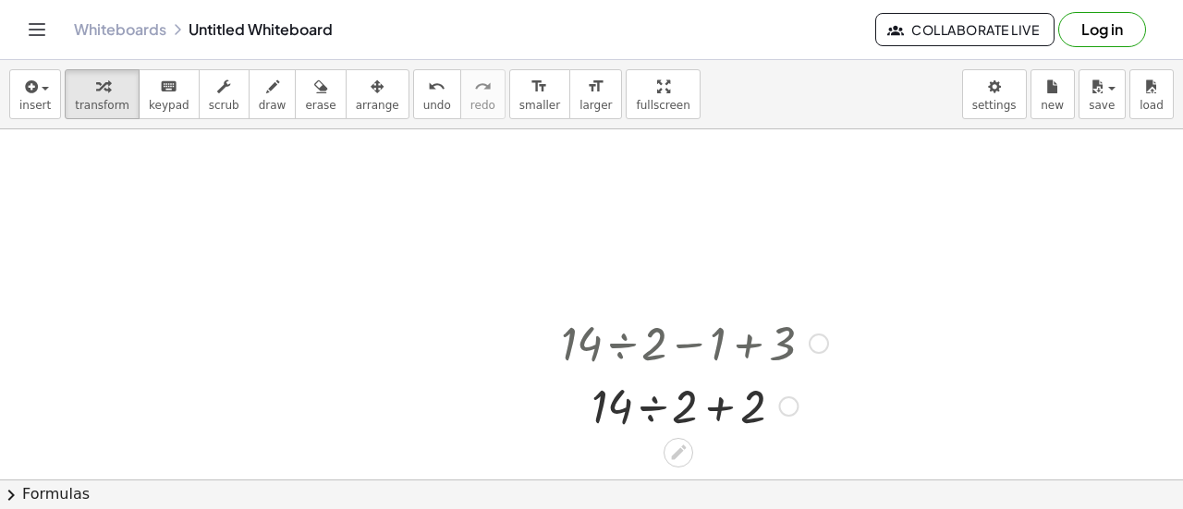
click at [719, 399] on div at bounding box center [695, 404] width 286 height 63
click at [656, 402] on div at bounding box center [695, 404] width 286 height 63
click at [664, 407] on div at bounding box center [695, 404] width 286 height 63
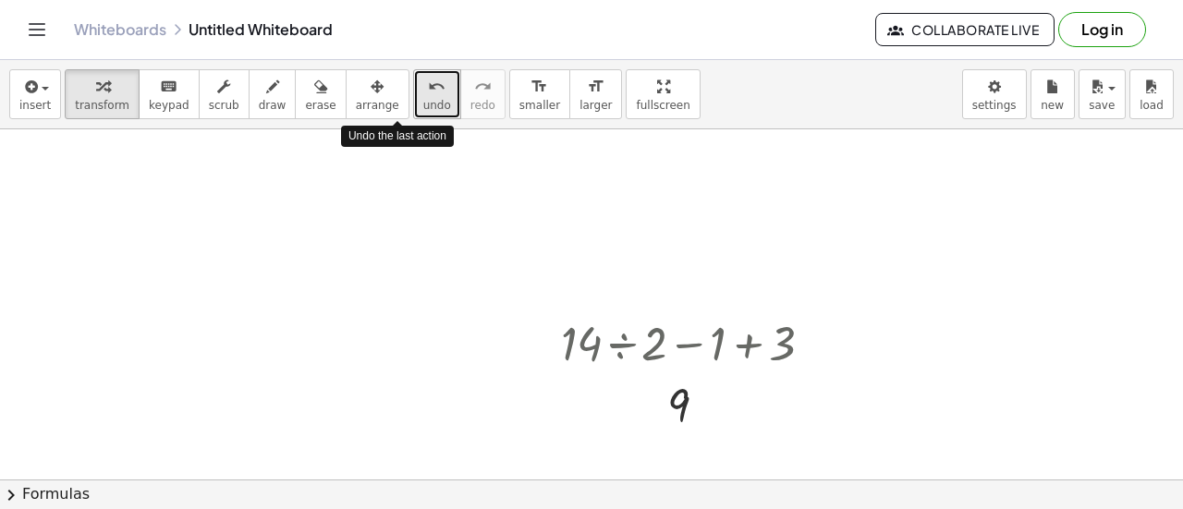
drag, startPoint x: 391, startPoint y: 80, endPoint x: 378, endPoint y: 88, distance: 14.9
click at [413, 88] on button "undo undo" at bounding box center [437, 94] width 48 height 50
click at [413, 90] on button "undo undo" at bounding box center [437, 94] width 48 height 50
click at [428, 91] on icon "undo" at bounding box center [437, 87] width 18 height 22
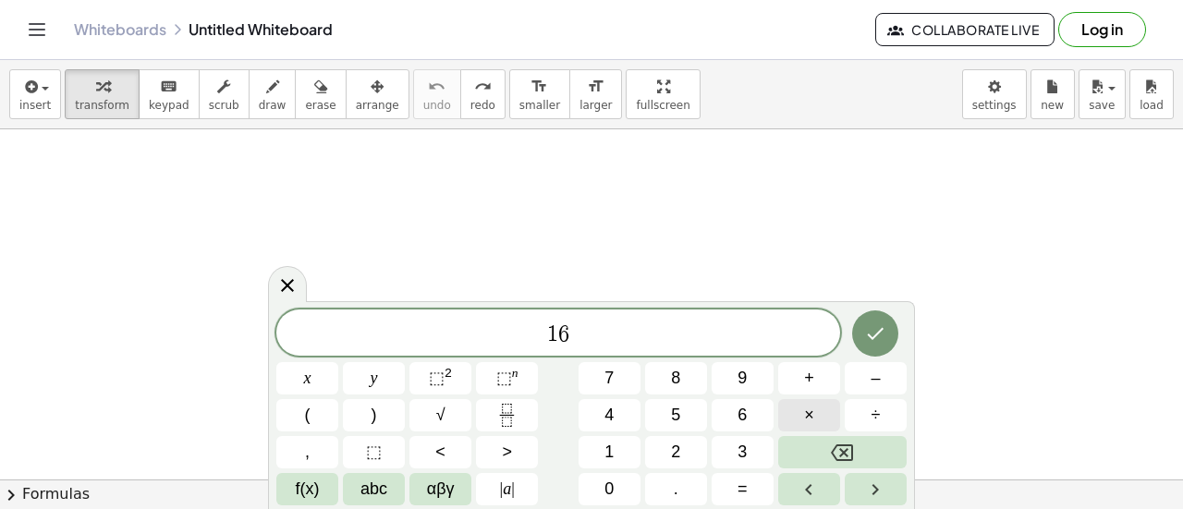
click at [794, 427] on button "×" at bounding box center [809, 415] width 62 height 32
click at [812, 426] on span "×" at bounding box center [809, 415] width 10 height 25
click at [811, 382] on span "+" at bounding box center [809, 378] width 10 height 25
click at [810, 382] on span "+" at bounding box center [809, 378] width 10 height 25
click at [878, 340] on icon "Done" at bounding box center [875, 334] width 22 height 22
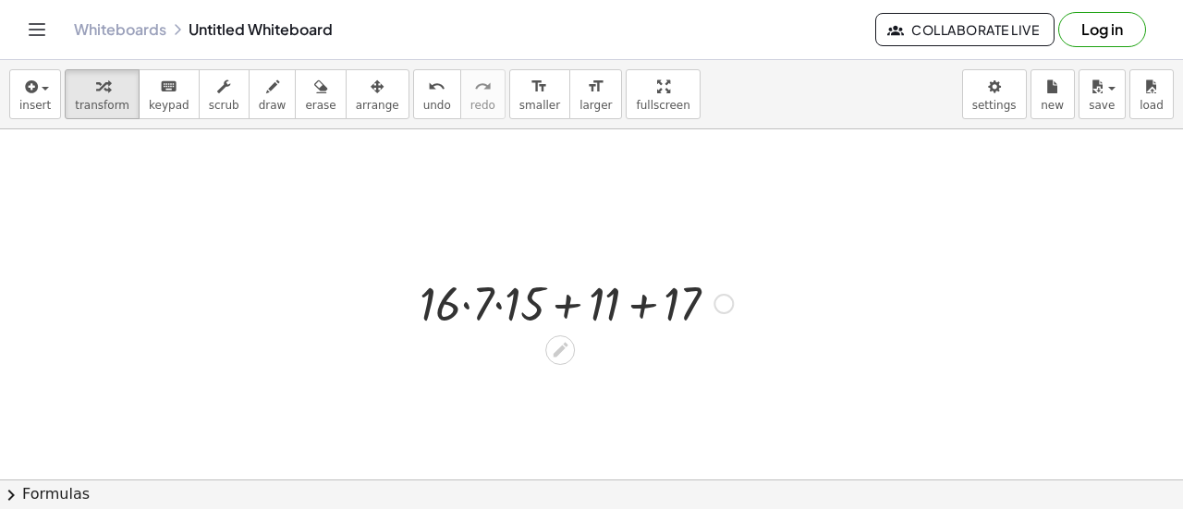
click at [641, 304] on div at bounding box center [576, 302] width 332 height 63
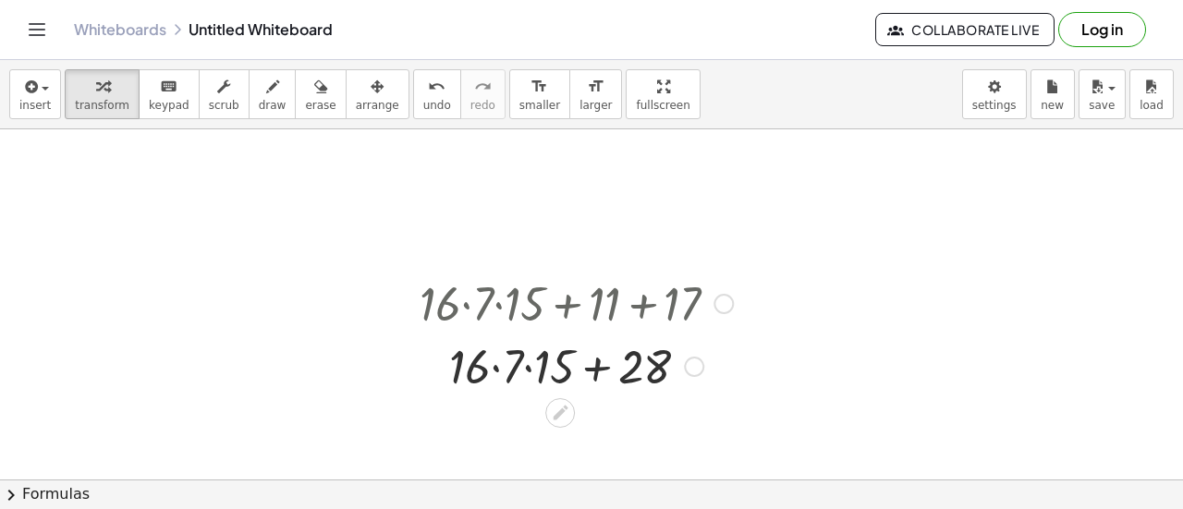
click at [525, 366] on div at bounding box center [576, 365] width 332 height 63
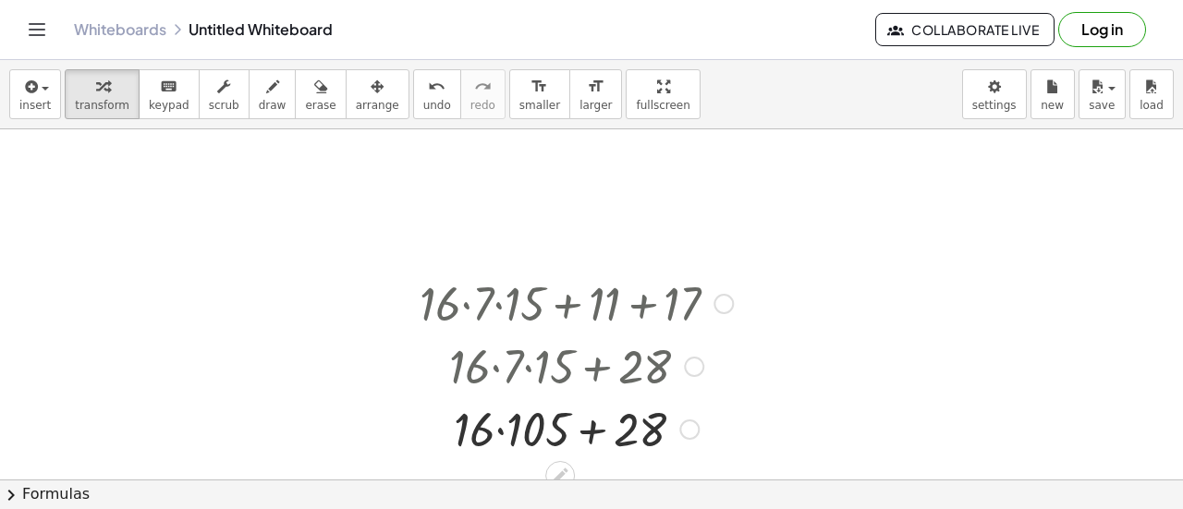
click at [501, 433] on div at bounding box center [576, 428] width 332 height 63
click at [582, 432] on div at bounding box center [576, 428] width 332 height 63
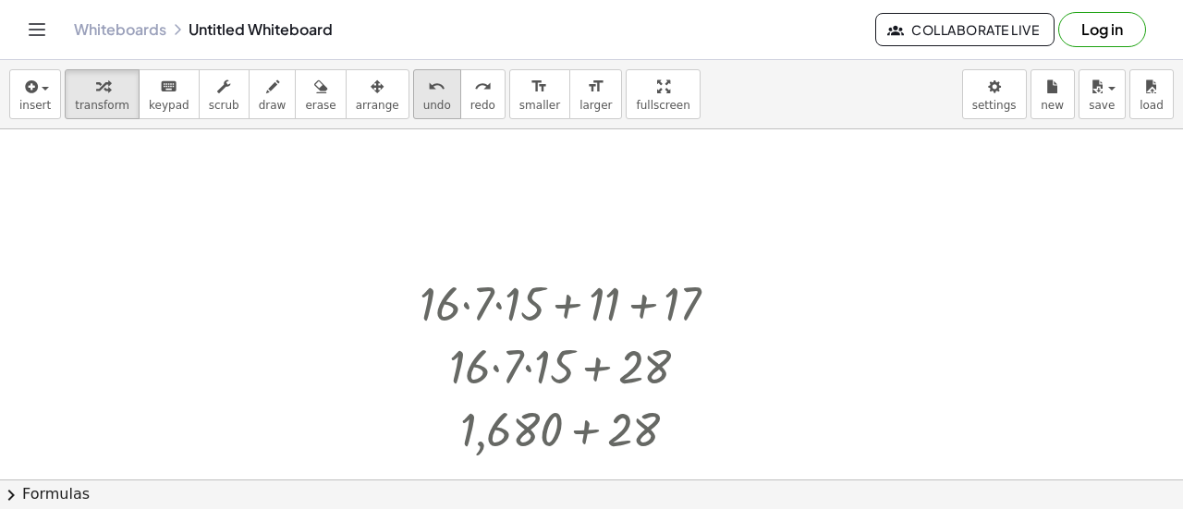
click at [428, 95] on icon "undo" at bounding box center [437, 87] width 18 height 22
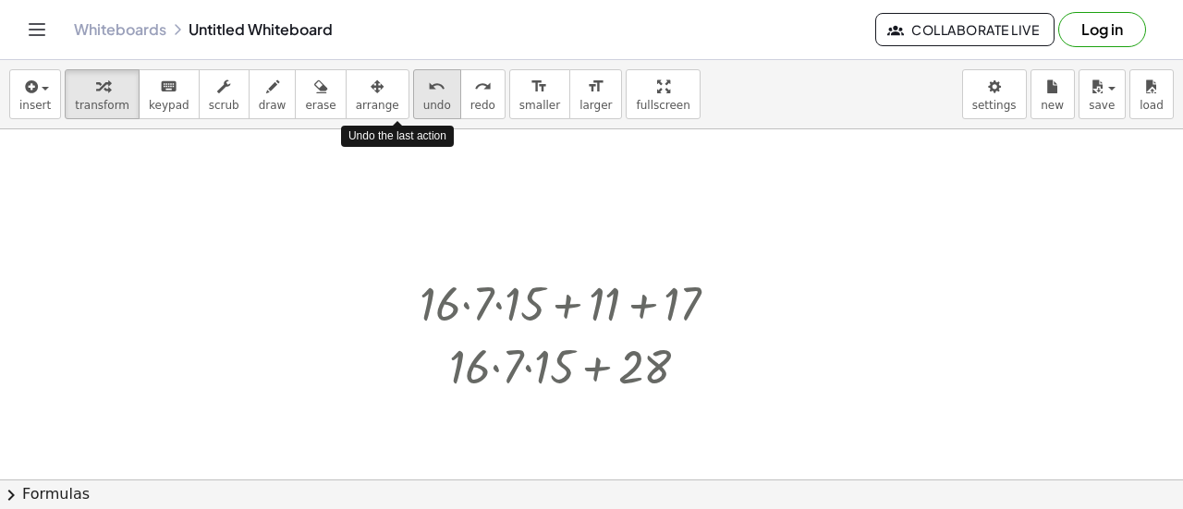
click at [428, 95] on icon "undo" at bounding box center [437, 87] width 18 height 22
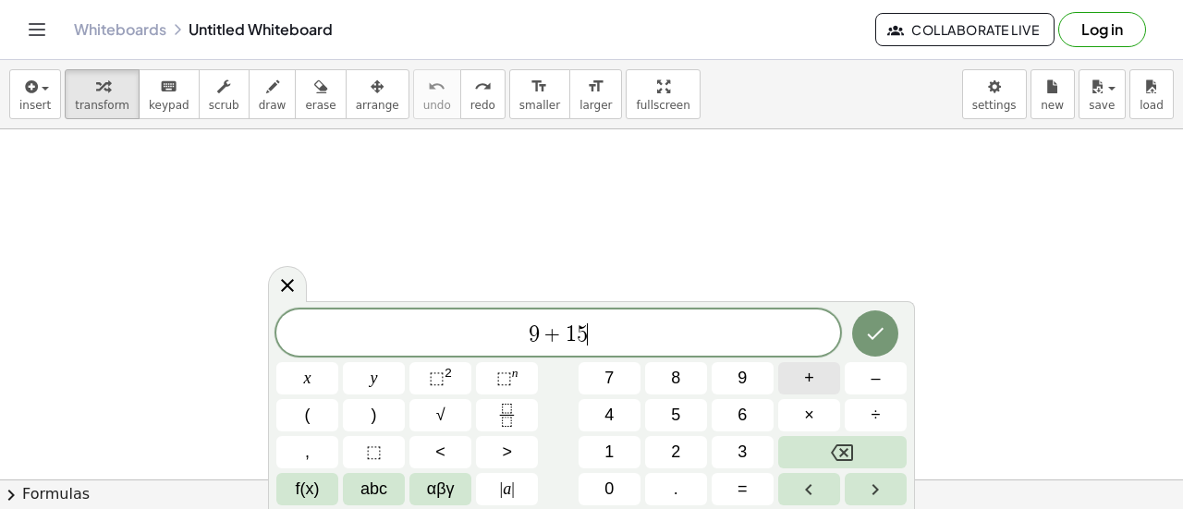
click at [817, 385] on button "+" at bounding box center [809, 378] width 62 height 32
click at [871, 449] on button "Backspace" at bounding box center [842, 452] width 128 height 32
click at [884, 406] on button "÷" at bounding box center [876, 415] width 62 height 32
click at [682, 413] on button "5" at bounding box center [676, 415] width 62 height 32
click at [801, 413] on button "×" at bounding box center [809, 415] width 62 height 32
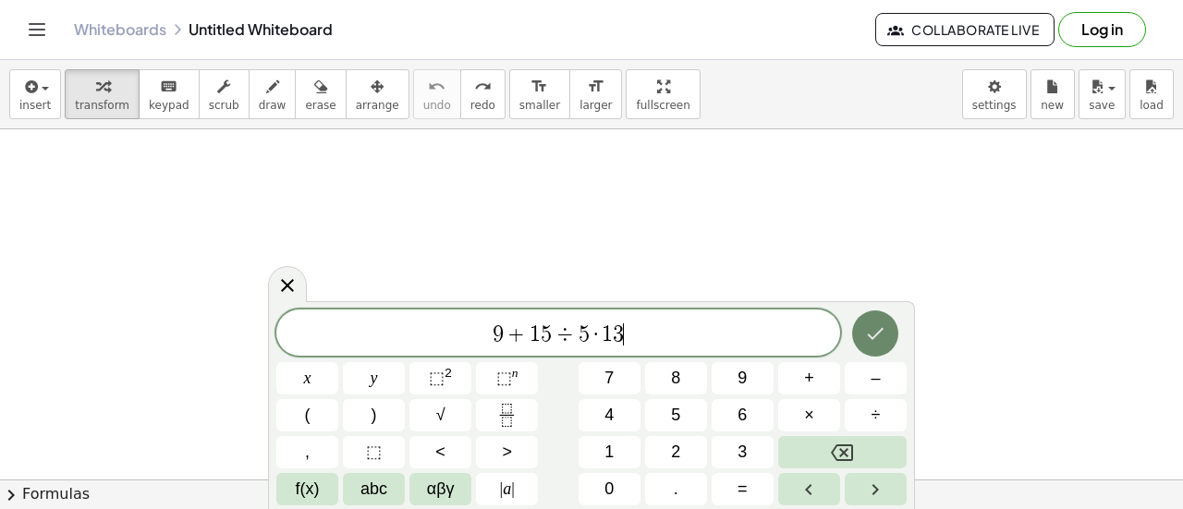
click at [889, 341] on button "Done" at bounding box center [875, 334] width 46 height 46
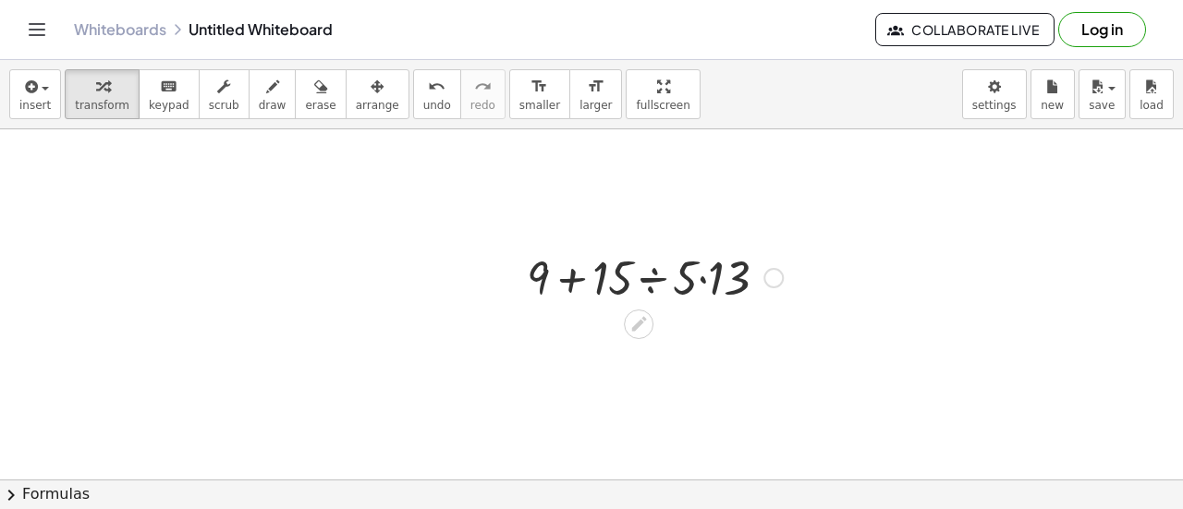
click at [701, 280] on div at bounding box center [655, 276] width 275 height 63
click at [423, 99] on span "undo" at bounding box center [437, 105] width 28 height 13
click at [568, 278] on div at bounding box center [655, 276] width 275 height 63
click at [646, 281] on div at bounding box center [655, 276] width 275 height 63
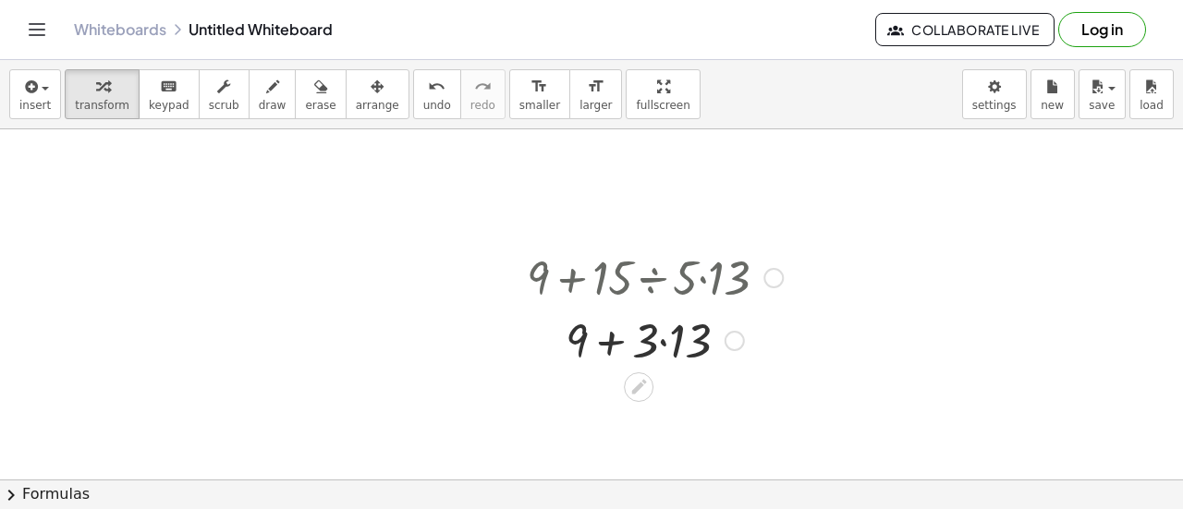
click at [606, 354] on div at bounding box center [655, 339] width 275 height 63
click at [660, 341] on div at bounding box center [655, 339] width 275 height 63
click at [621, 341] on div at bounding box center [655, 339] width 275 height 63
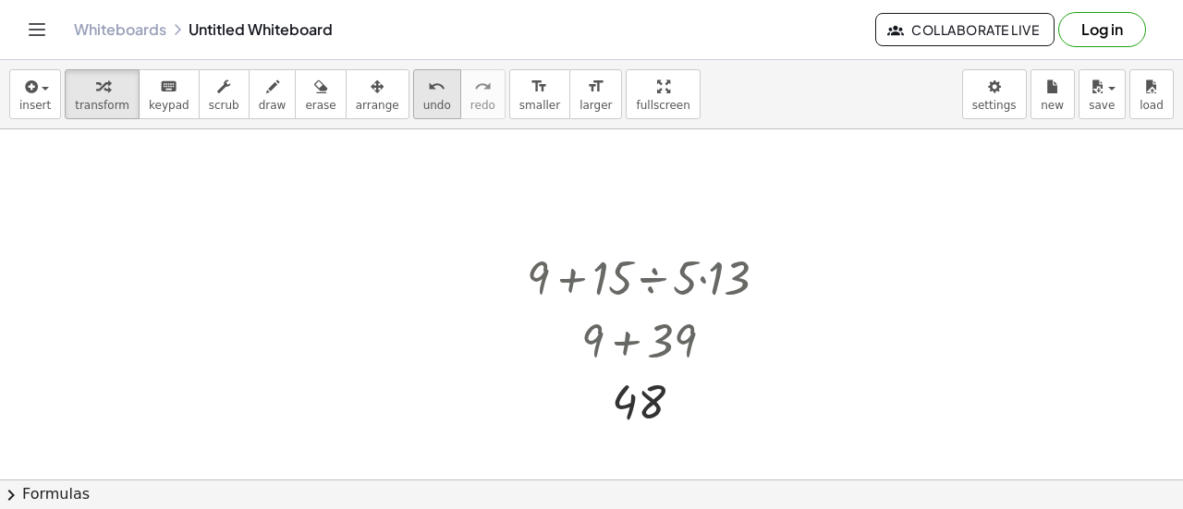
click at [428, 91] on icon "undo" at bounding box center [437, 87] width 18 height 22
click at [423, 107] on span "undo" at bounding box center [437, 105] width 28 height 13
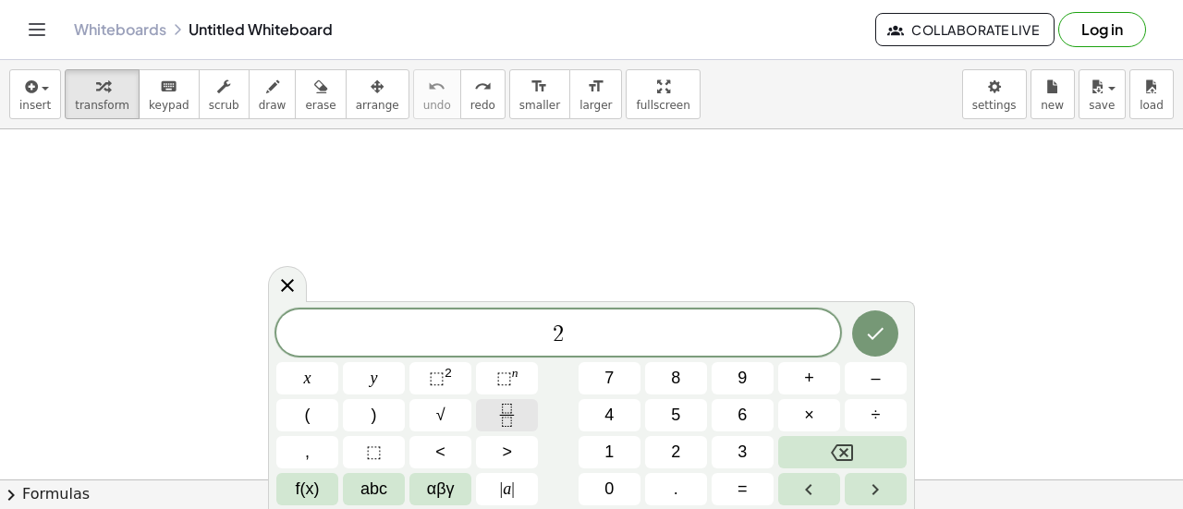
click at [491, 414] on button "Fraction" at bounding box center [507, 415] width 62 height 32
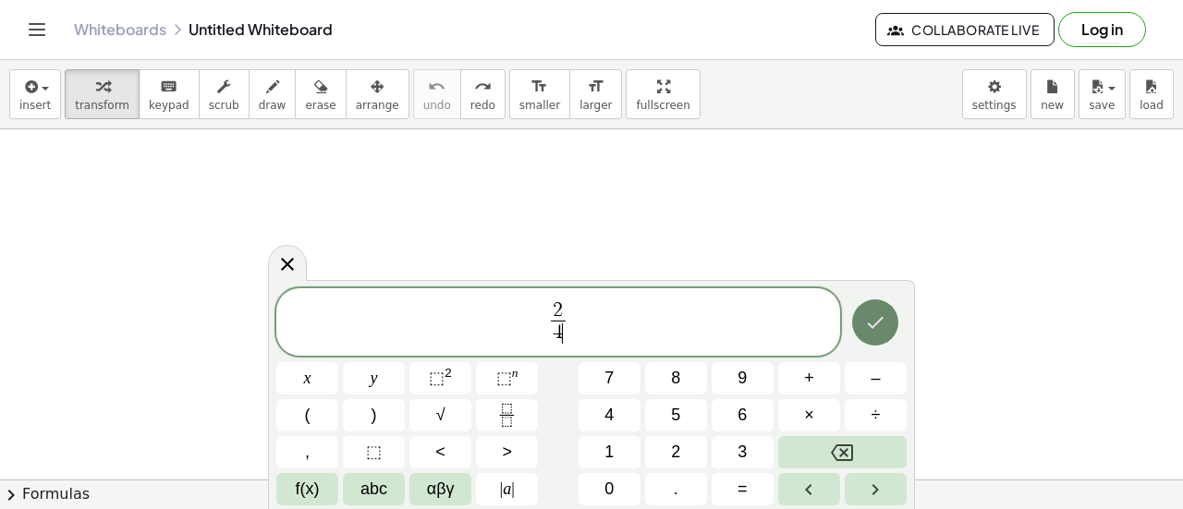
click at [875, 336] on button "Done" at bounding box center [875, 322] width 46 height 46
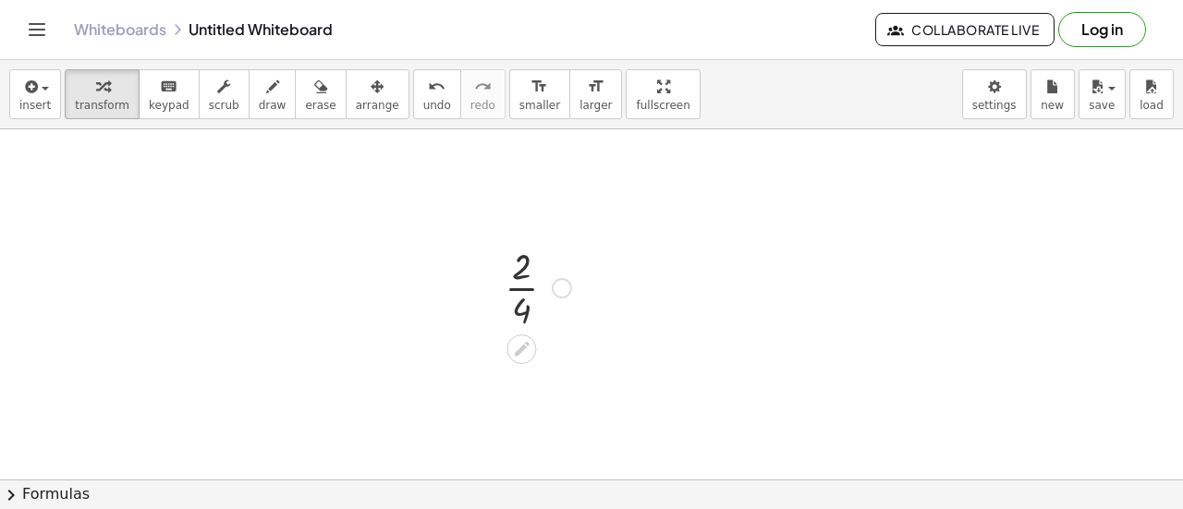
click at [519, 294] on div at bounding box center [537, 286] width 85 height 92
click at [527, 375] on div at bounding box center [537, 379] width 85 height 92
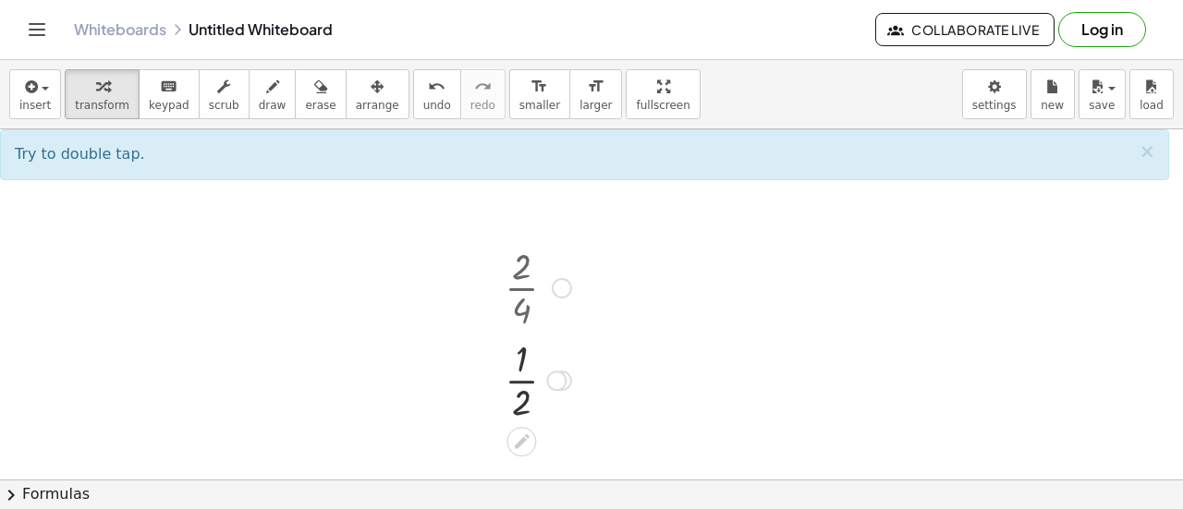
click at [519, 406] on div at bounding box center [537, 379] width 85 height 92
click at [523, 363] on div at bounding box center [537, 379] width 85 height 92
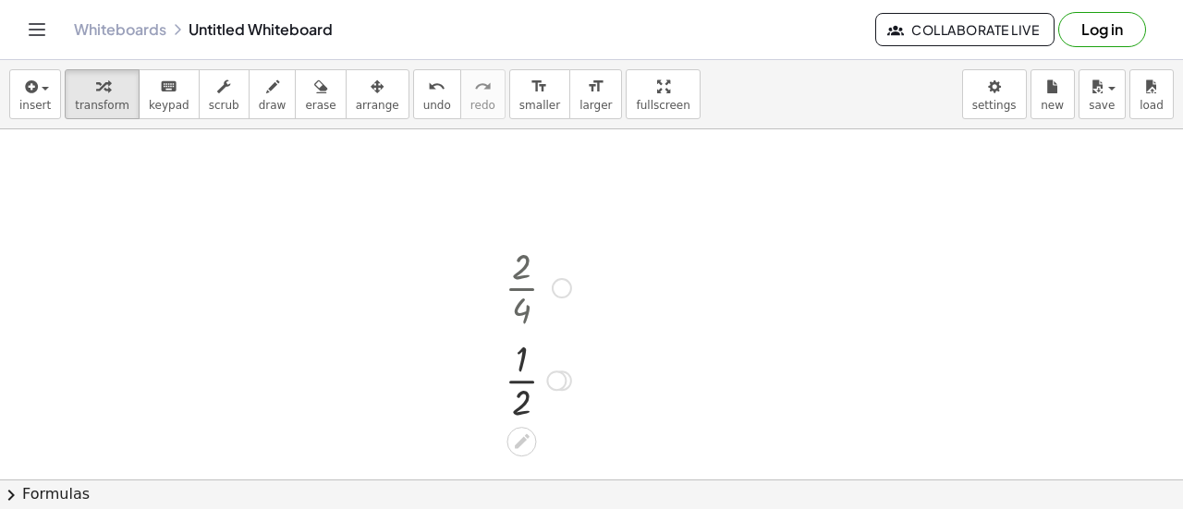
click at [516, 400] on div at bounding box center [537, 379] width 85 height 92
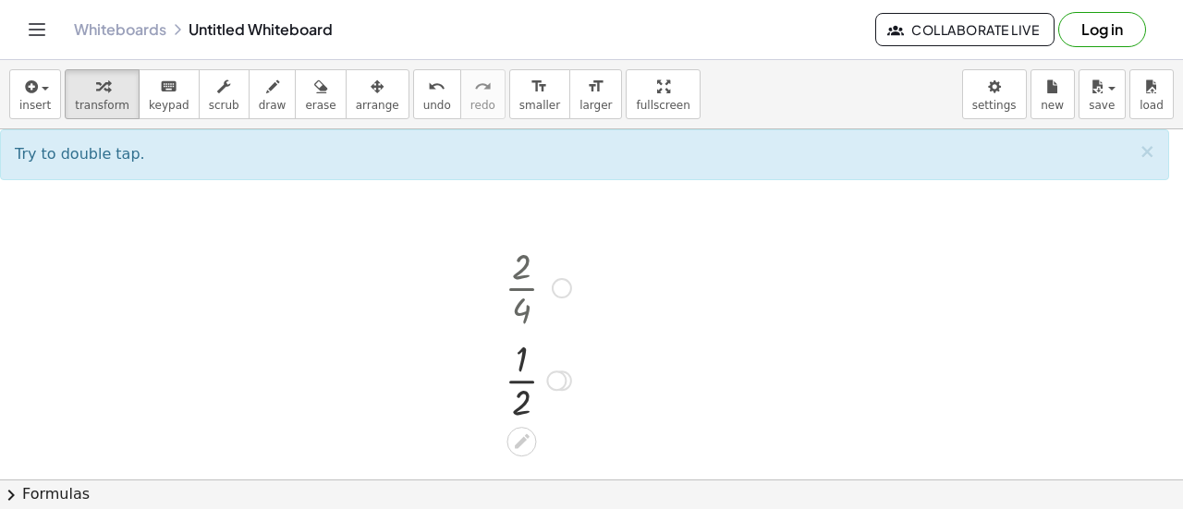
click at [521, 384] on div at bounding box center [537, 379] width 85 height 92
click at [521, 363] on div at bounding box center [537, 379] width 85 height 92
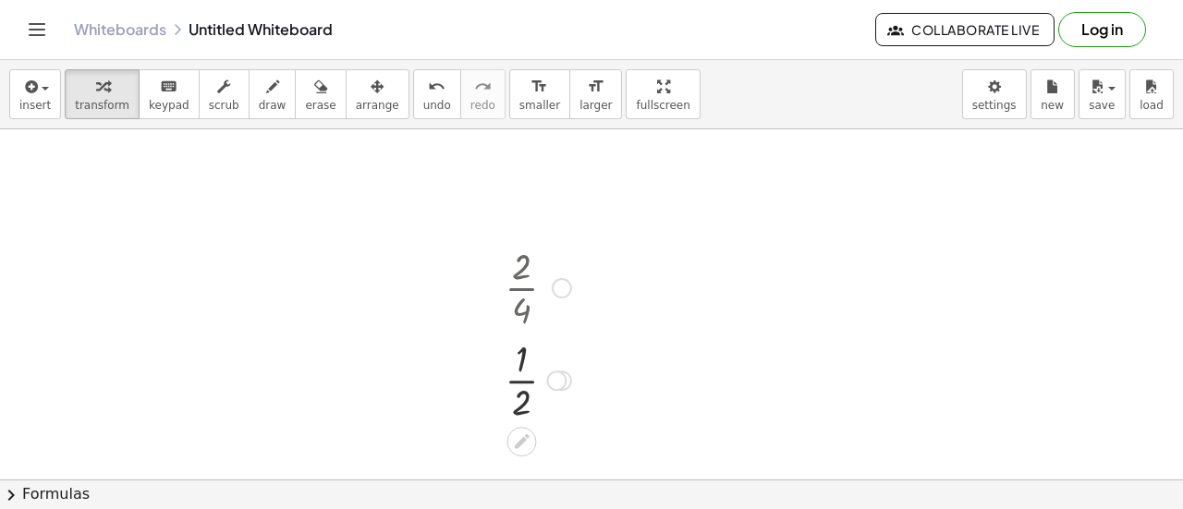
click at [519, 363] on div at bounding box center [537, 379] width 85 height 92
click at [521, 400] on div at bounding box center [537, 379] width 85 height 92
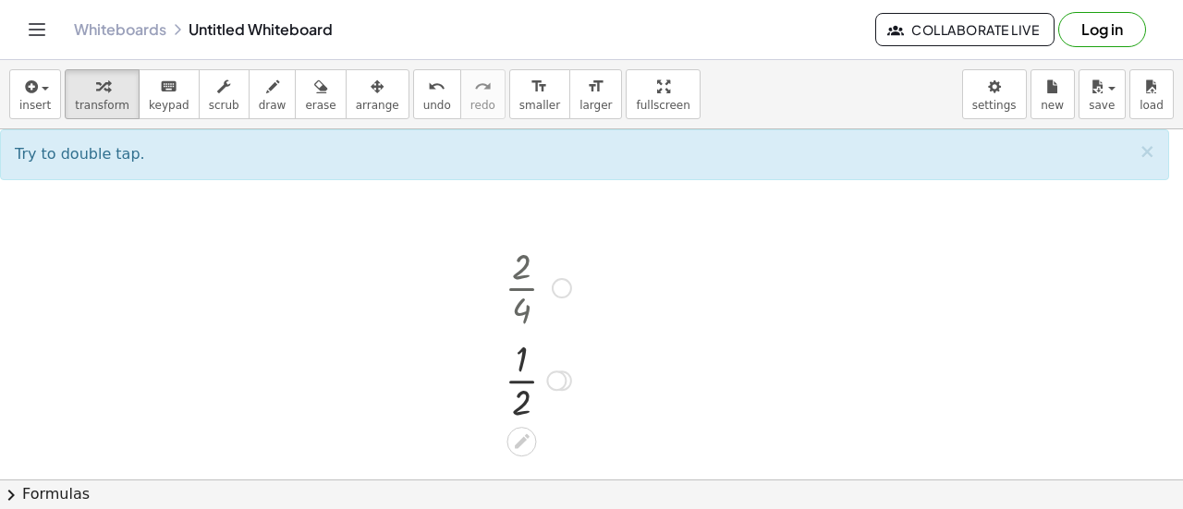
click at [519, 390] on div at bounding box center [537, 379] width 85 height 92
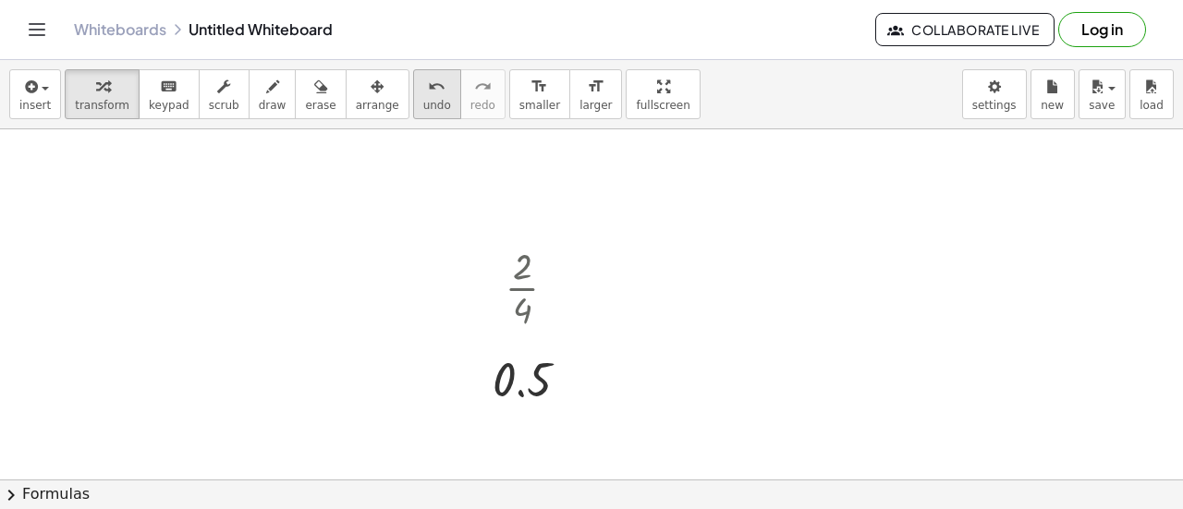
click at [428, 92] on icon "undo" at bounding box center [437, 87] width 18 height 22
click at [423, 99] on span "undo" at bounding box center [437, 105] width 28 height 13
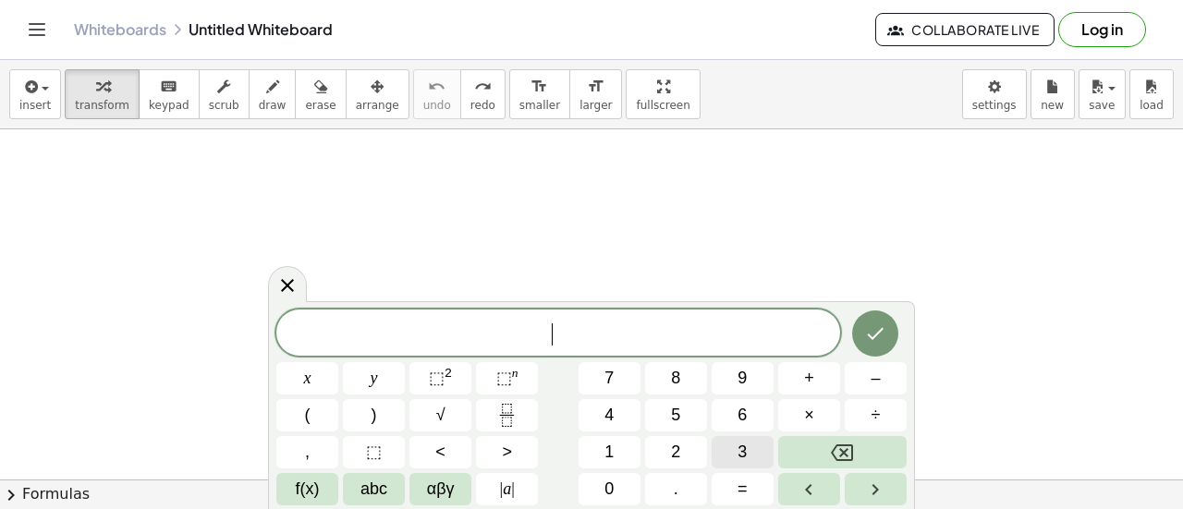
click at [741, 456] on span "3" at bounding box center [742, 452] width 9 height 25
click at [682, 417] on button "5" at bounding box center [676, 415] width 62 height 32
click at [512, 404] on icon "Fraction" at bounding box center [506, 415] width 23 height 23
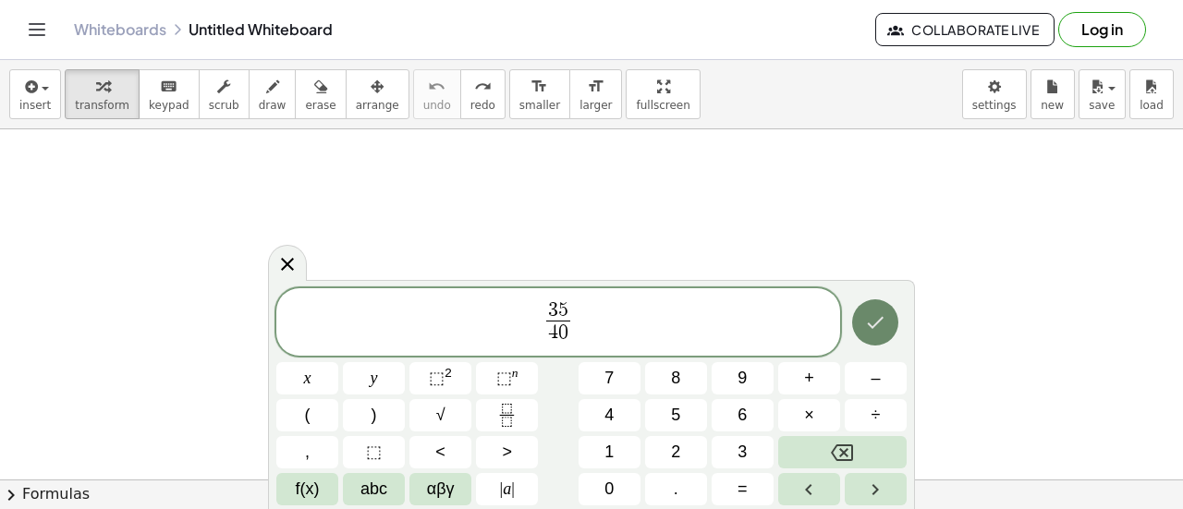
click at [871, 335] on button "Done" at bounding box center [875, 322] width 46 height 46
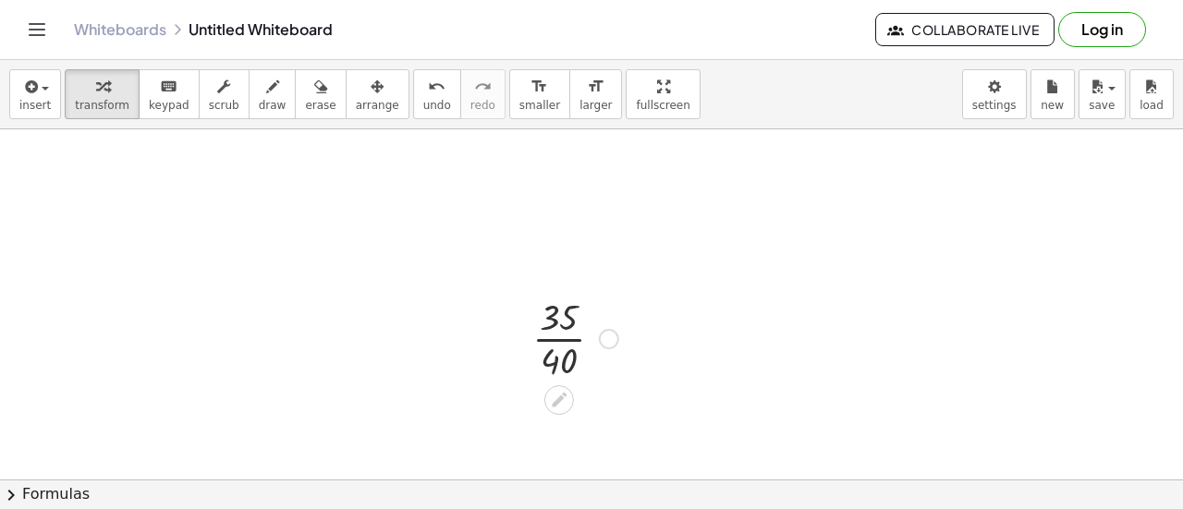
click at [558, 334] on div at bounding box center [575, 337] width 104 height 92
click at [558, 341] on div at bounding box center [575, 340] width 104 height 92
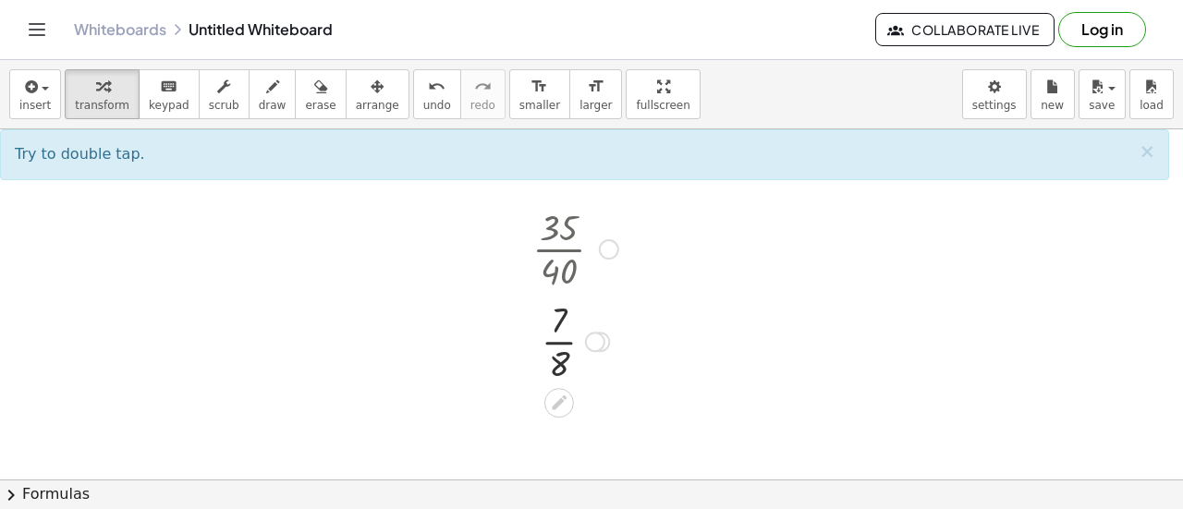
click at [555, 244] on div at bounding box center [575, 248] width 104 height 92
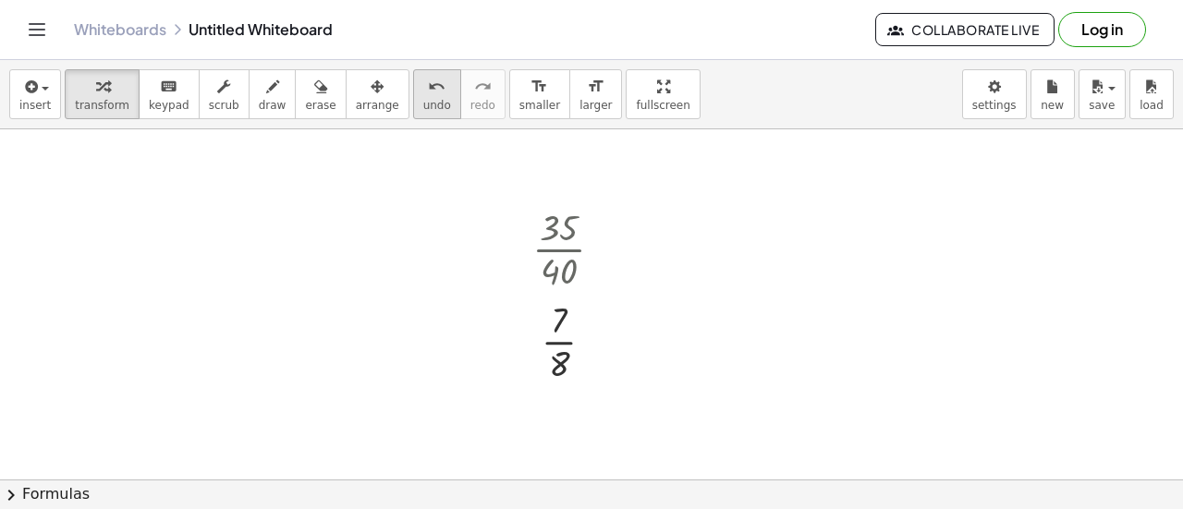
click at [423, 104] on span "undo" at bounding box center [437, 105] width 28 height 13
click at [555, 260] on div at bounding box center [575, 248] width 104 height 92
click at [557, 337] on div at bounding box center [575, 340] width 104 height 92
click at [561, 420] on div at bounding box center [575, 416] width 159 height 61
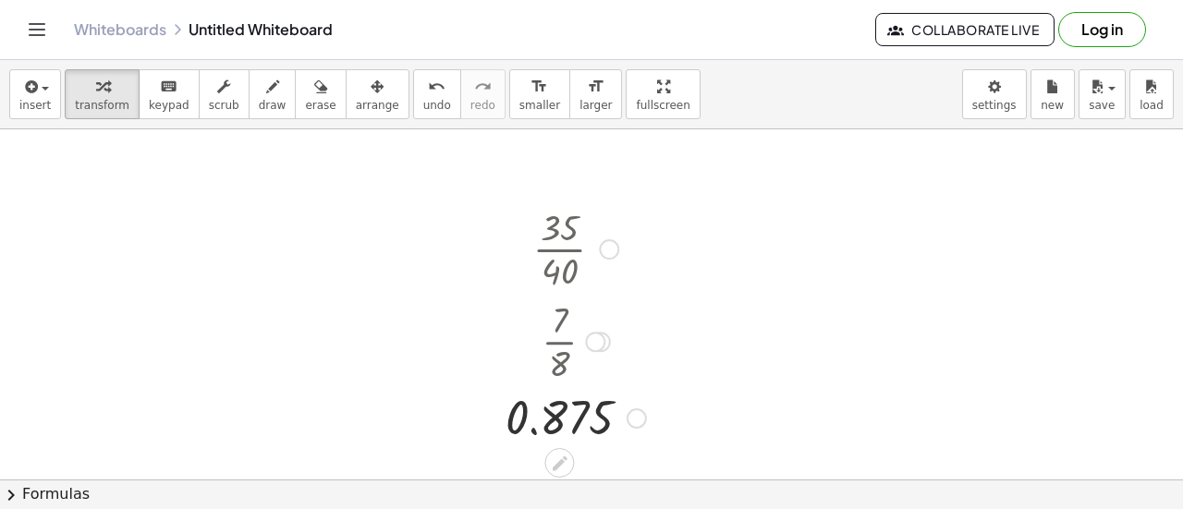
click at [561, 420] on div at bounding box center [575, 416] width 159 height 61
click at [423, 106] on span "undo" at bounding box center [437, 105] width 28 height 13
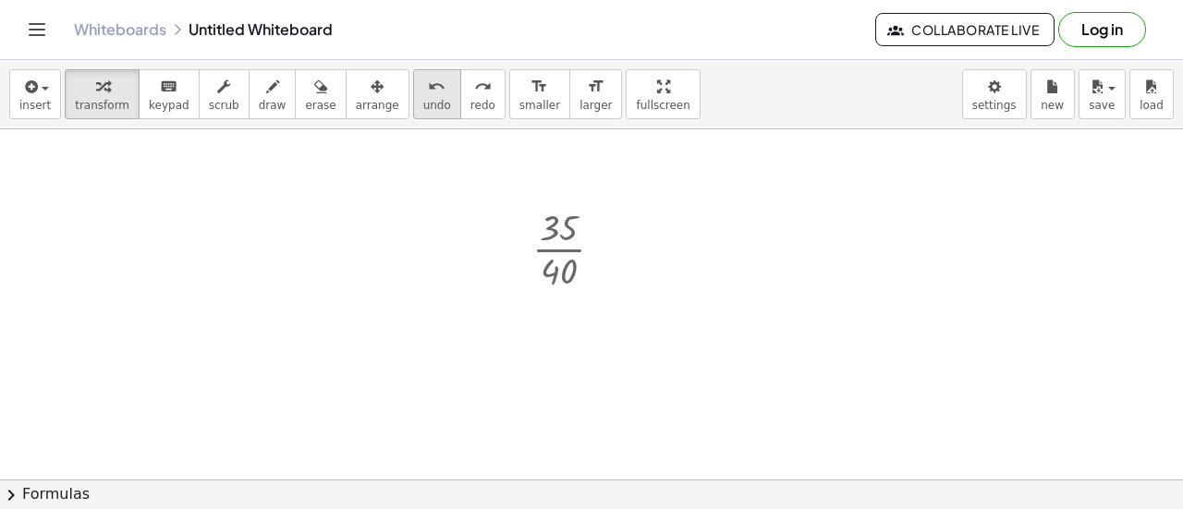
click at [428, 86] on icon "undo" at bounding box center [437, 87] width 18 height 22
click at [409, 217] on div at bounding box center [591, 452] width 1183 height 824
click at [492, 284] on div at bounding box center [591, 452] width 1183 height 824
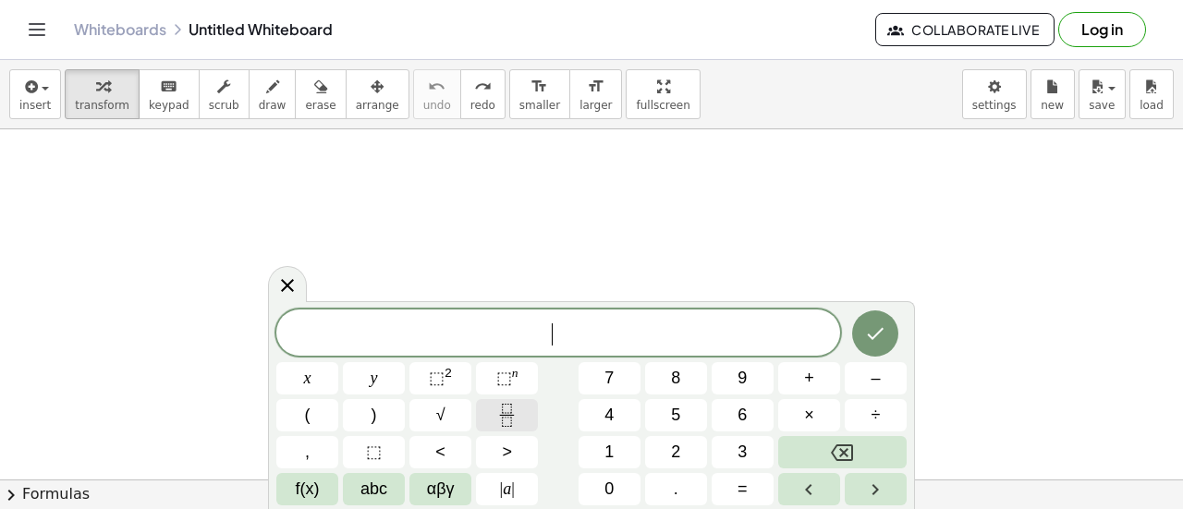
click at [515, 411] on icon "Fraction" at bounding box center [506, 415] width 23 height 23
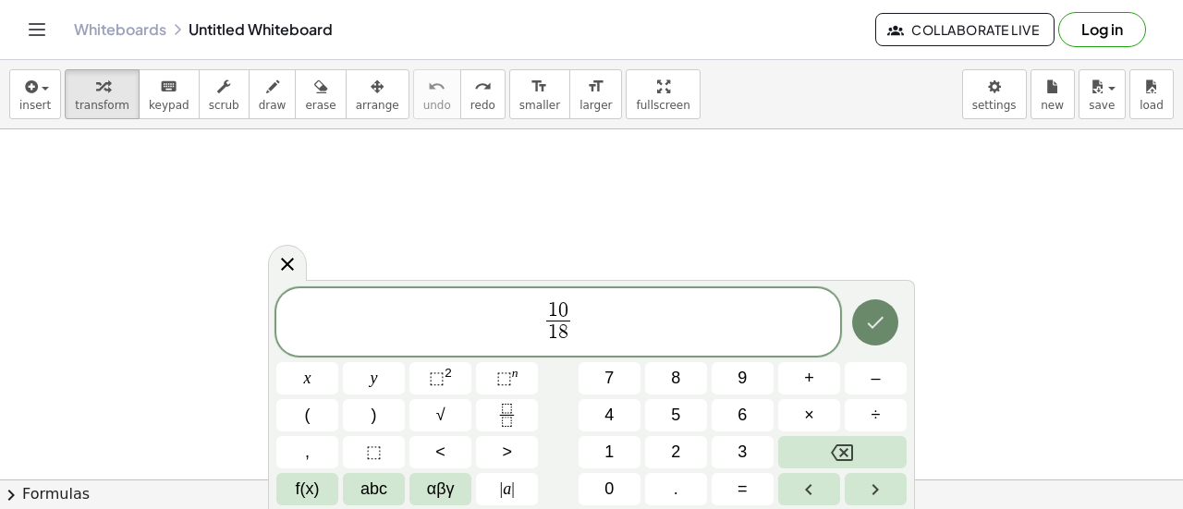
click at [878, 333] on icon "Done" at bounding box center [875, 322] width 22 height 22
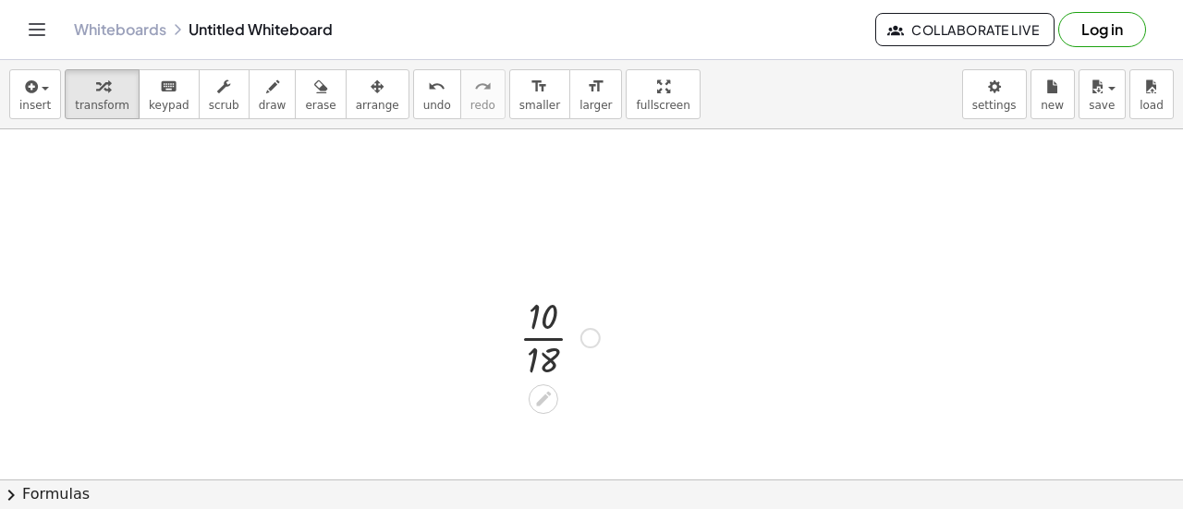
click at [532, 337] on div at bounding box center [559, 336] width 99 height 92
click at [423, 94] on div "undo" at bounding box center [437, 86] width 28 height 22
click at [526, 266] on div at bounding box center [591, 452] width 1183 height 824
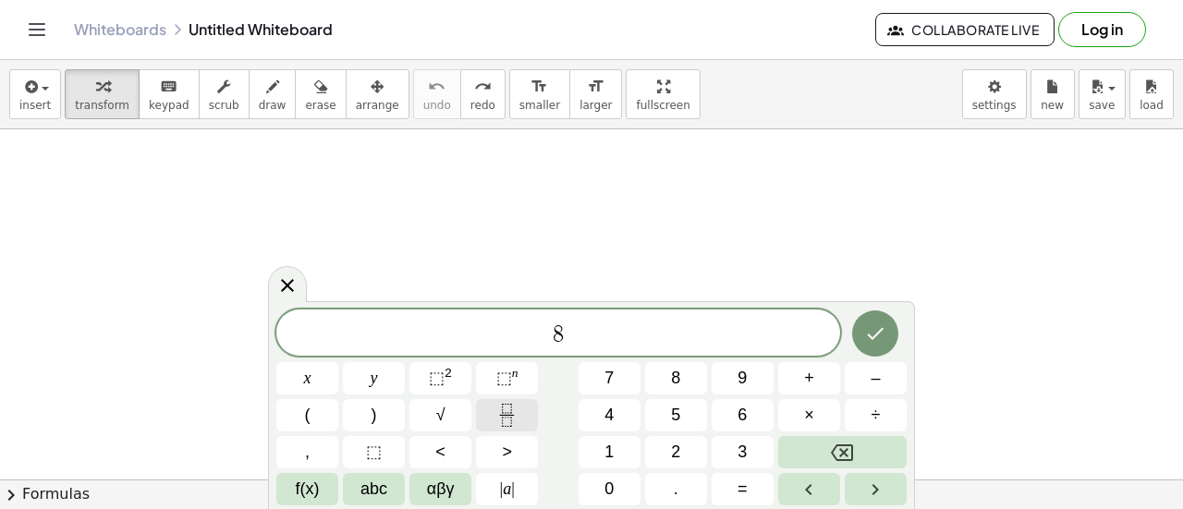
click at [529, 421] on button "Fraction" at bounding box center [507, 415] width 62 height 32
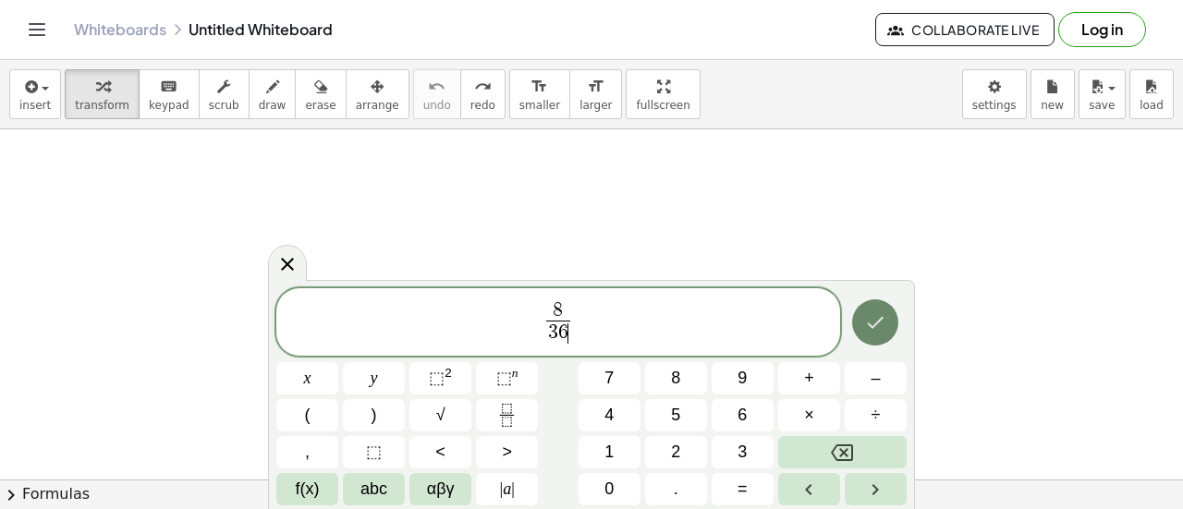
click at [867, 335] on button "Done" at bounding box center [875, 322] width 46 height 46
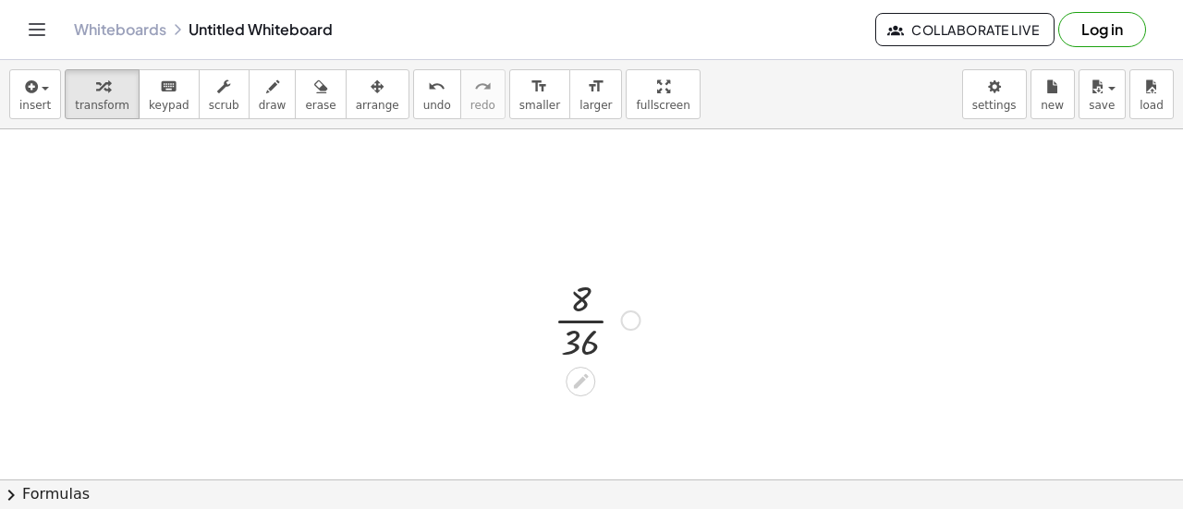
click at [592, 313] on div at bounding box center [596, 319] width 105 height 92
click at [413, 101] on button "undo undo" at bounding box center [437, 94] width 48 height 50
click at [496, 293] on div at bounding box center [591, 452] width 1183 height 824
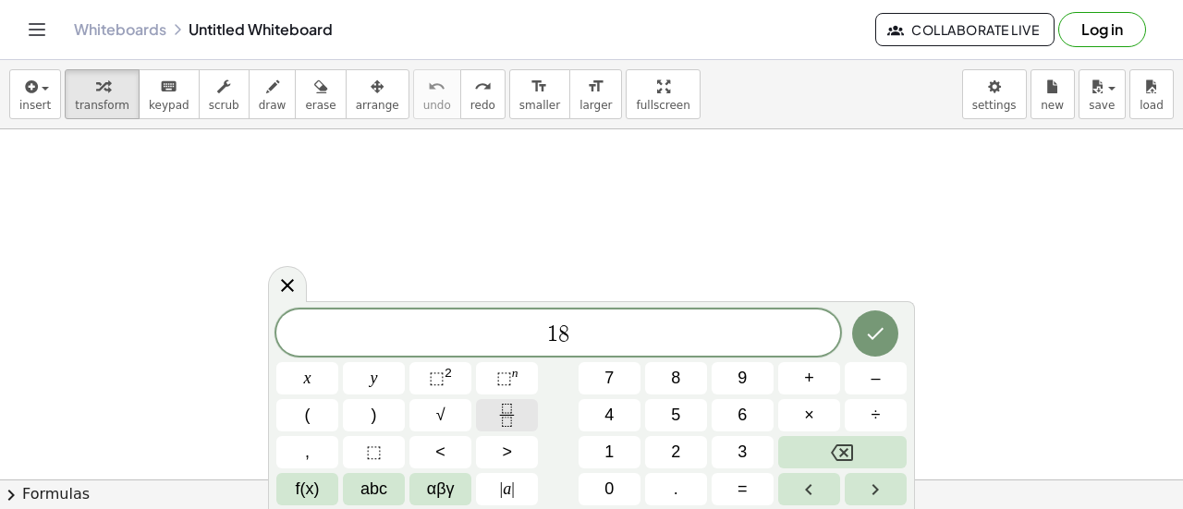
click at [511, 411] on icon "Fraction" at bounding box center [506, 415] width 23 height 23
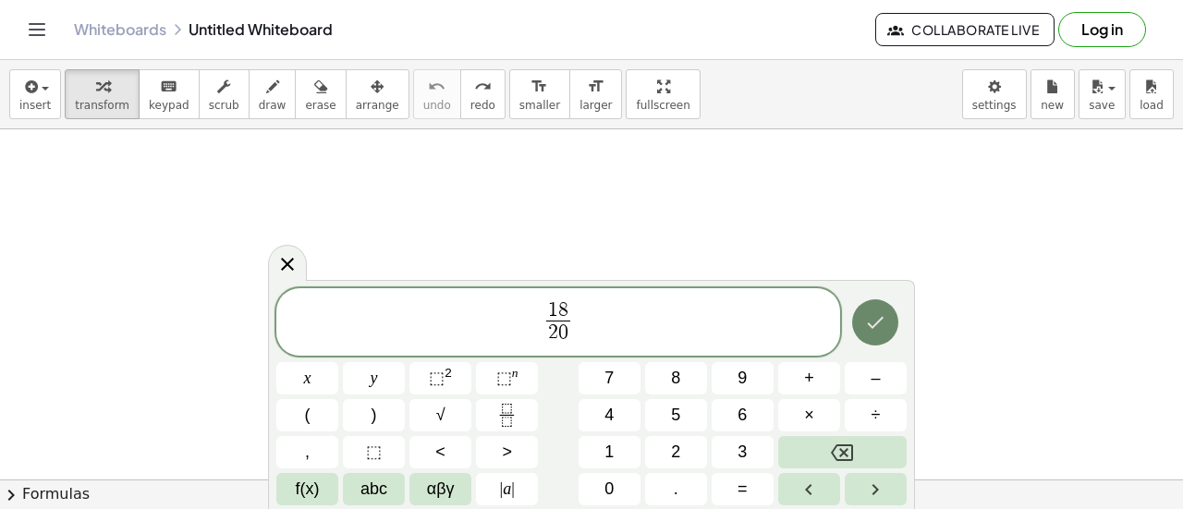
click at [852, 320] on button "Done" at bounding box center [875, 322] width 46 height 46
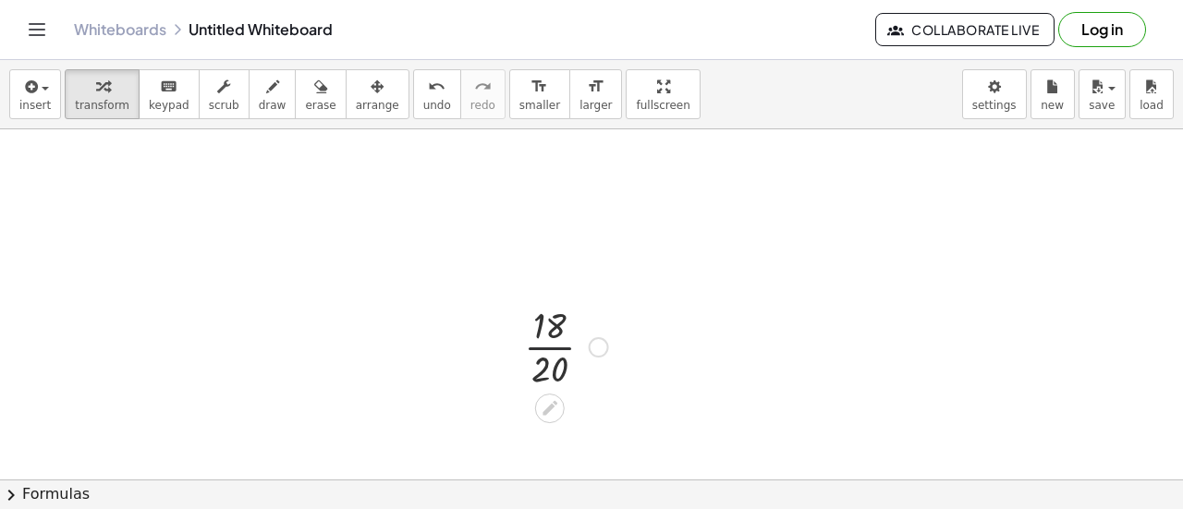
click at [553, 344] on div at bounding box center [566, 345] width 103 height 92
click at [423, 99] on span "undo" at bounding box center [437, 105] width 28 height 13
click at [413, 266] on div at bounding box center [591, 452] width 1183 height 824
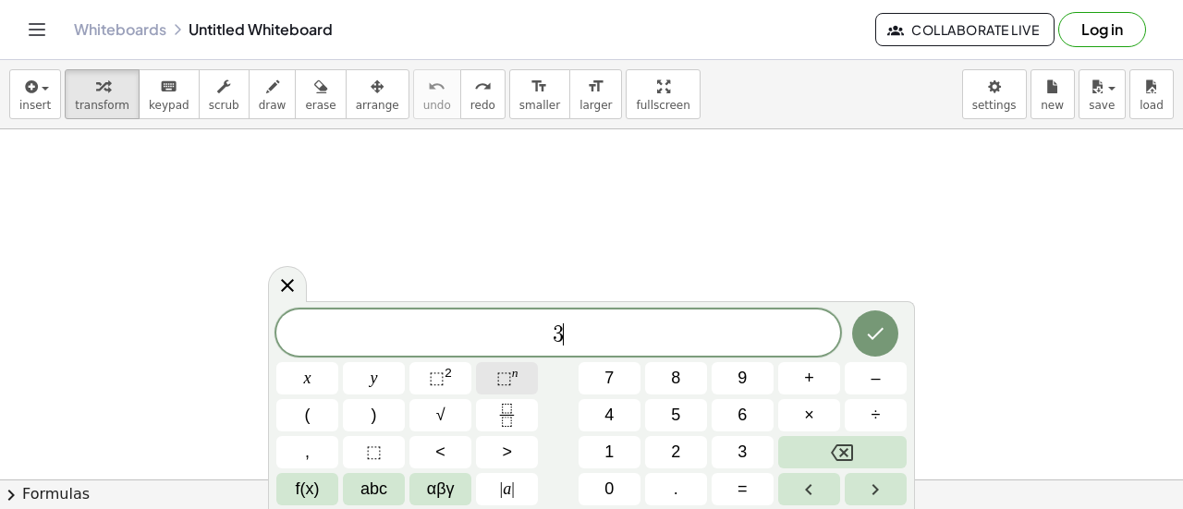
click at [523, 383] on button "⬚ n" at bounding box center [507, 378] width 62 height 32
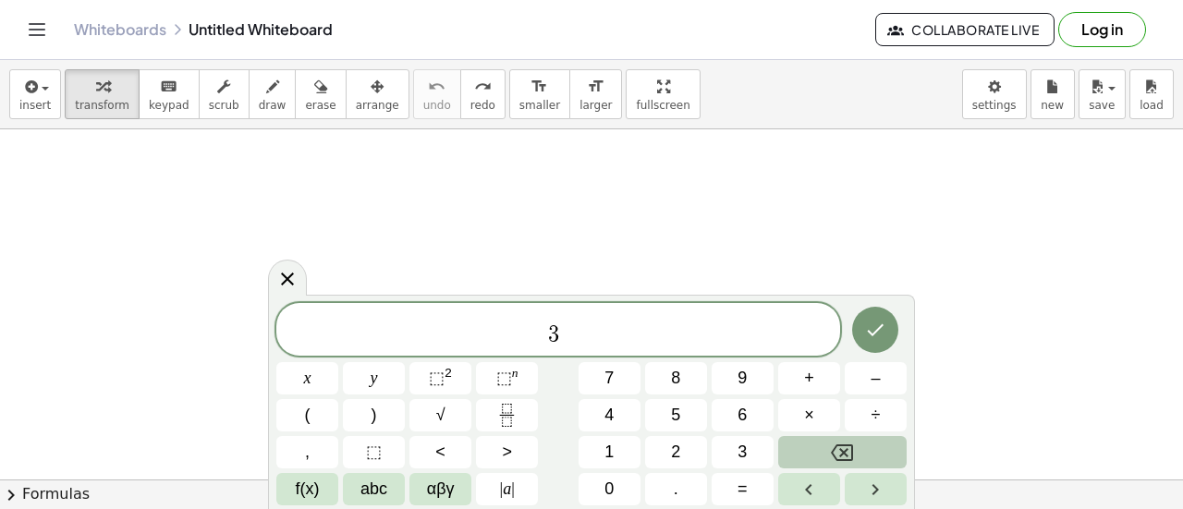
click at [832, 451] on icon "Backspace" at bounding box center [842, 453] width 22 height 22
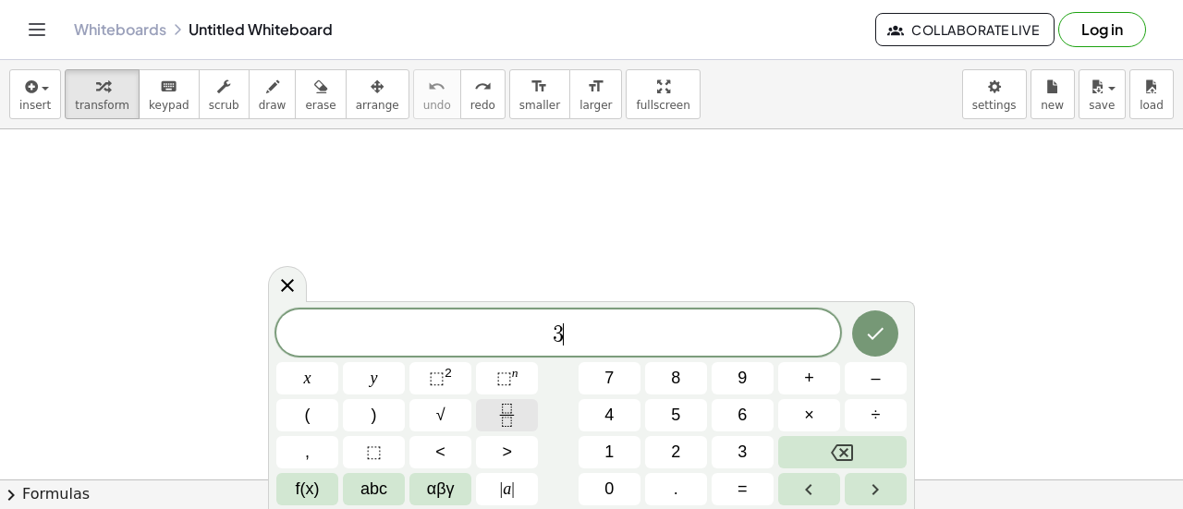
click at [527, 411] on button "Fraction" at bounding box center [507, 415] width 62 height 32
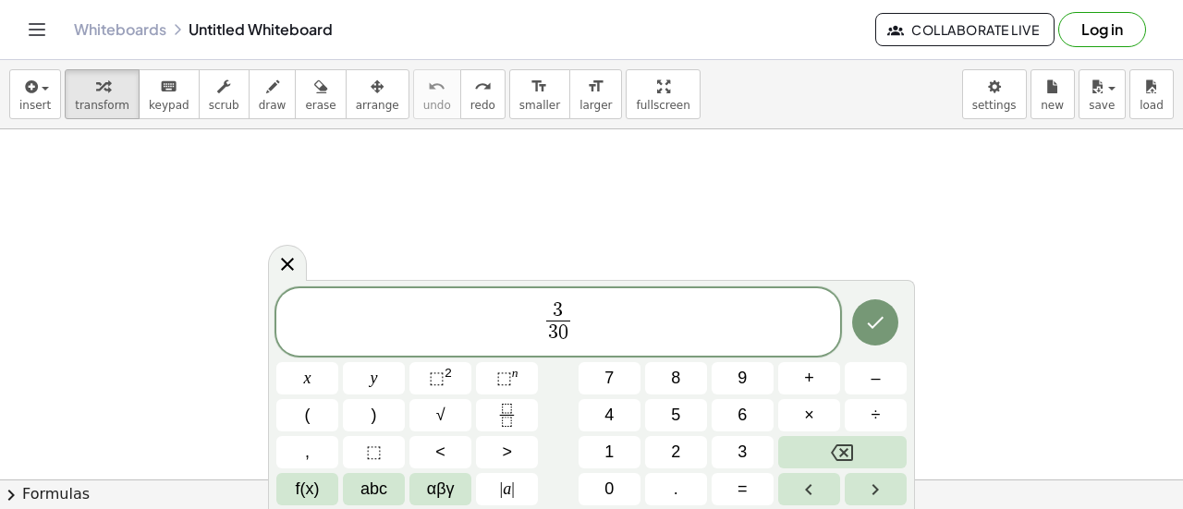
click at [338, 362] on div at bounding box center [307, 378] width 62 height 32
click at [880, 334] on icon "Done" at bounding box center [875, 322] width 22 height 22
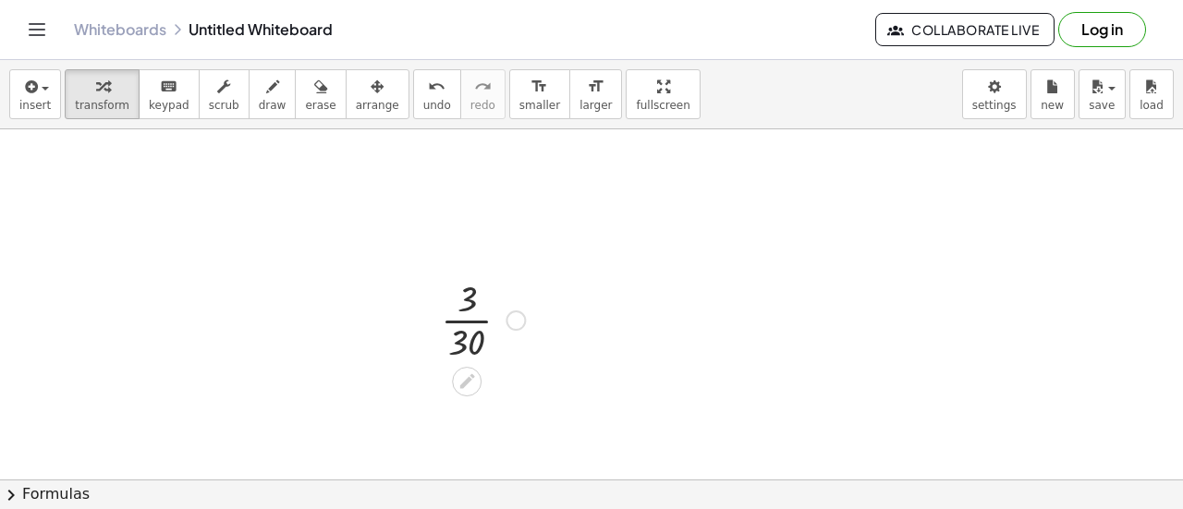
click at [474, 313] on div at bounding box center [483, 319] width 103 height 92
click at [428, 89] on icon "undo" at bounding box center [437, 87] width 18 height 22
click at [475, 276] on div at bounding box center [591, 452] width 1183 height 824
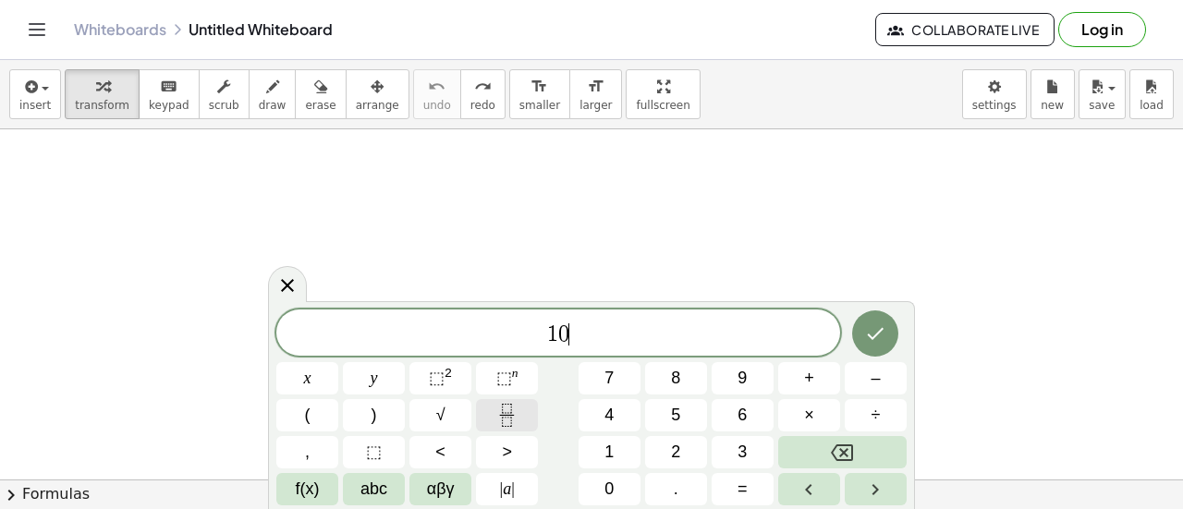
click at [526, 408] on button "Fraction" at bounding box center [507, 415] width 62 height 32
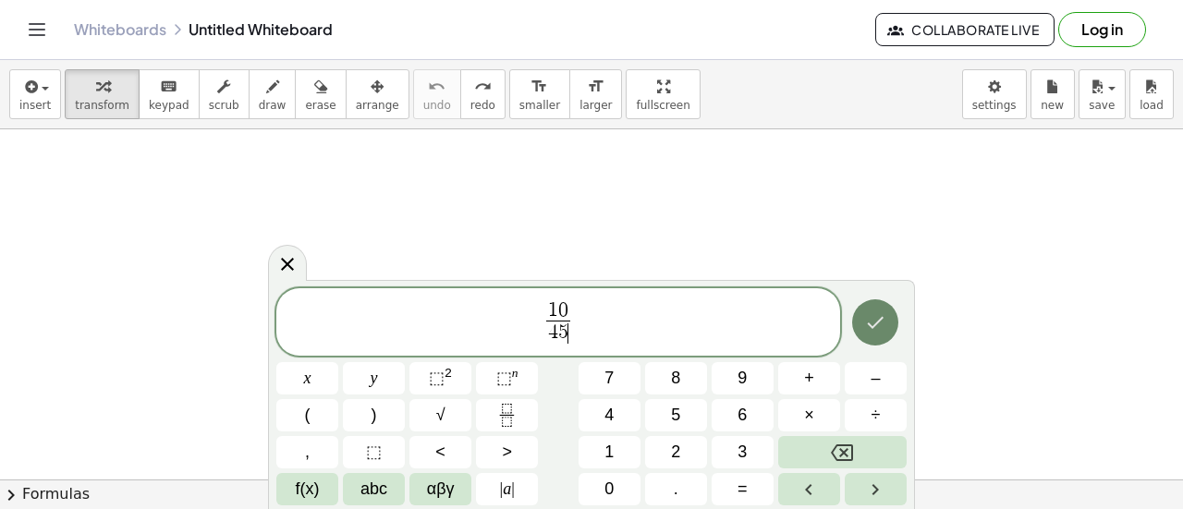
click at [871, 320] on icon "Done" at bounding box center [875, 322] width 22 height 22
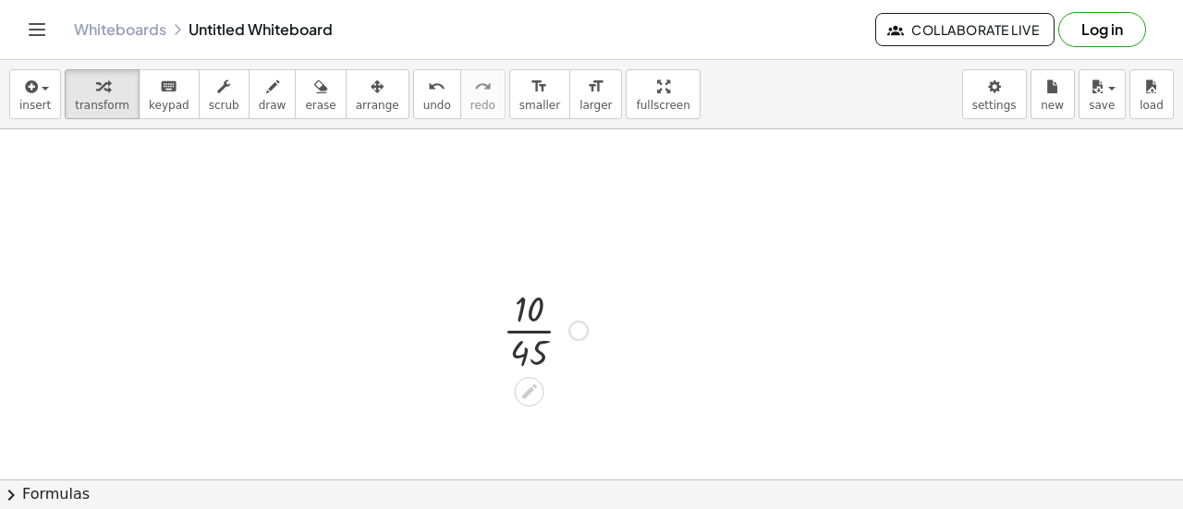
click at [535, 330] on div at bounding box center [546, 329] width 104 height 92
click at [423, 102] on span "undo" at bounding box center [437, 105] width 28 height 13
click at [495, 248] on div at bounding box center [591, 452] width 1183 height 824
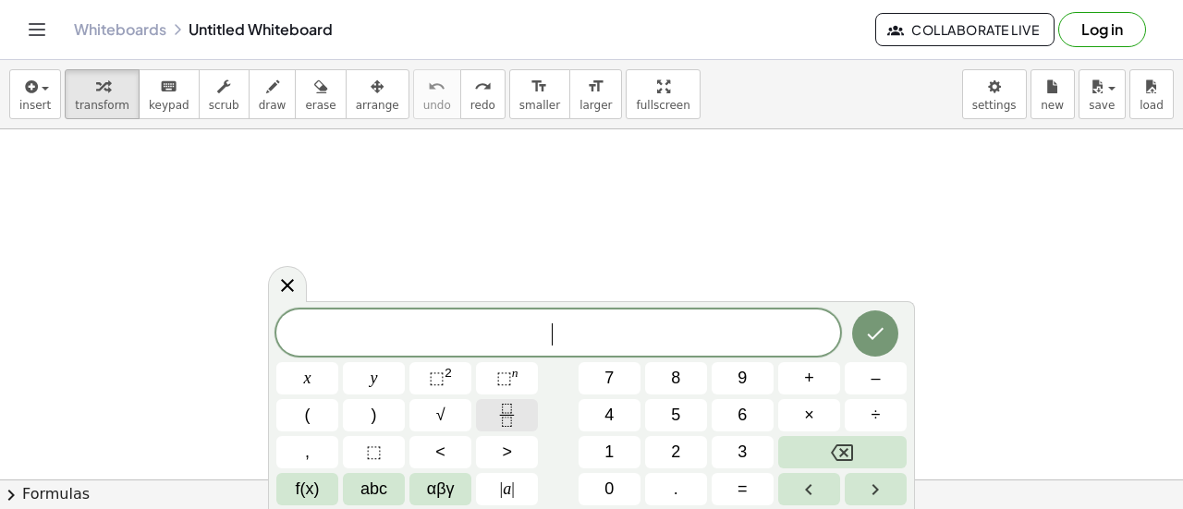
click at [507, 426] on icon "Fraction" at bounding box center [506, 421] width 9 height 9
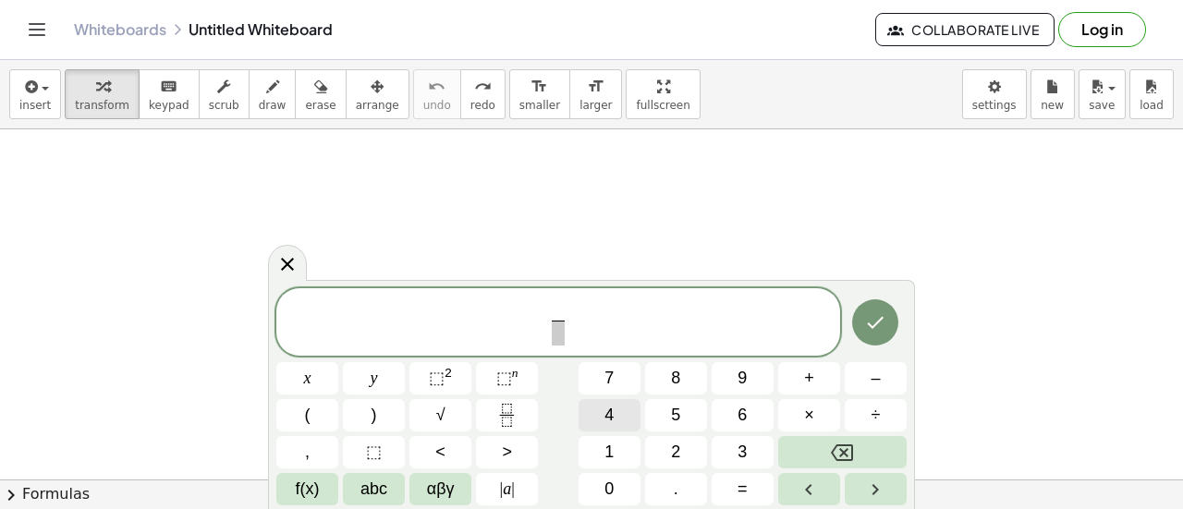
click at [616, 412] on button "4" at bounding box center [610, 415] width 62 height 32
click at [888, 313] on button "Done" at bounding box center [875, 322] width 46 height 46
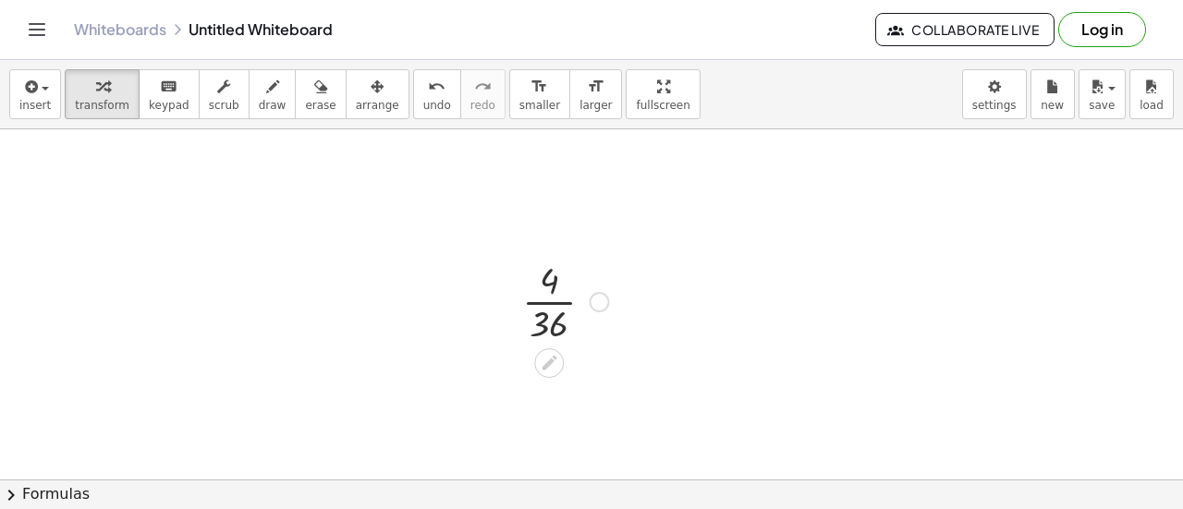
click at [537, 307] on div at bounding box center [565, 300] width 105 height 92
click at [413, 117] on button "undo undo" at bounding box center [437, 94] width 48 height 50
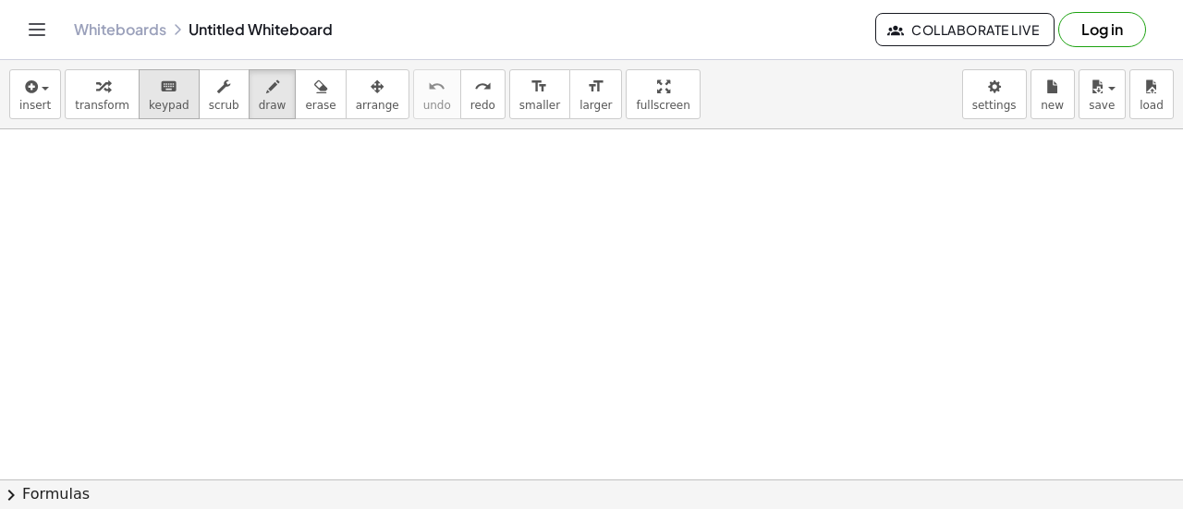
click at [160, 91] on icon "keyboard" at bounding box center [169, 87] width 18 height 22
click at [481, 258] on div at bounding box center [591, 452] width 1183 height 824
click at [525, 306] on div at bounding box center [591, 452] width 1183 height 824
click at [582, 282] on div at bounding box center [591, 452] width 1183 height 824
drag, startPoint x: 98, startPoint y: 104, endPoint x: 171, endPoint y: 114, distance: 73.6
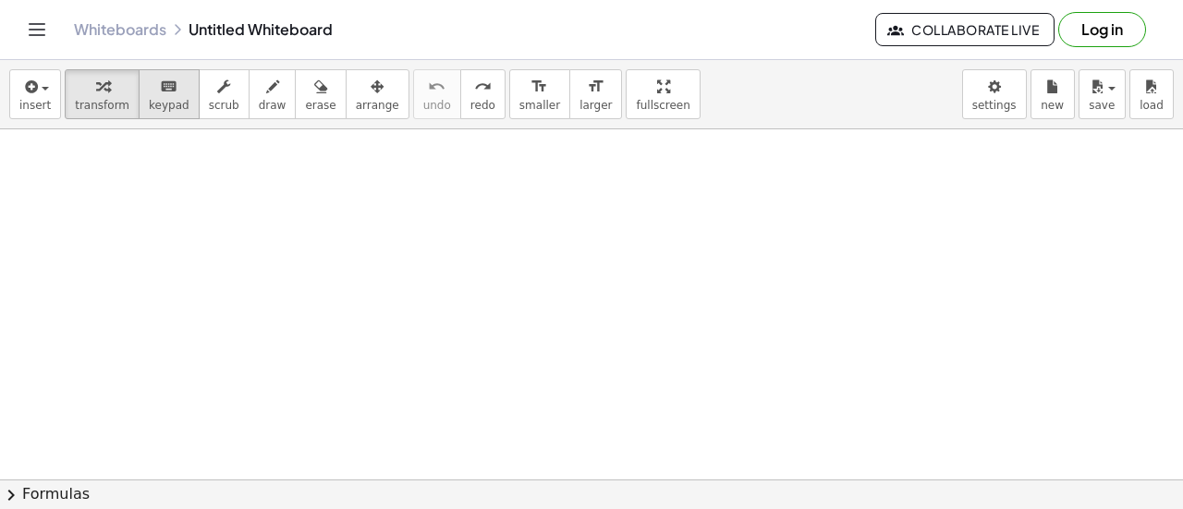
click at [171, 114] on div "transform keyboard keypad scrub draw erase arrange" at bounding box center [237, 94] width 344 height 50
click at [158, 106] on span "keypad" at bounding box center [169, 105] width 41 height 13
click at [274, 204] on div at bounding box center [591, 452] width 1183 height 824
click at [104, 112] on button "transform" at bounding box center [102, 94] width 75 height 50
click at [355, 256] on div at bounding box center [591, 452] width 1183 height 824
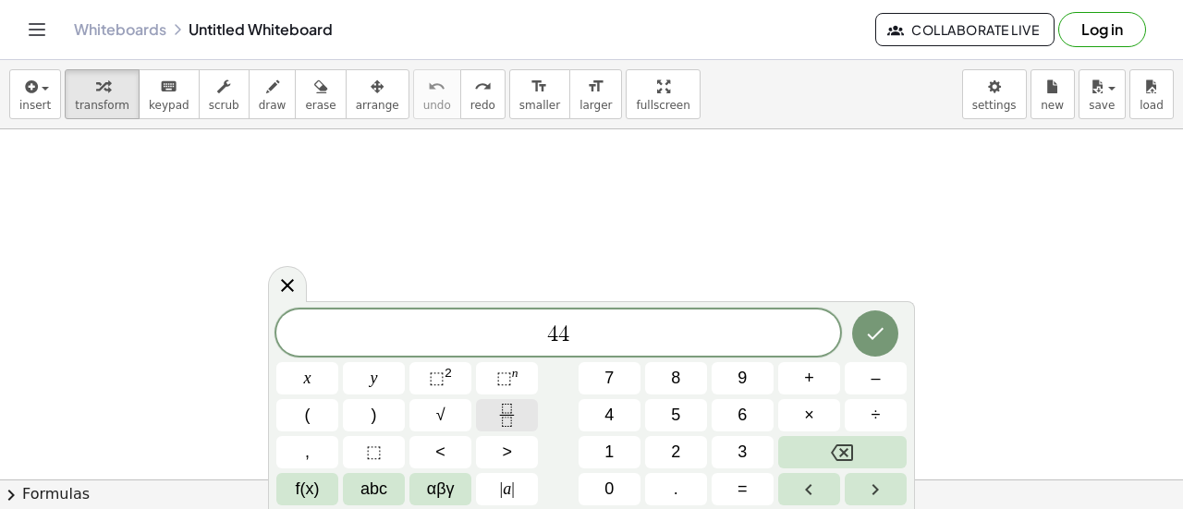
click at [510, 409] on icon "Fraction" at bounding box center [506, 415] width 23 height 23
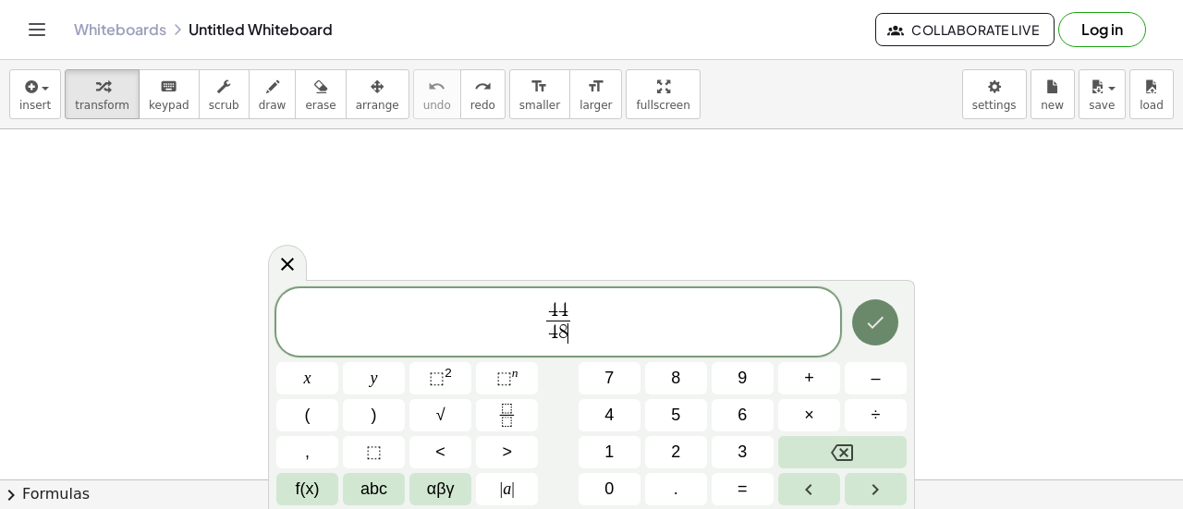
click at [876, 341] on button "Done" at bounding box center [875, 322] width 46 height 46
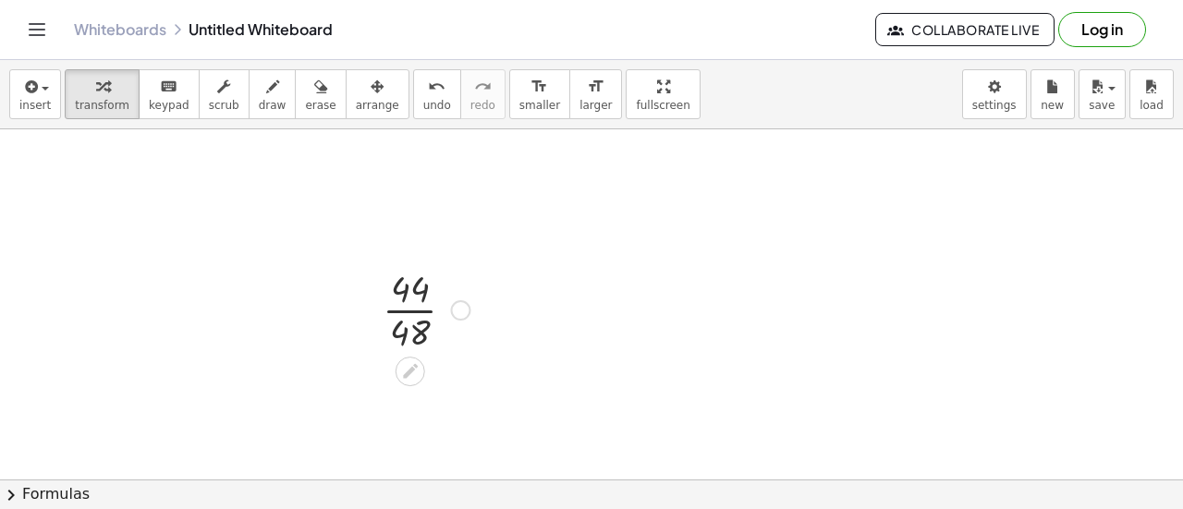
click at [414, 312] on div at bounding box center [425, 309] width 105 height 92
click at [413, 73] on button "undo undo" at bounding box center [437, 94] width 48 height 50
click at [531, 359] on div at bounding box center [591, 452] width 1183 height 824
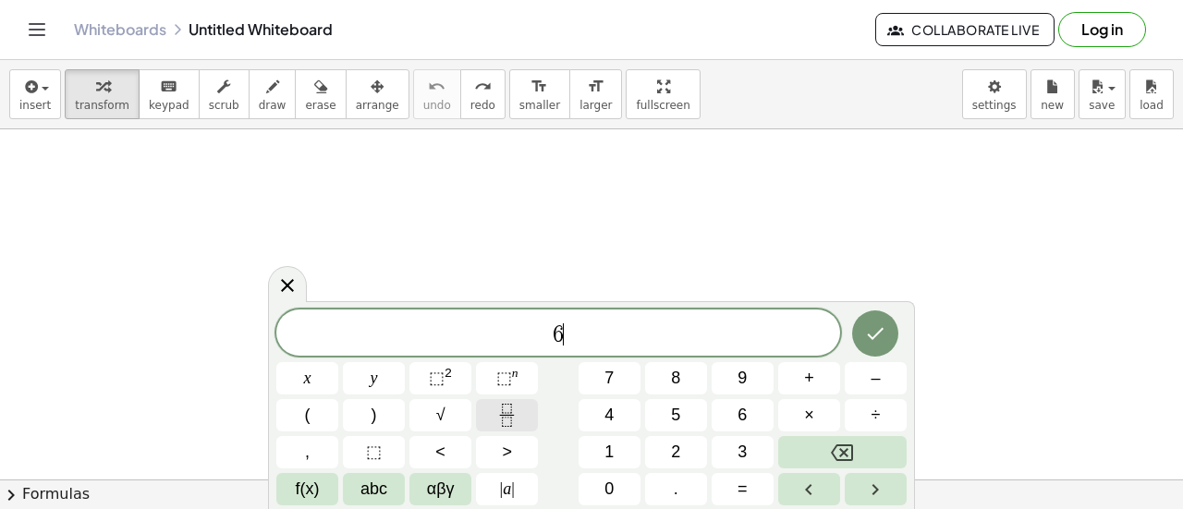
click at [508, 412] on icon "Fraction" at bounding box center [506, 415] width 23 height 23
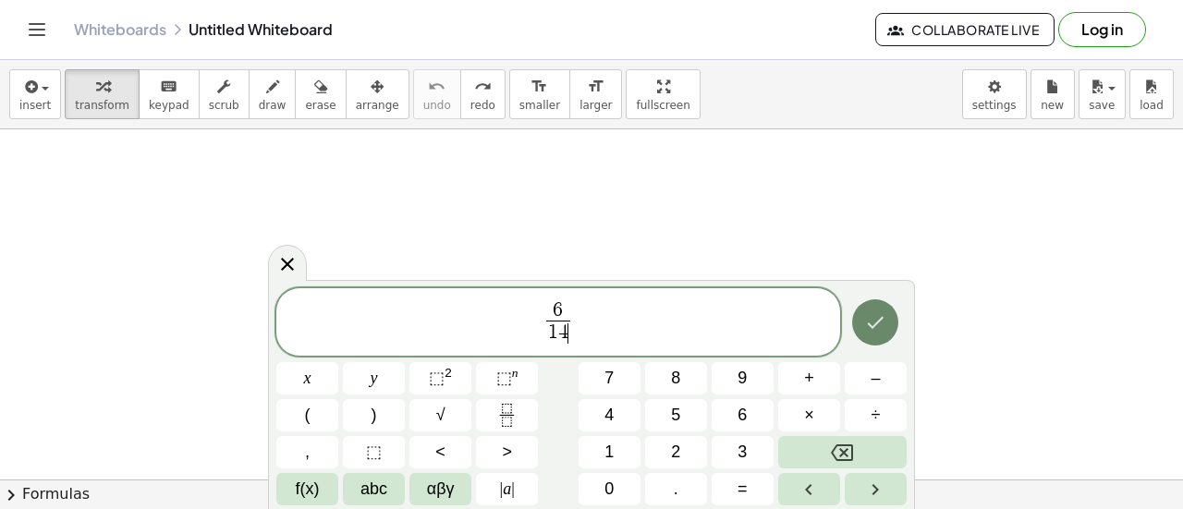
click at [869, 308] on button "Done" at bounding box center [875, 322] width 46 height 46
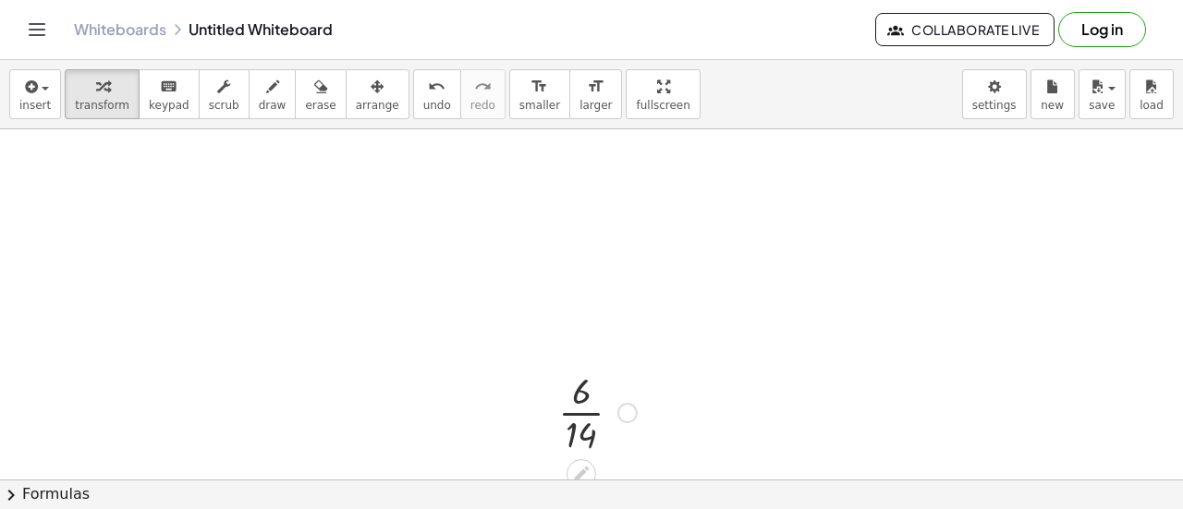
click at [588, 404] on div at bounding box center [597, 411] width 97 height 92
click at [413, 90] on button "undo undo" at bounding box center [437, 94] width 48 height 50
click at [512, 241] on div at bounding box center [591, 452] width 1183 height 824
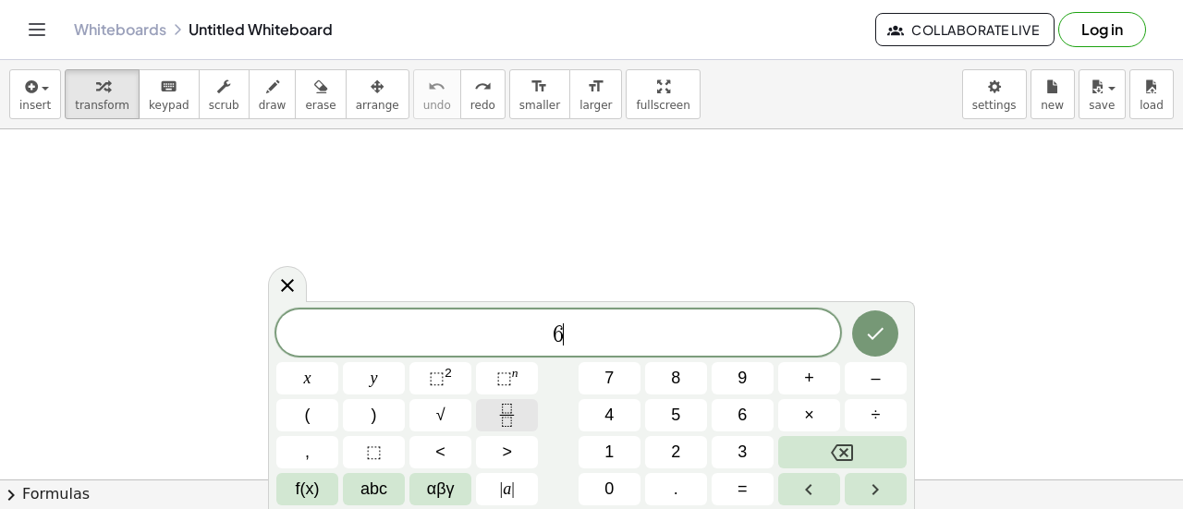
click at [521, 411] on button "Fraction" at bounding box center [507, 415] width 62 height 32
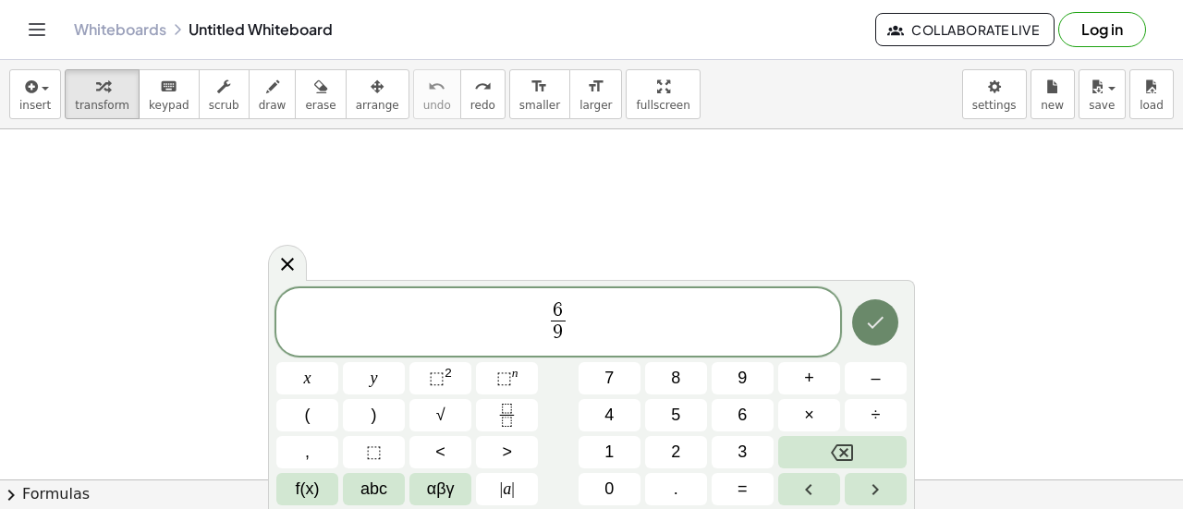
click at [881, 315] on icon "Done" at bounding box center [875, 322] width 22 height 22
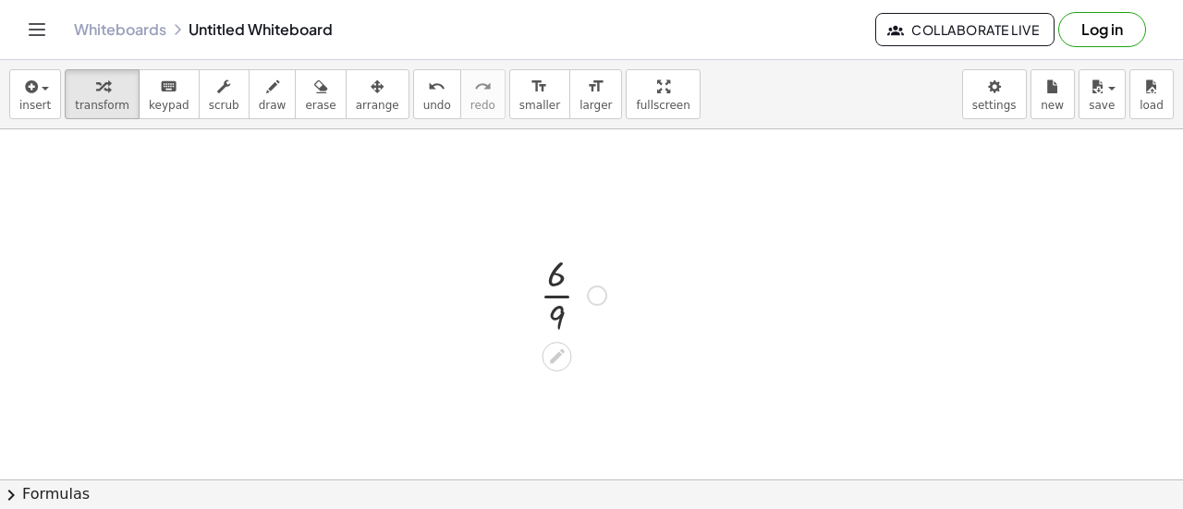
click at [564, 302] on div at bounding box center [573, 294] width 85 height 92
click at [413, 77] on button "undo undo" at bounding box center [437, 94] width 48 height 50
click at [544, 244] on div at bounding box center [591, 452] width 1183 height 824
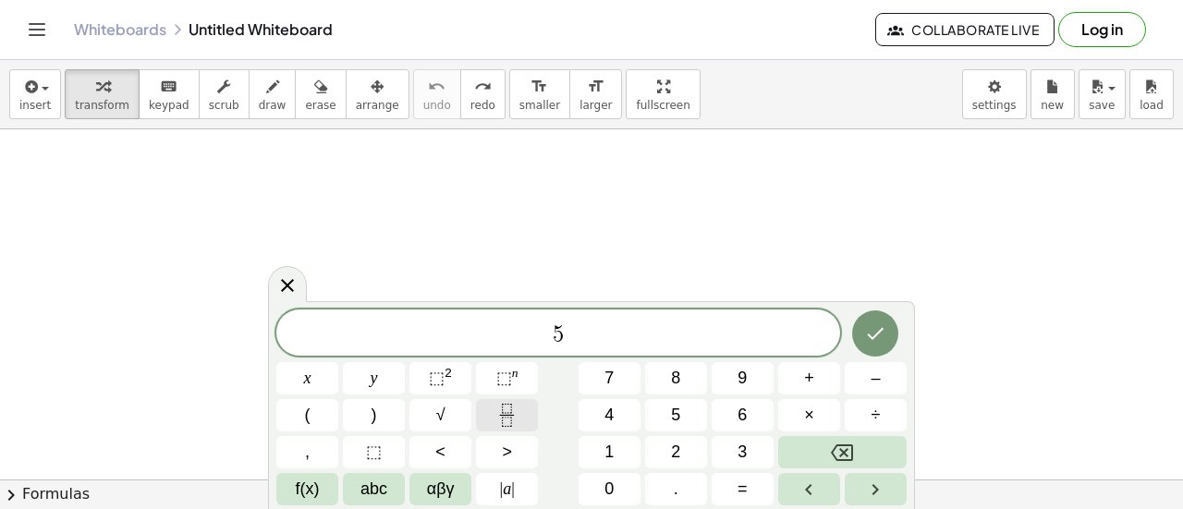
click at [495, 409] on button "Fraction" at bounding box center [507, 415] width 62 height 32
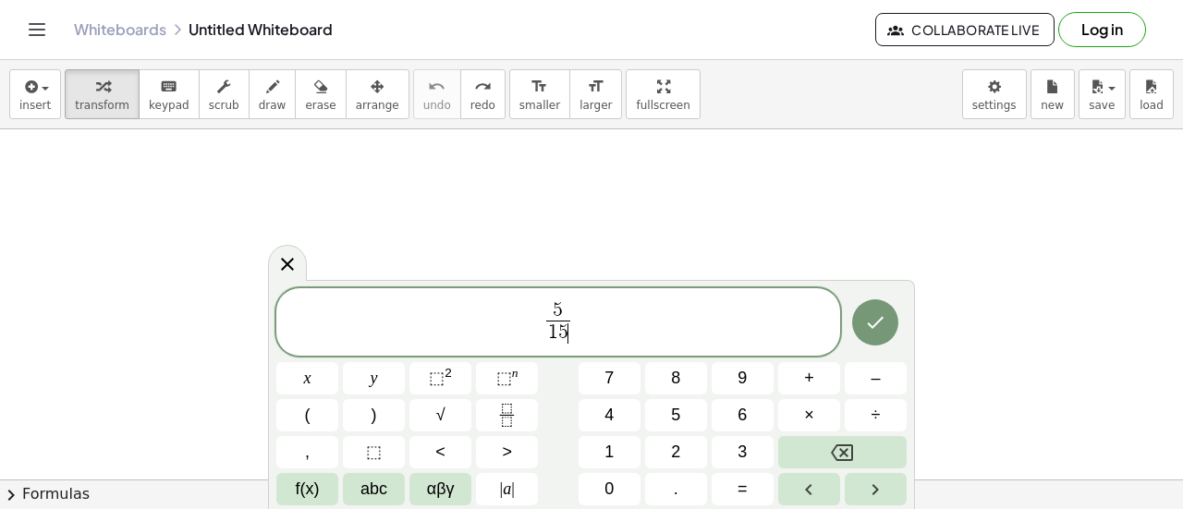
click at [338, 362] on div at bounding box center [307, 378] width 62 height 32
click at [884, 336] on button "Done" at bounding box center [875, 322] width 46 height 46
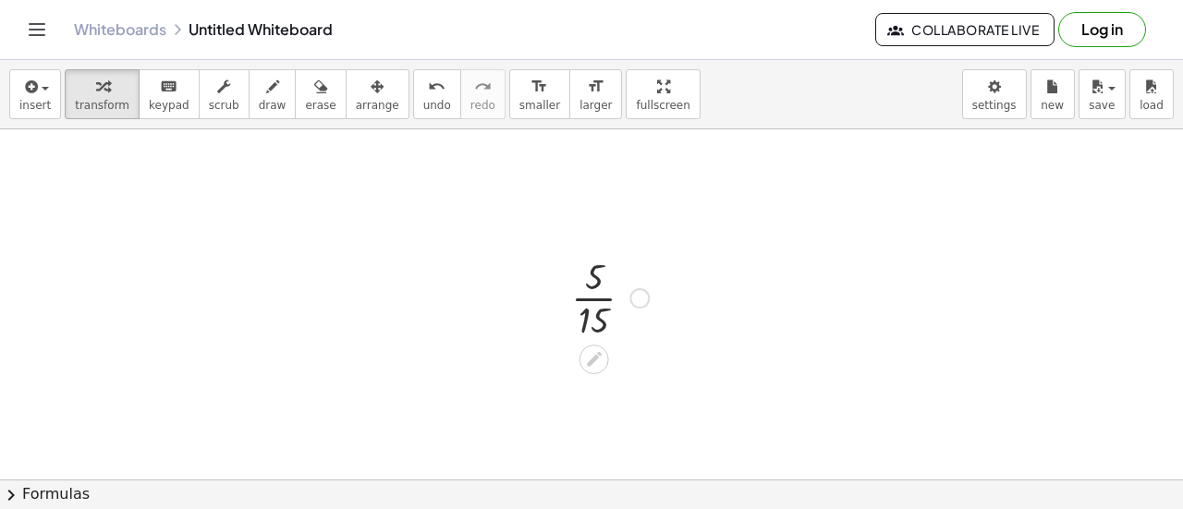
click at [593, 303] on div at bounding box center [610, 296] width 96 height 92
click at [423, 101] on span "undo" at bounding box center [437, 105] width 28 height 13
click at [501, 257] on div at bounding box center [591, 452] width 1183 height 824
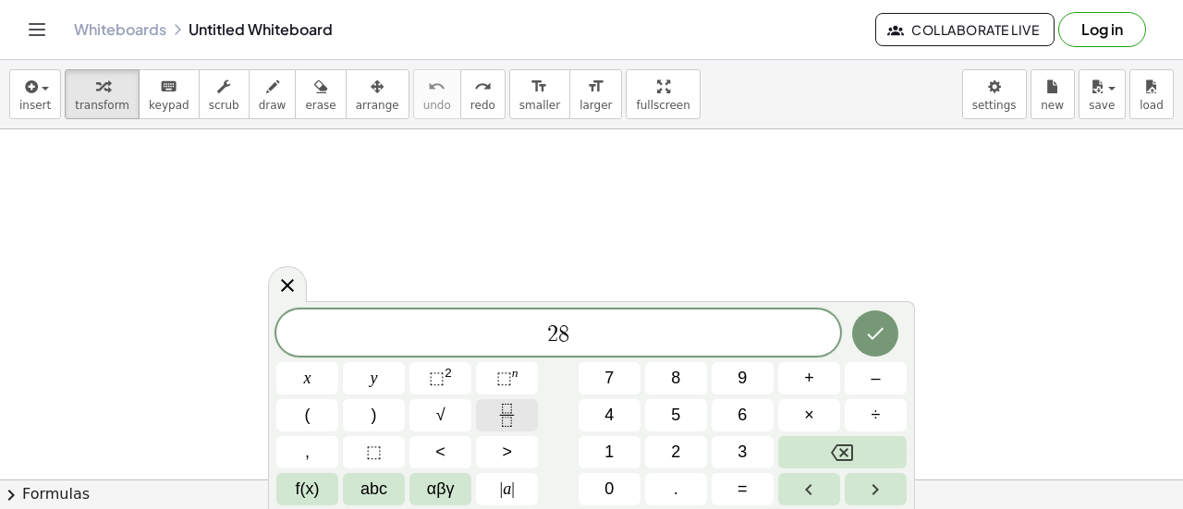
click at [518, 424] on icon "Fraction" at bounding box center [506, 415] width 23 height 23
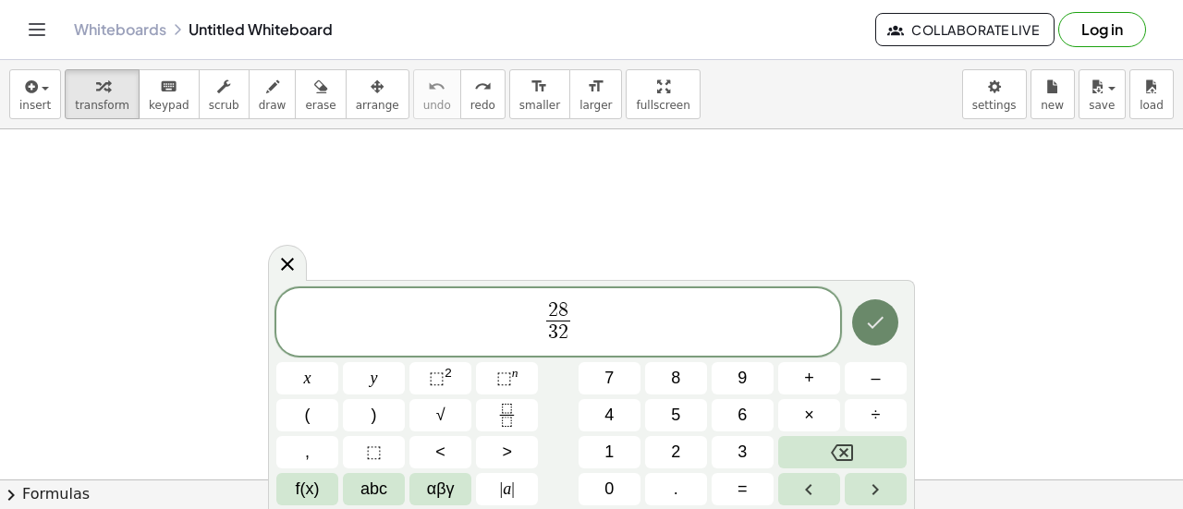
click at [882, 327] on icon "Done" at bounding box center [875, 322] width 22 height 22
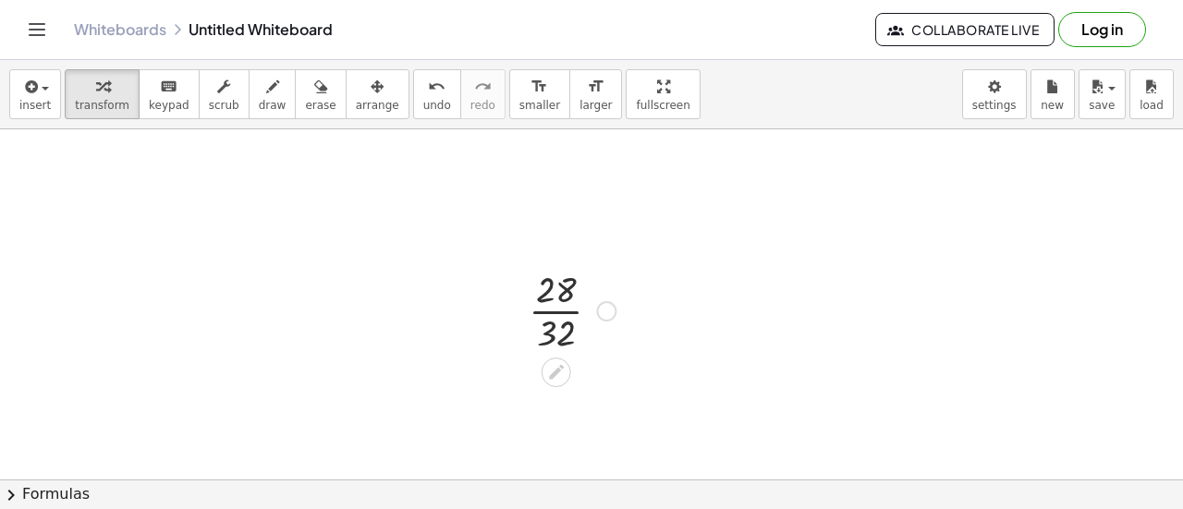
click at [528, 306] on div at bounding box center [515, 310] width 28 height 102
click at [553, 314] on div at bounding box center [571, 309] width 105 height 92
click at [428, 93] on icon "undo" at bounding box center [437, 87] width 18 height 22
click at [470, 268] on div at bounding box center [591, 452] width 1183 height 824
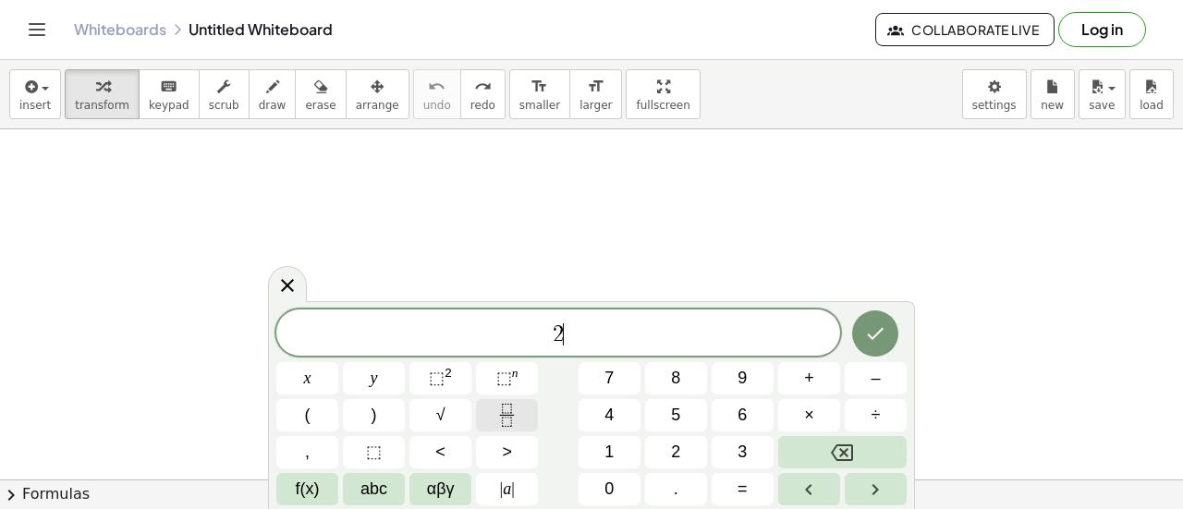
click at [493, 427] on button "Fraction" at bounding box center [507, 415] width 62 height 32
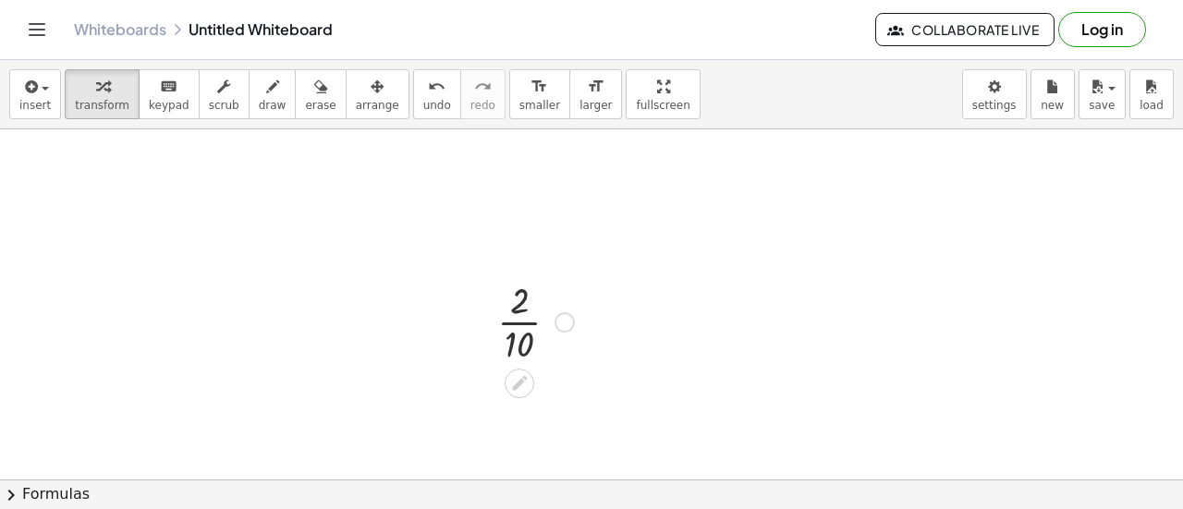
click at [517, 337] on div at bounding box center [535, 321] width 95 height 92
click at [413, 81] on button "undo undo" at bounding box center [437, 94] width 48 height 50
click at [444, 235] on div at bounding box center [591, 452] width 1183 height 824
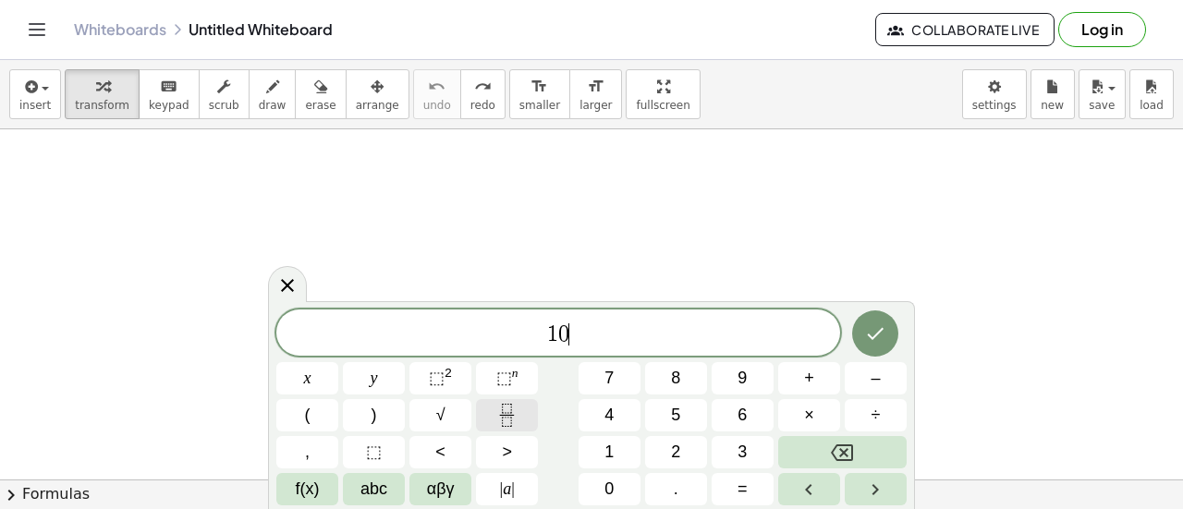
click at [506, 409] on icon "Fraction" at bounding box center [506, 415] width 23 height 23
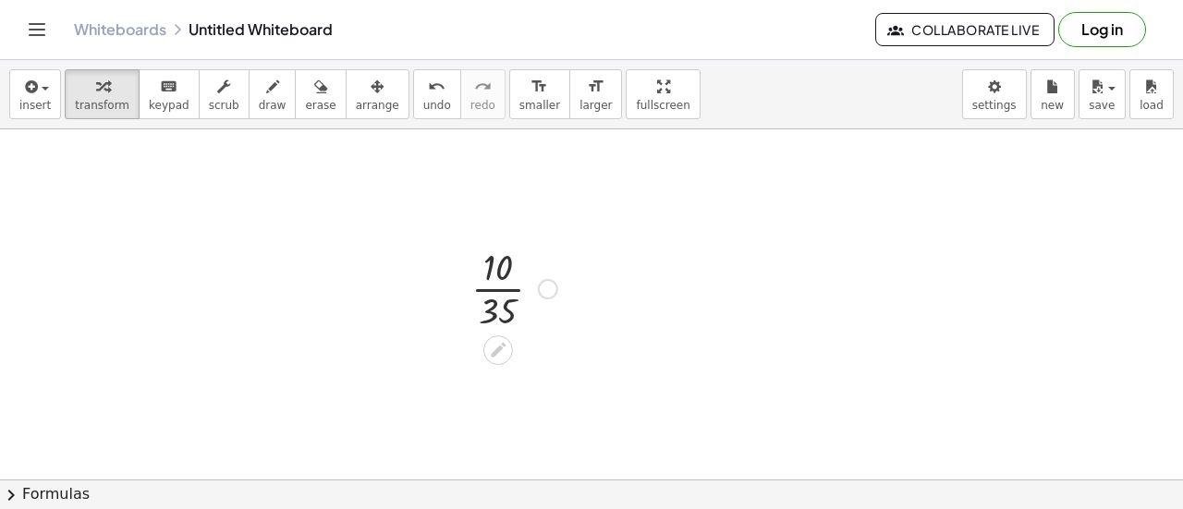
click at [494, 314] on div at bounding box center [514, 287] width 104 height 92
click at [373, 76] on div "insert select one: Math Expression Function Text Youtube Video Graphing Geometr…" at bounding box center [591, 94] width 1183 height 69
click at [413, 80] on button "undo undo" at bounding box center [437, 94] width 48 height 50
click at [492, 250] on div at bounding box center [591, 452] width 1183 height 824
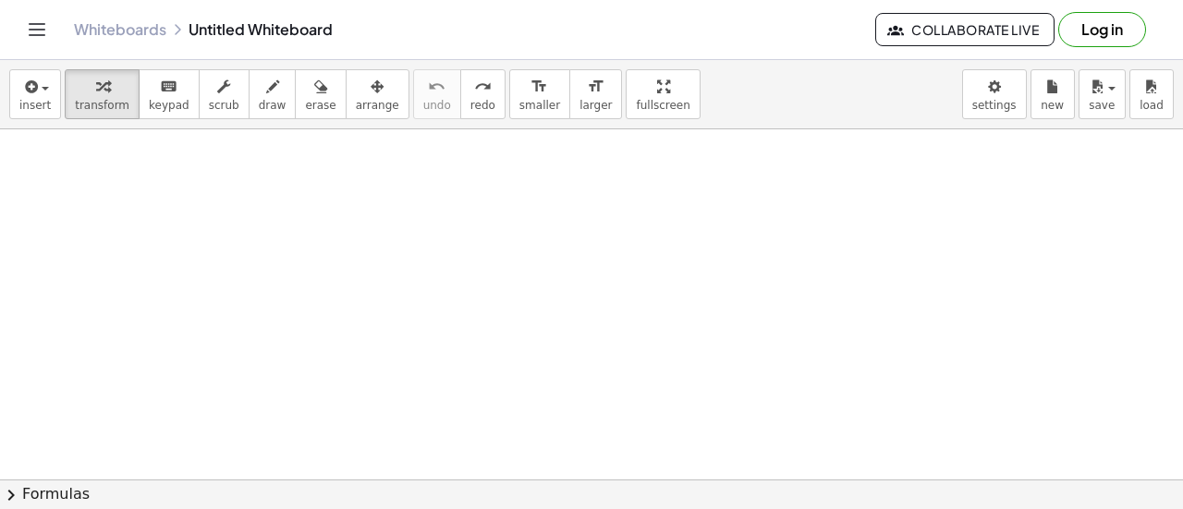
click at [556, 262] on div at bounding box center [591, 452] width 1183 height 824
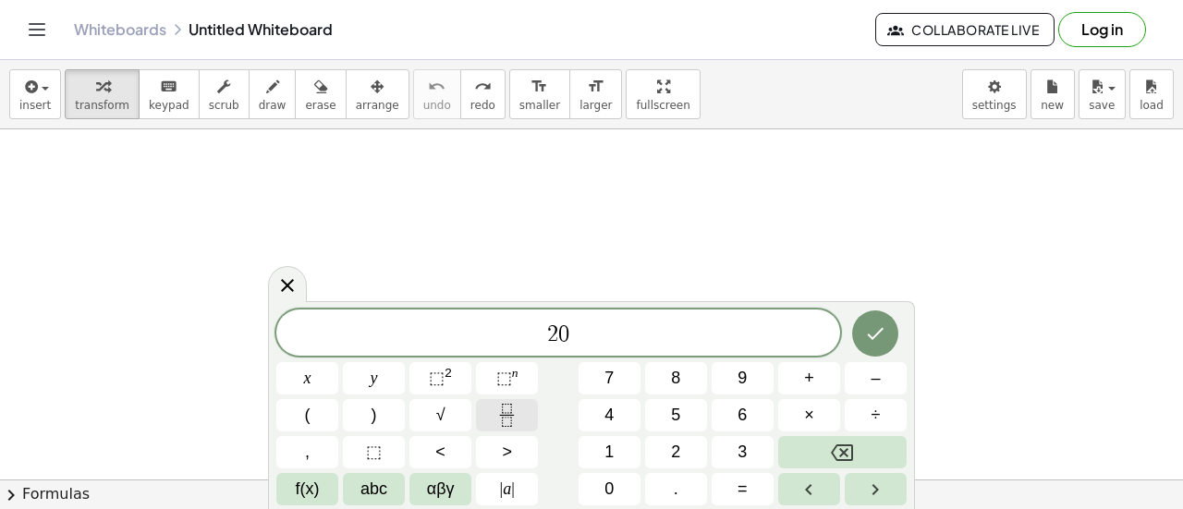
click at [503, 415] on icon "Fraction" at bounding box center [506, 415] width 23 height 23
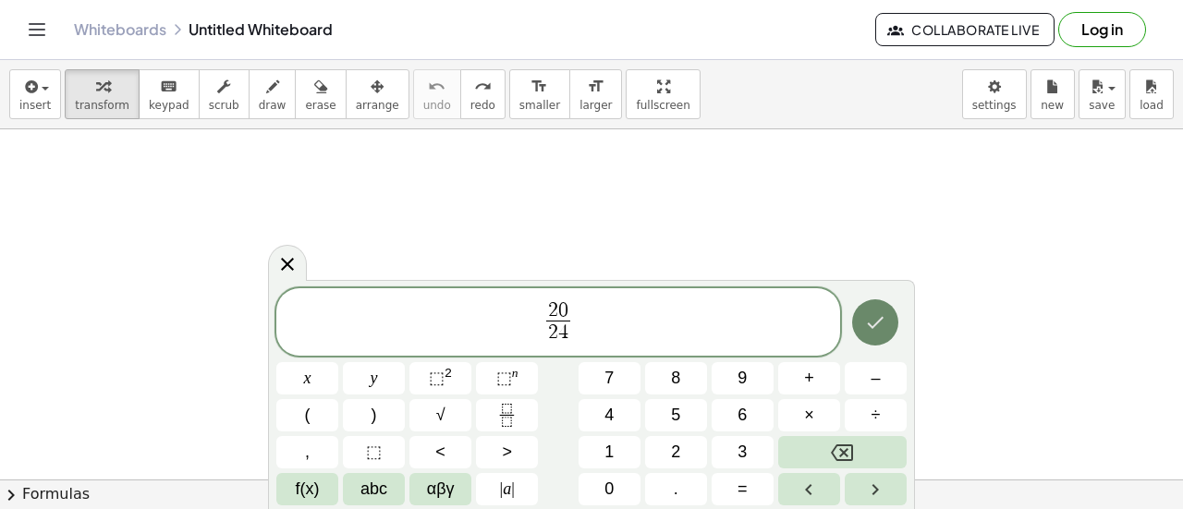
click at [868, 328] on icon "Done" at bounding box center [875, 322] width 22 height 22
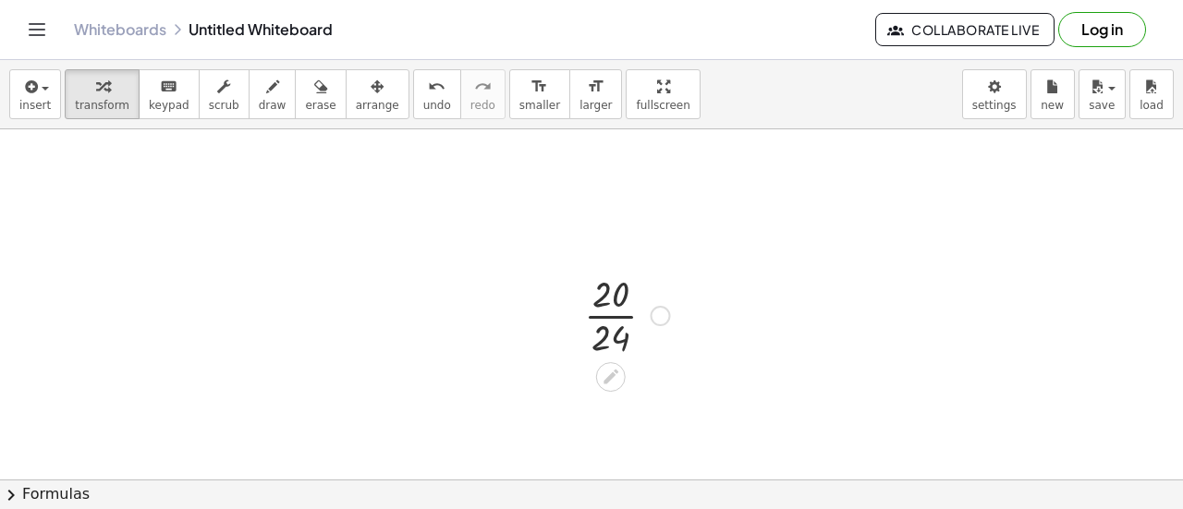
click at [623, 327] on div at bounding box center [627, 314] width 104 height 92
